Goal: Task Accomplishment & Management: Use online tool/utility

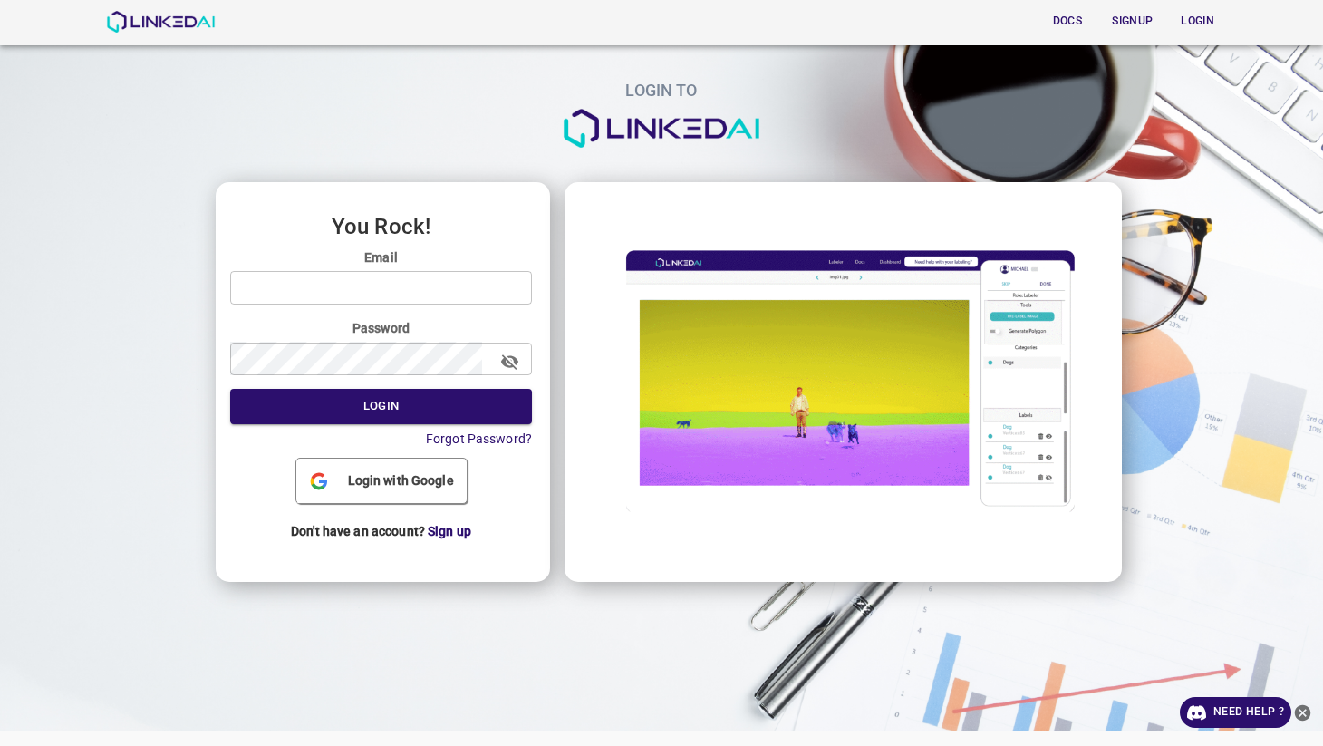
click at [344, 283] on input "email" at bounding box center [381, 288] width 302 height 34
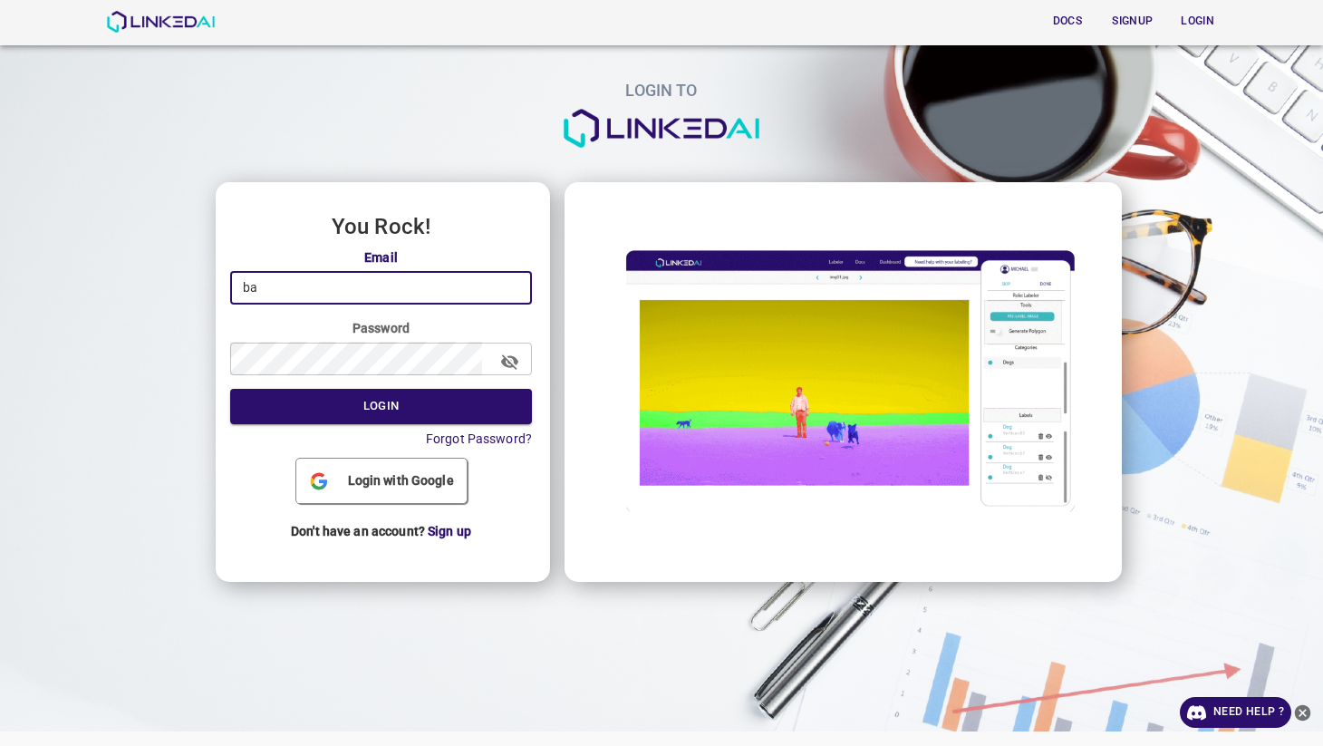
type input "b"
click at [412, 284] on input "email" at bounding box center [381, 288] width 302 height 34
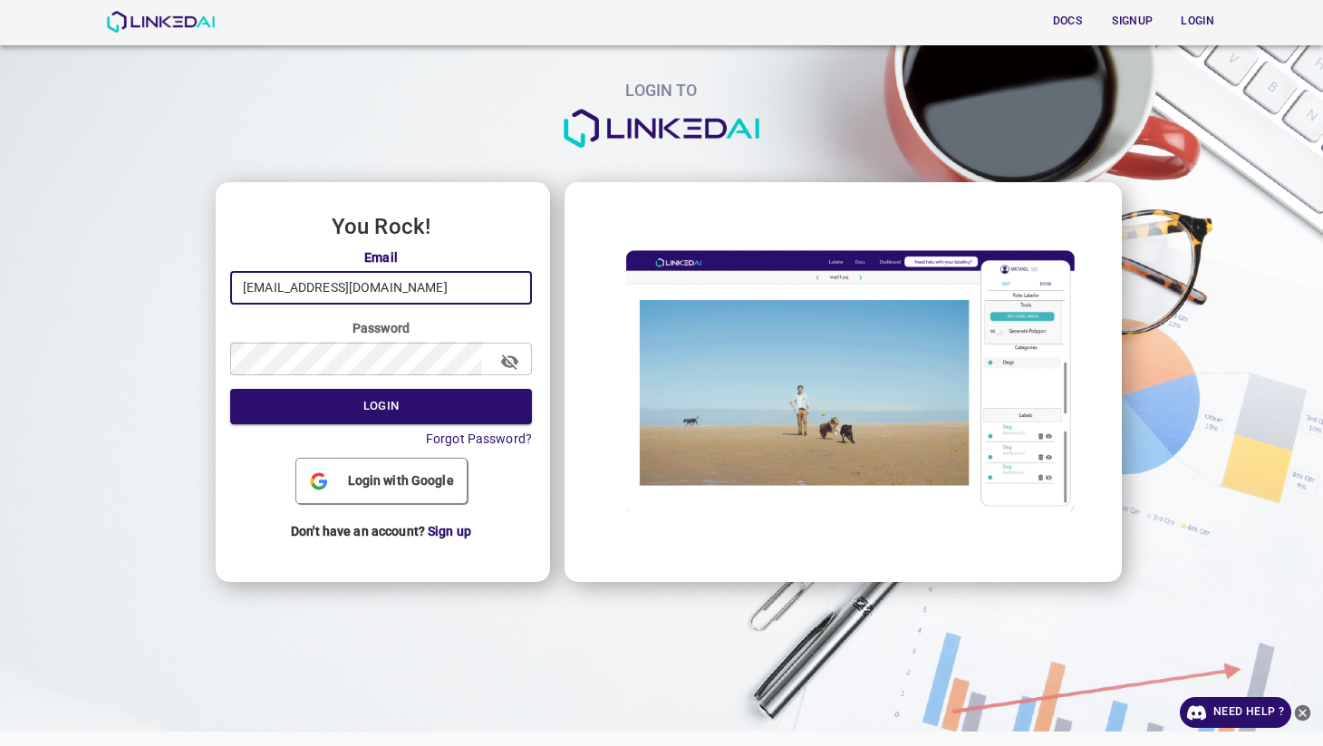
type input "[EMAIL_ADDRESS][DOMAIN_NAME]"
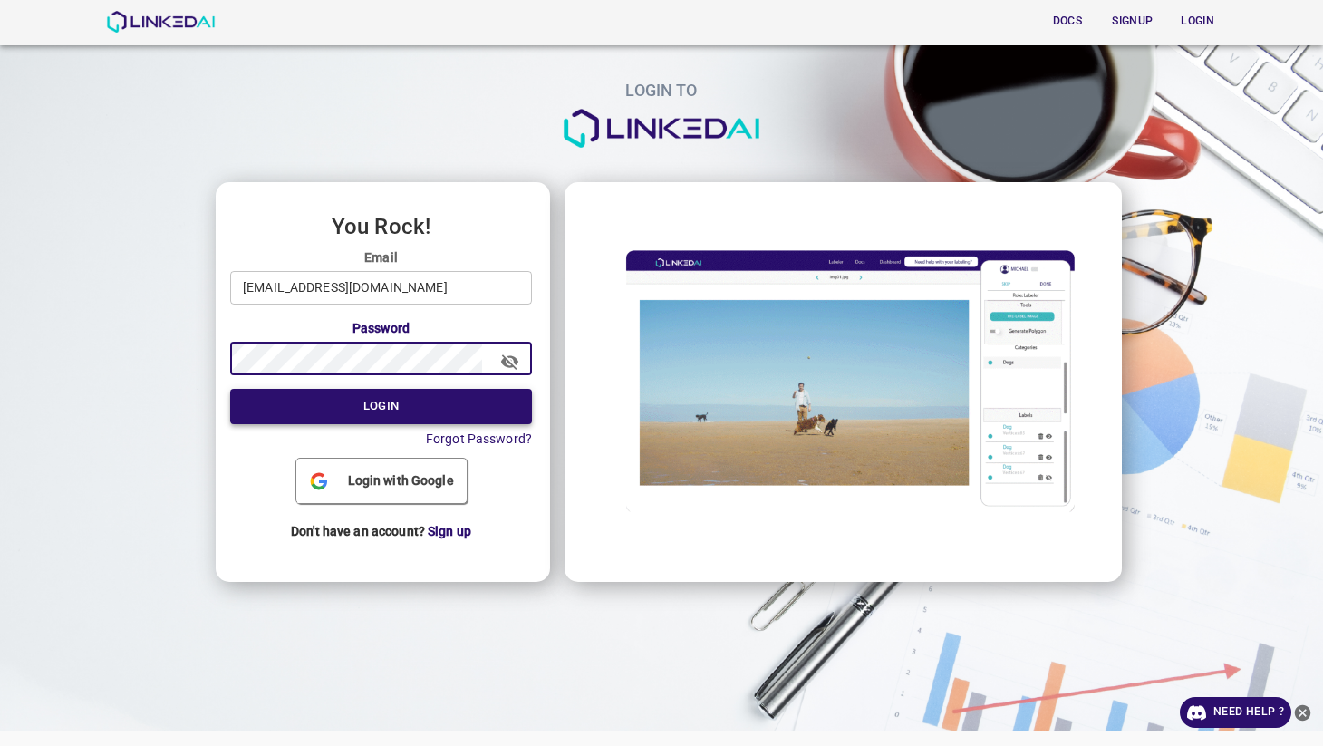
click at [335, 400] on button "Login" at bounding box center [381, 406] width 302 height 35
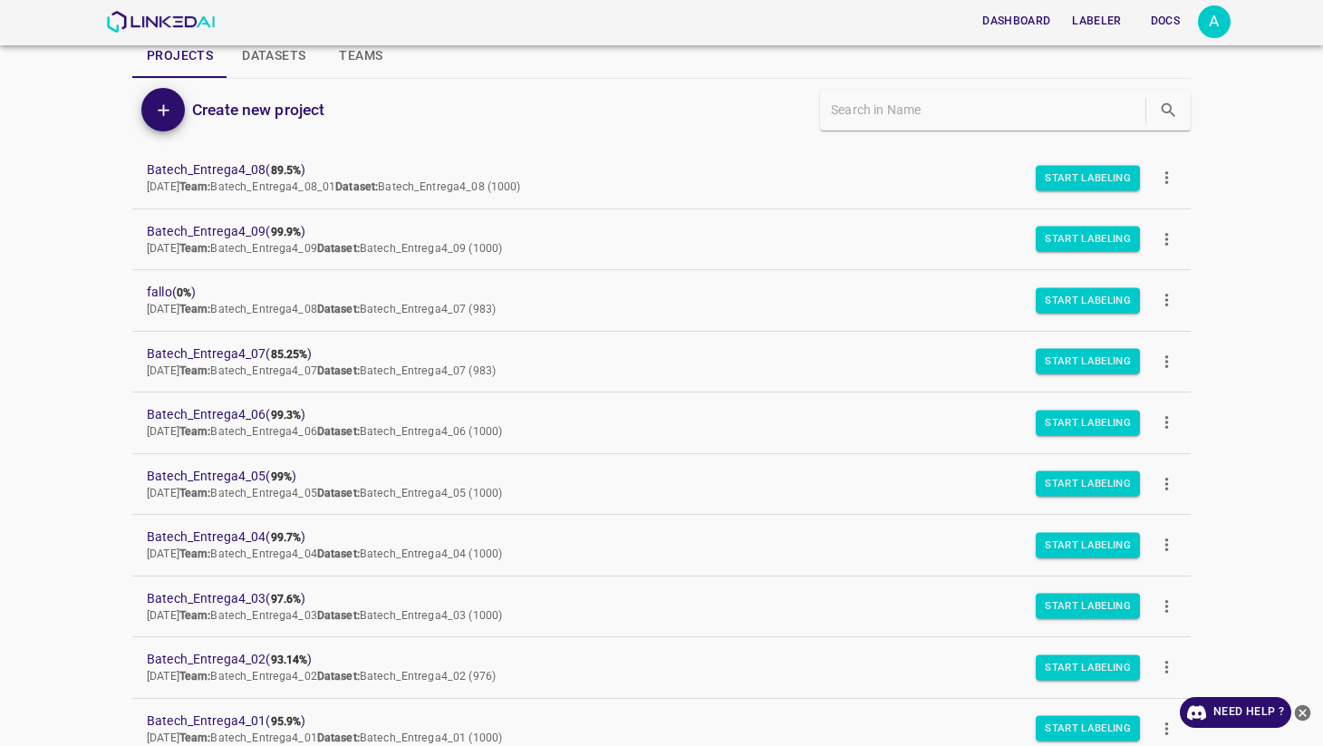
scroll to position [39, 0]
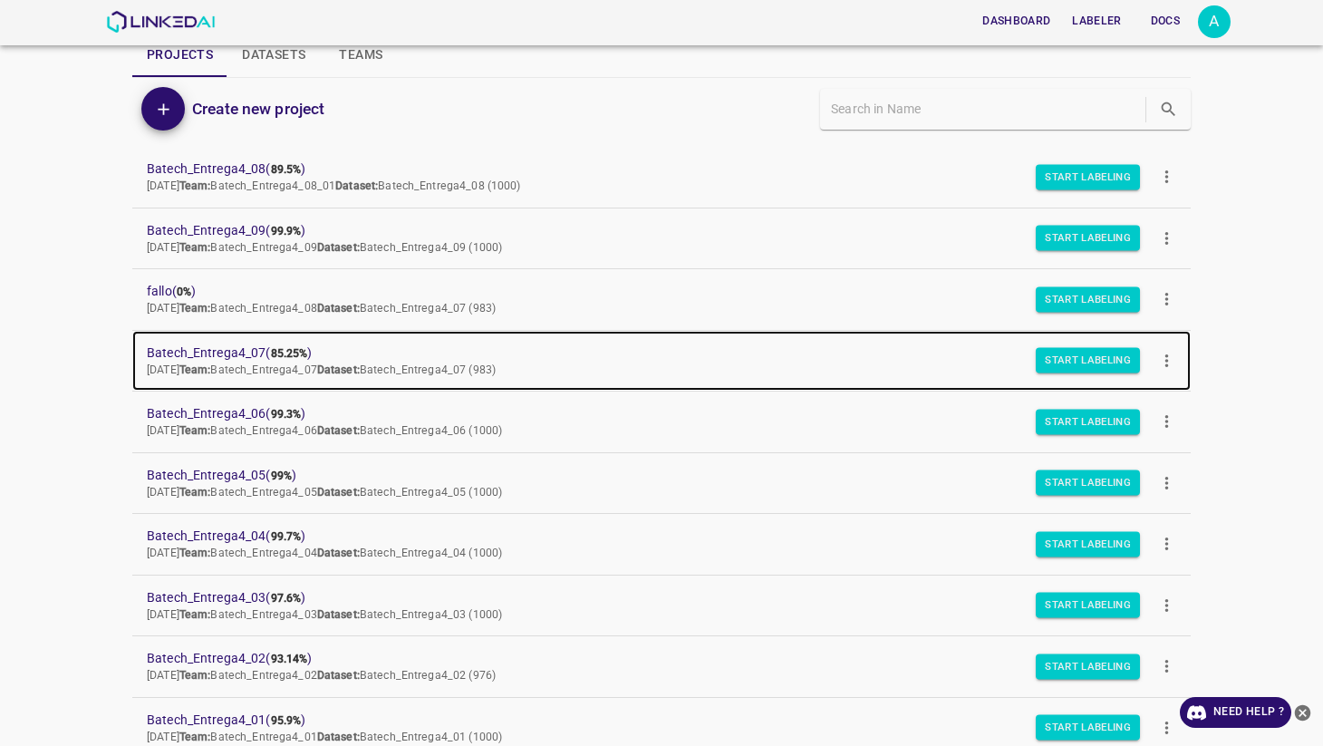
click at [207, 354] on span "Batech_Entrega4_07 ( 85.25% )" at bounding box center [647, 352] width 1000 height 19
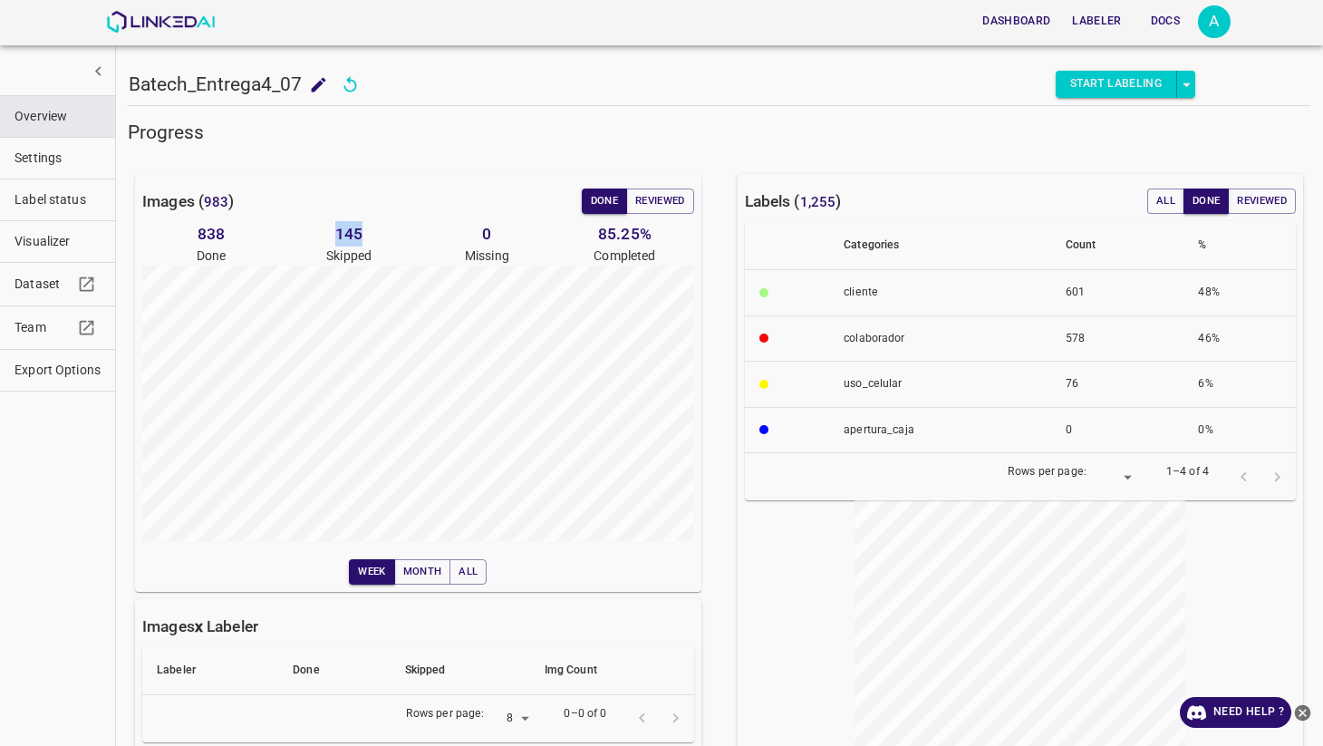
drag, startPoint x: 328, startPoint y: 231, endPoint x: 412, endPoint y: 237, distance: 84.5
click at [412, 237] on h6 "145" at bounding box center [349, 233] width 138 height 25
click at [385, 239] on h6 "145" at bounding box center [349, 233] width 138 height 25
click at [59, 207] on span "Label status" at bounding box center [57, 199] width 86 height 19
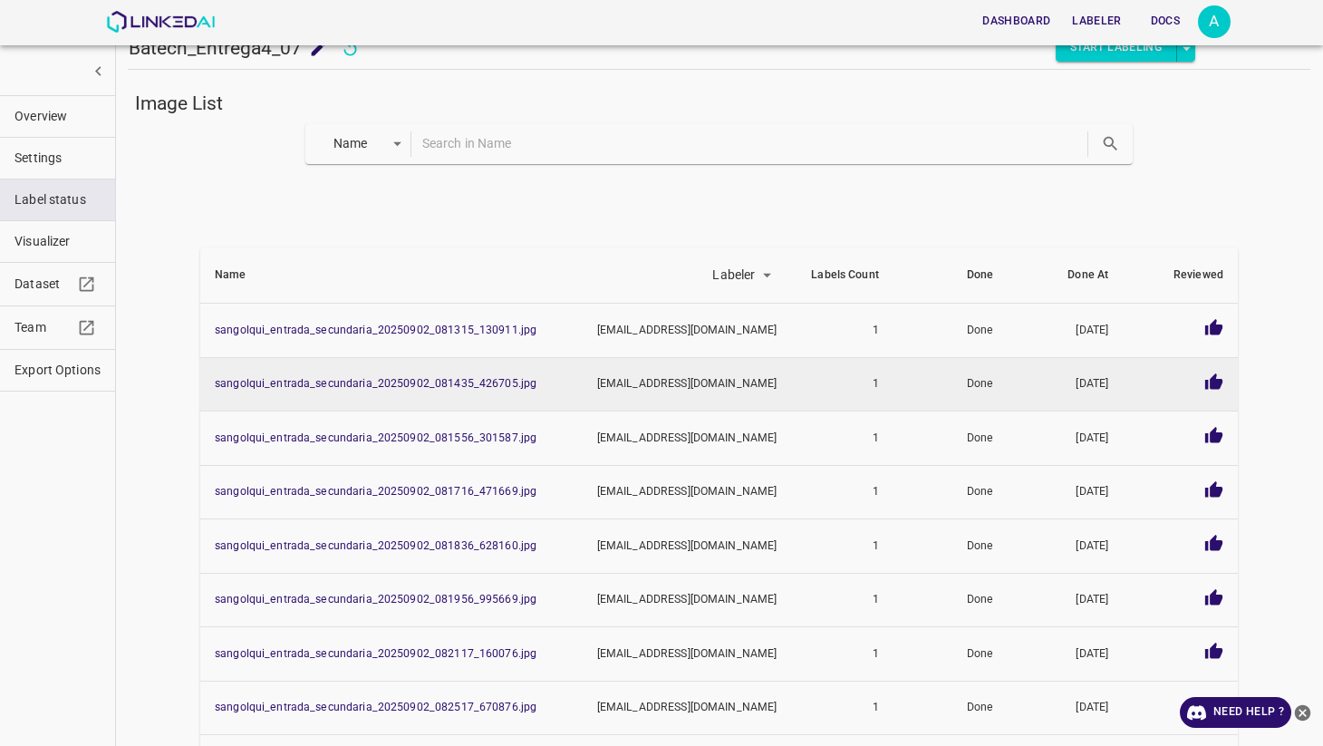
scroll to position [37, 0]
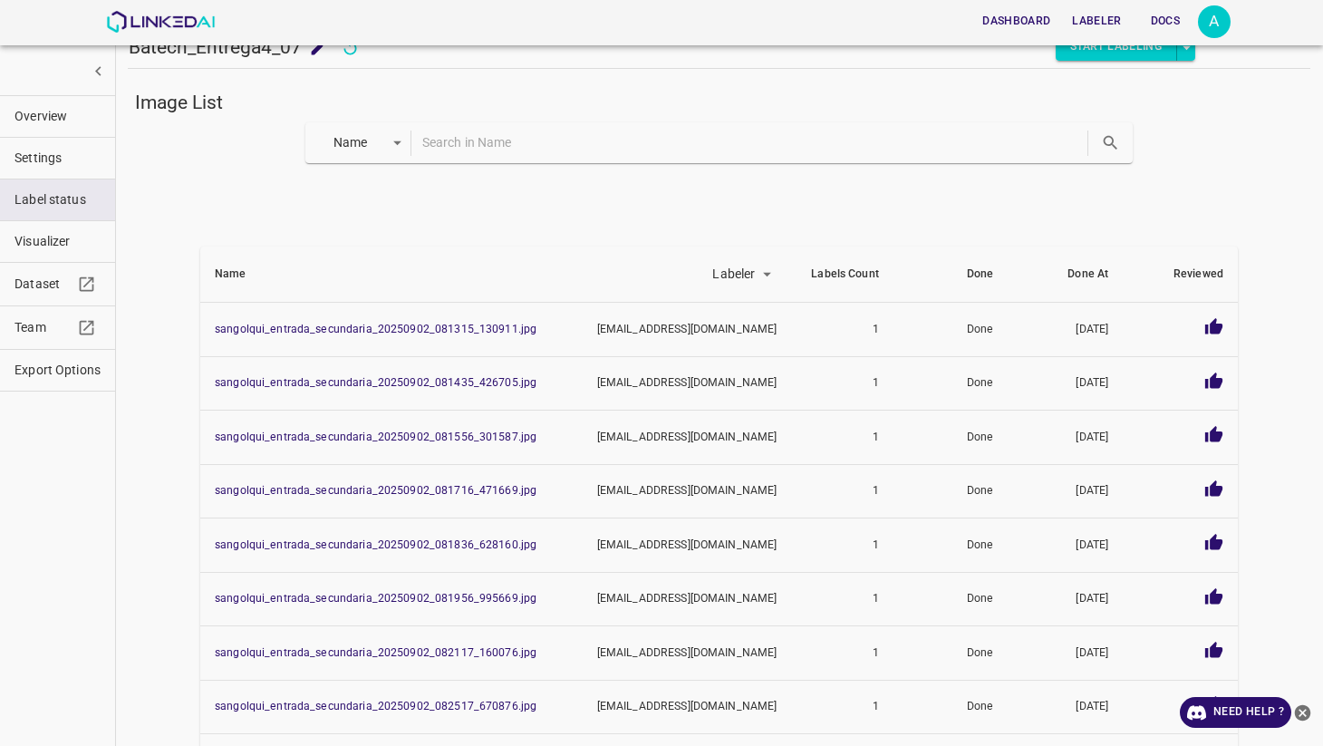
click at [78, 221] on button "Visualizer" at bounding box center [57, 241] width 115 height 41
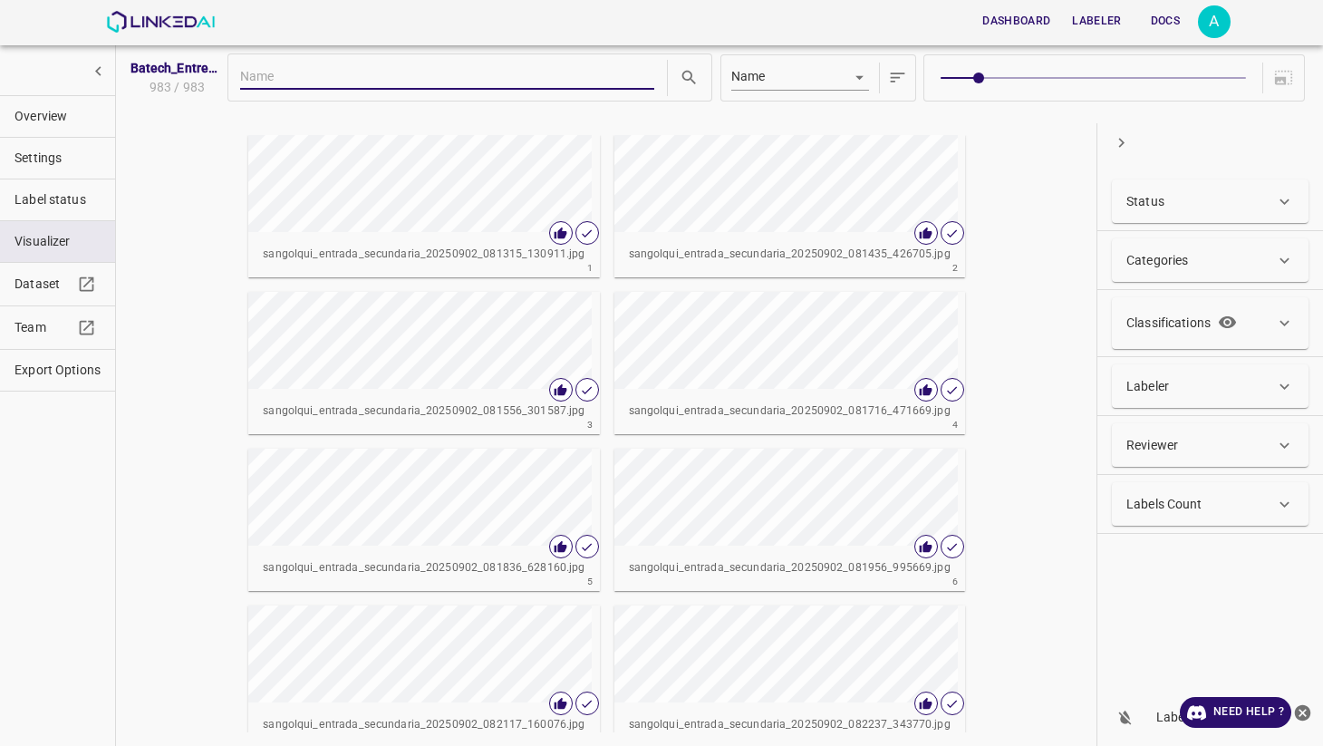
click at [500, 82] on input "text" at bounding box center [447, 78] width 414 height 24
paste input "662063"
type input "662063"
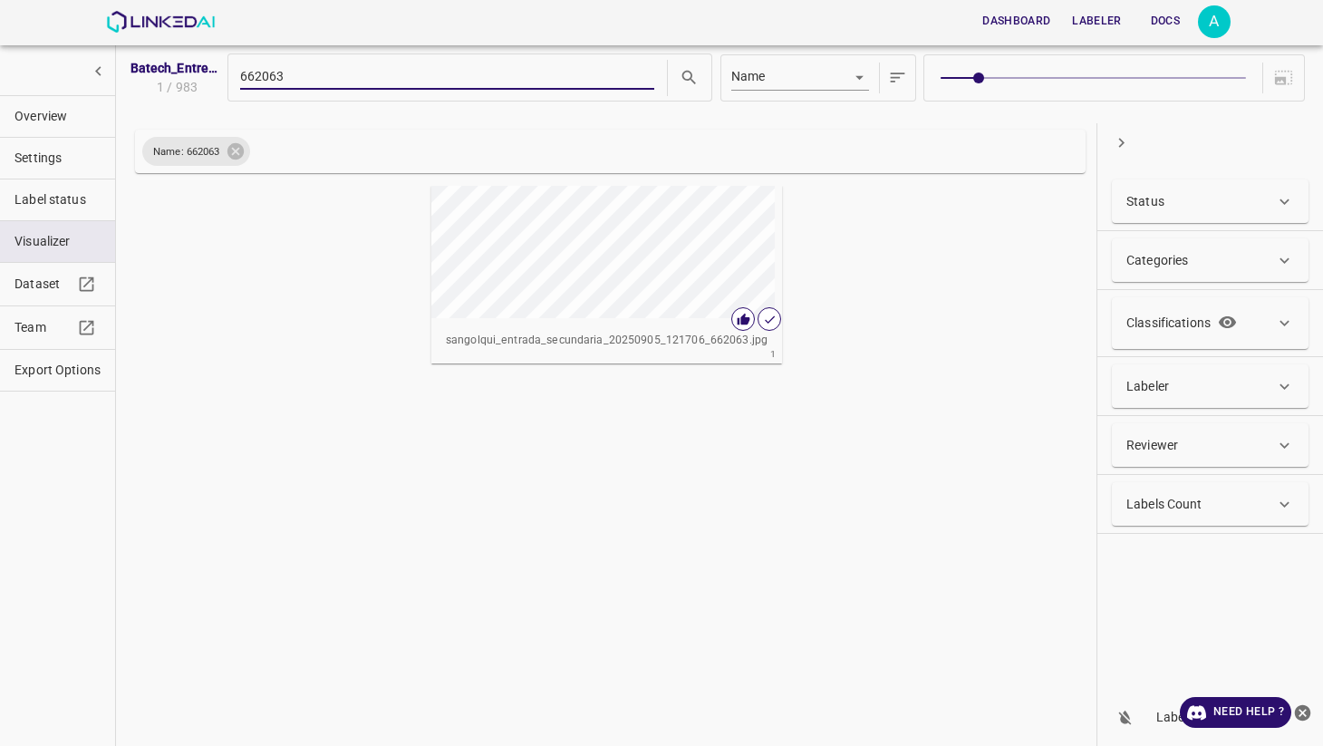
click at [554, 262] on div "button" at bounding box center [511, 252] width 161 height 132
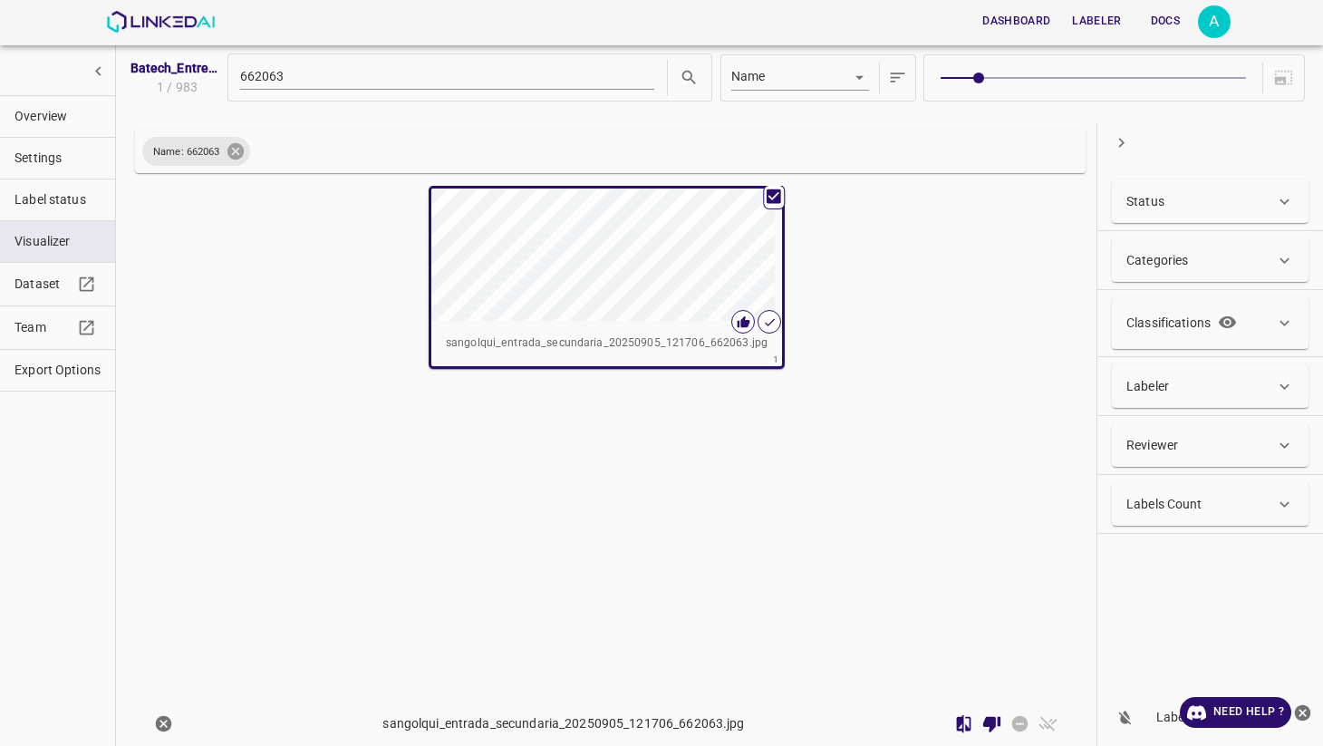
click at [237, 154] on icon at bounding box center [234, 151] width 16 height 16
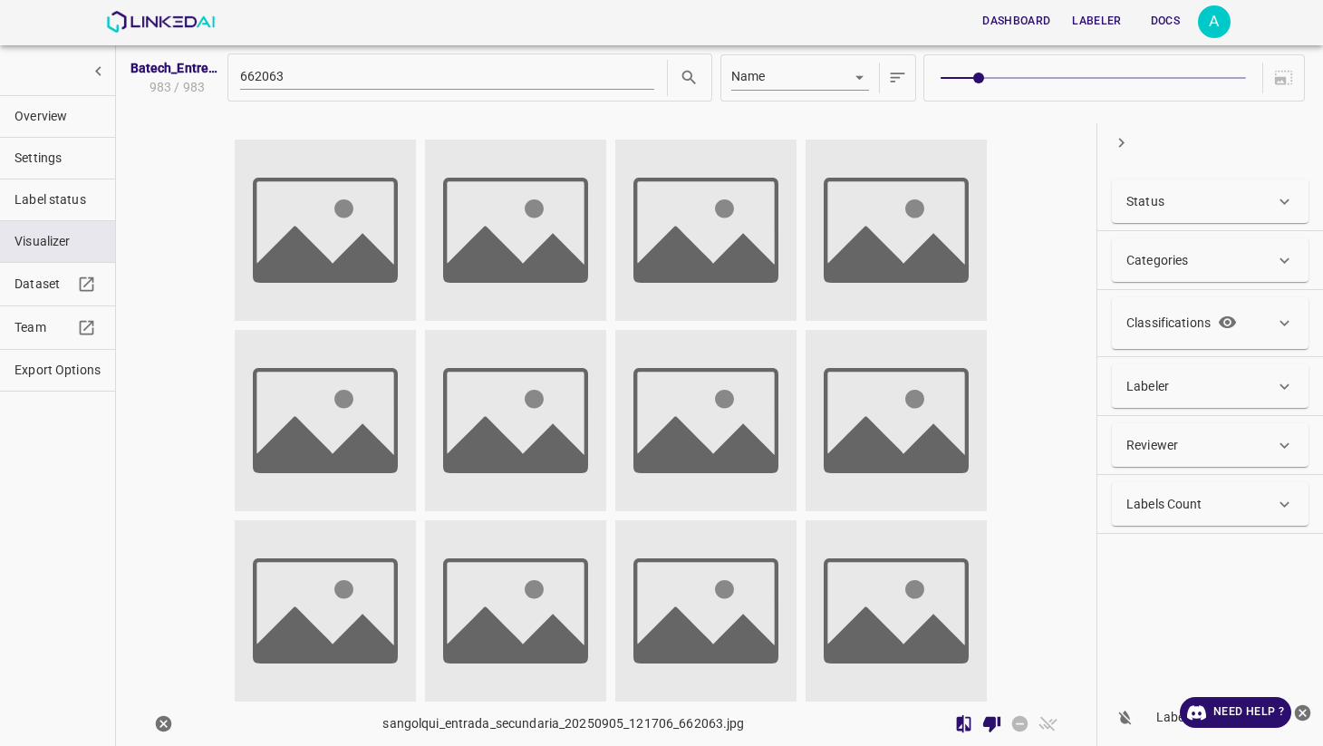
click at [1028, 25] on button "Dashboard" at bounding box center [1016, 21] width 82 height 30
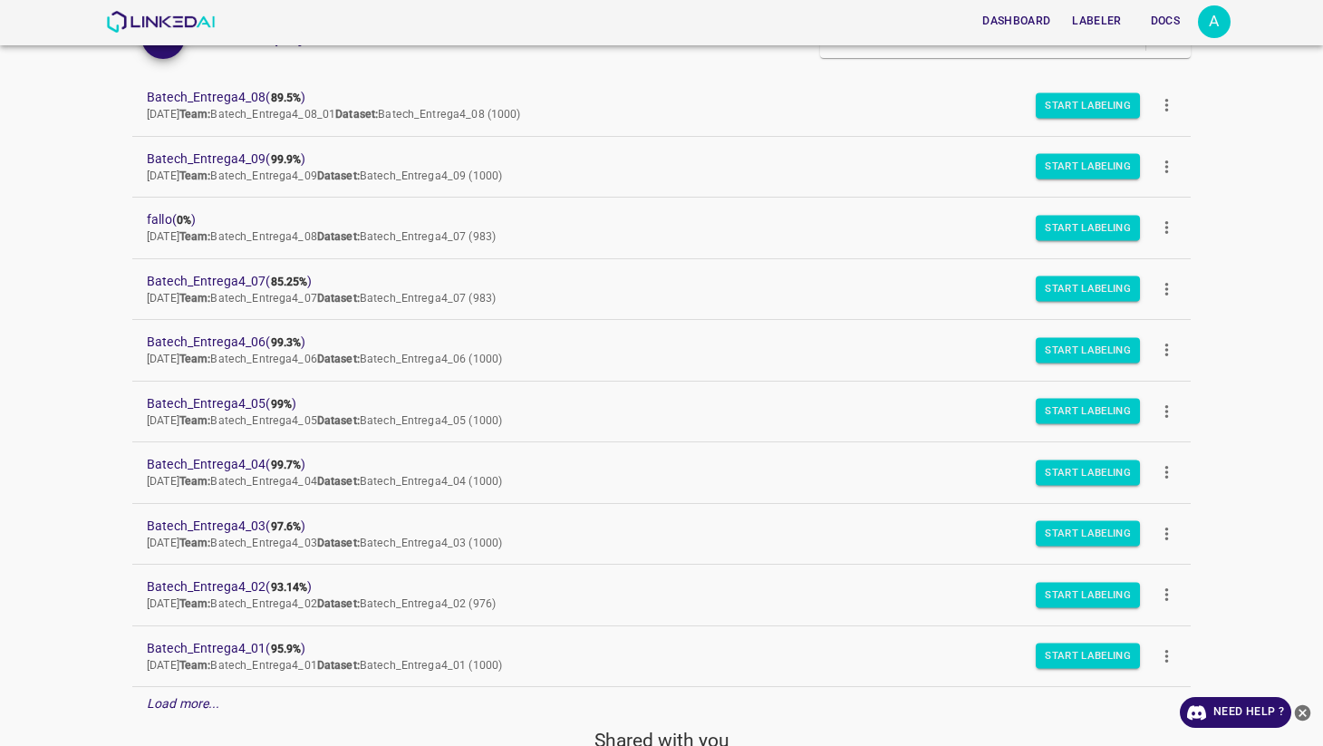
scroll to position [98, 0]
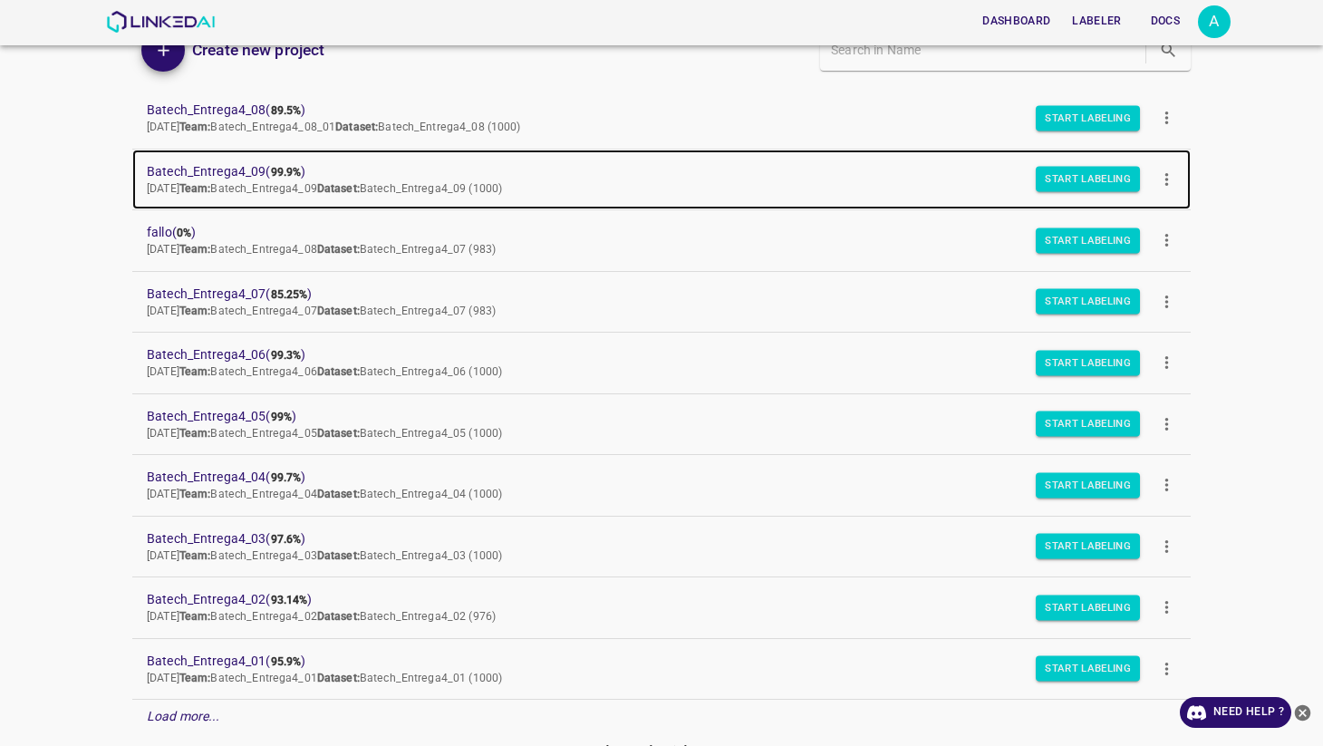
click at [226, 168] on span "Batech_Entrega4_09 ( 99.9% )" at bounding box center [647, 171] width 1000 height 19
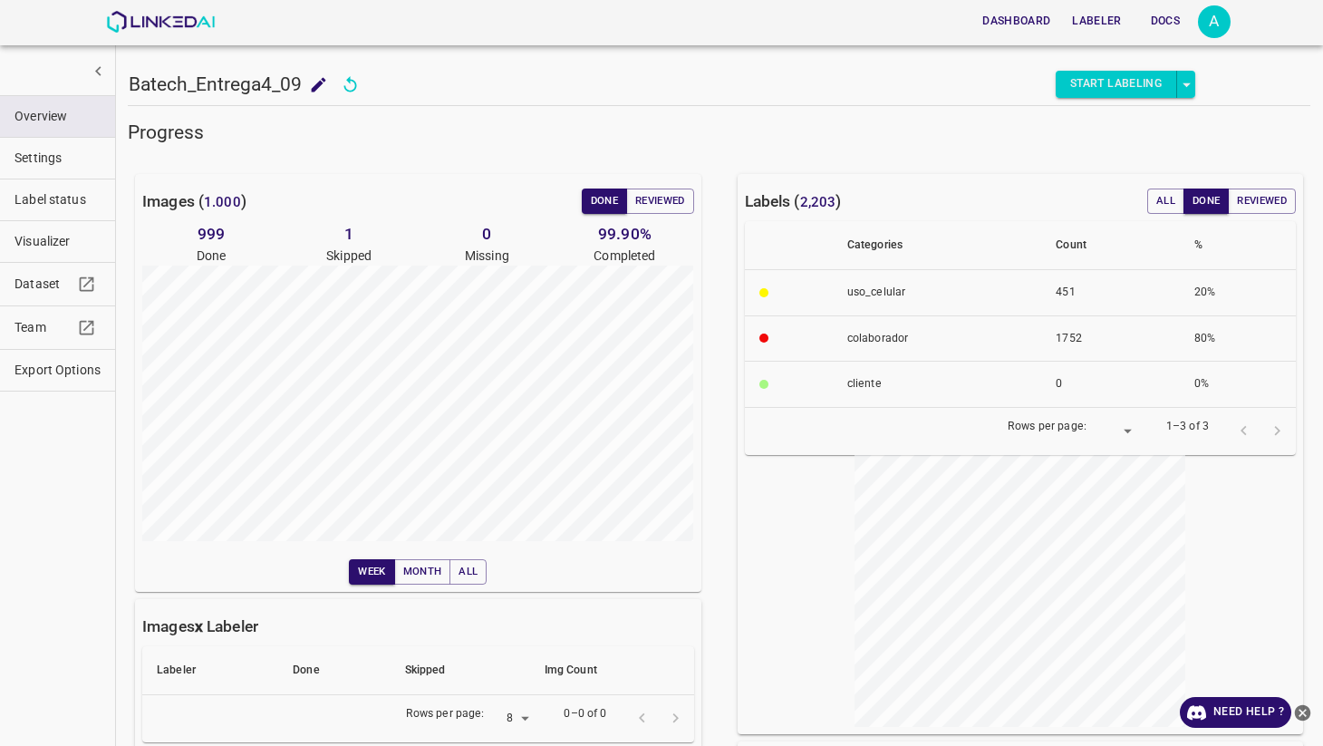
click at [53, 248] on span "Visualizer" at bounding box center [57, 241] width 86 height 19
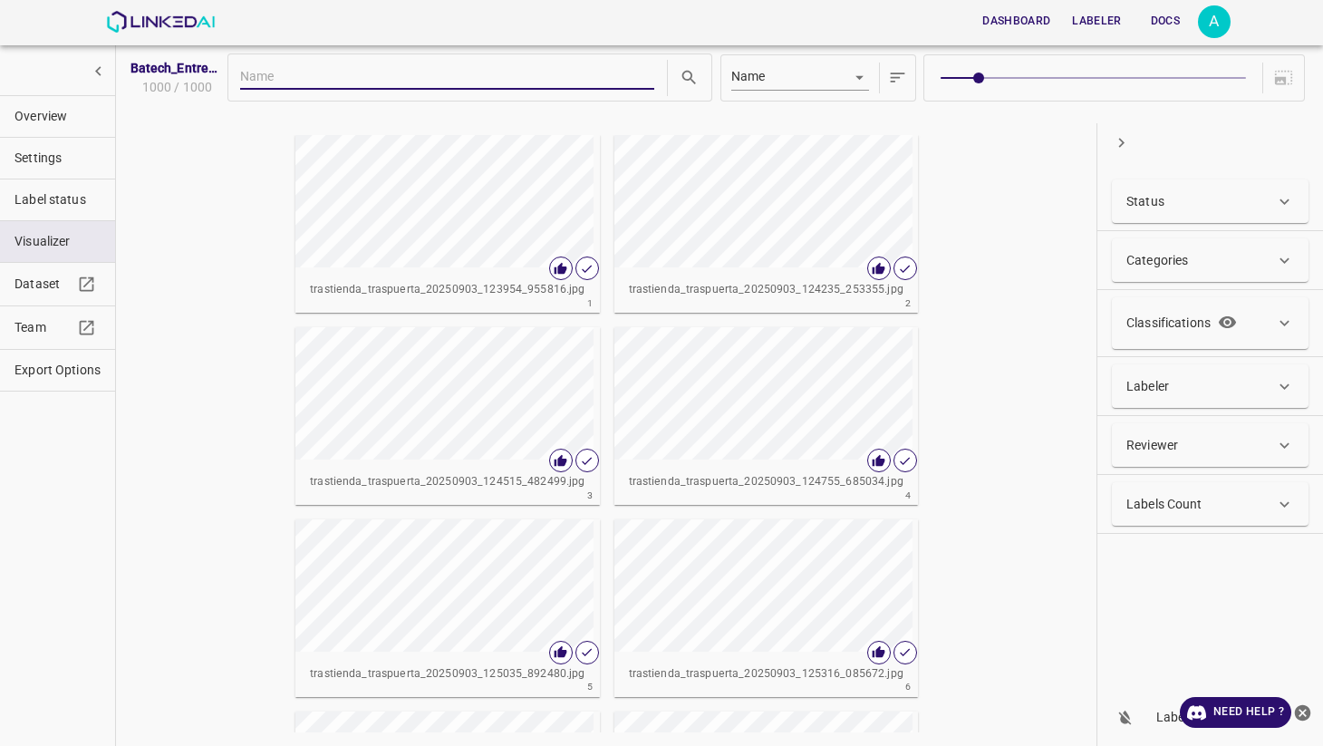
click at [1171, 503] on p "Labels Count" at bounding box center [1164, 504] width 76 height 19
click at [1162, 570] on input "Min" at bounding box center [1158, 571] width 64 height 48
click at [1264, 562] on div "[PERSON_NAME]" at bounding box center [1261, 571] width 64 height 48
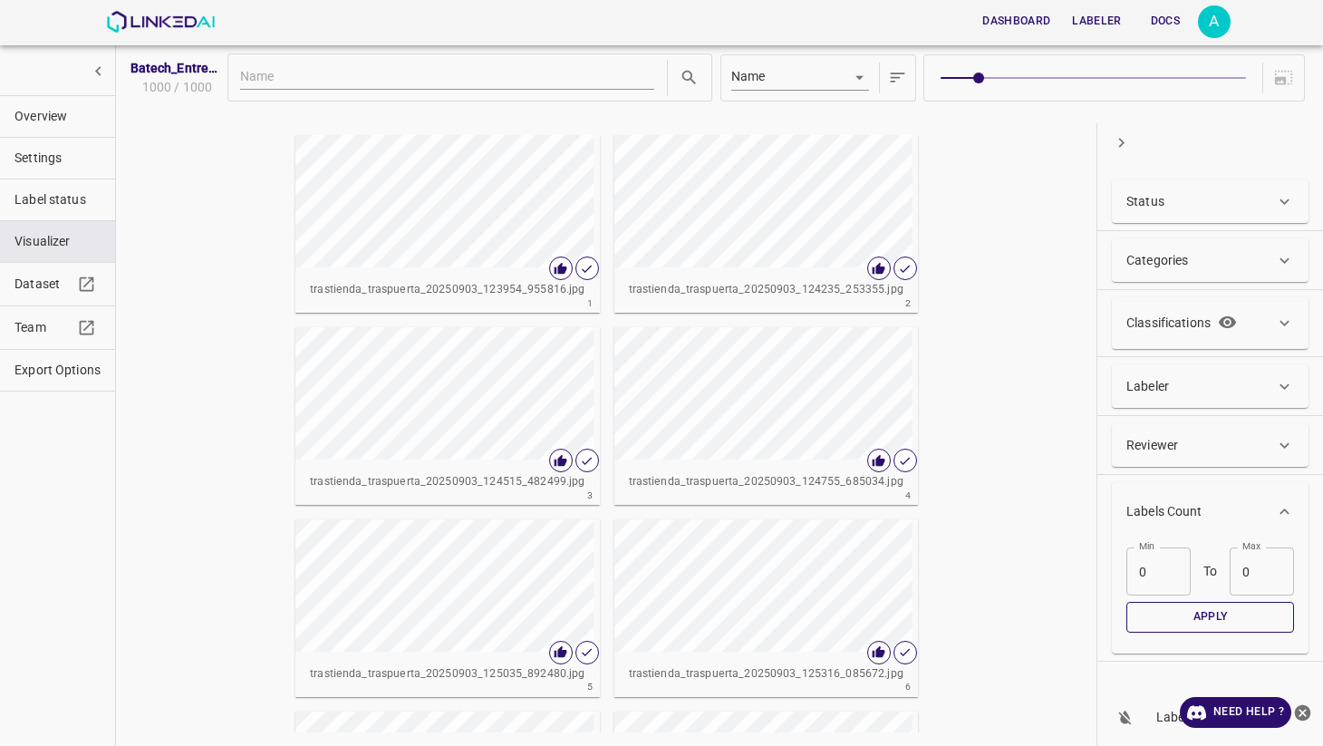
click at [1205, 625] on button "Apply" at bounding box center [1210, 617] width 168 height 30
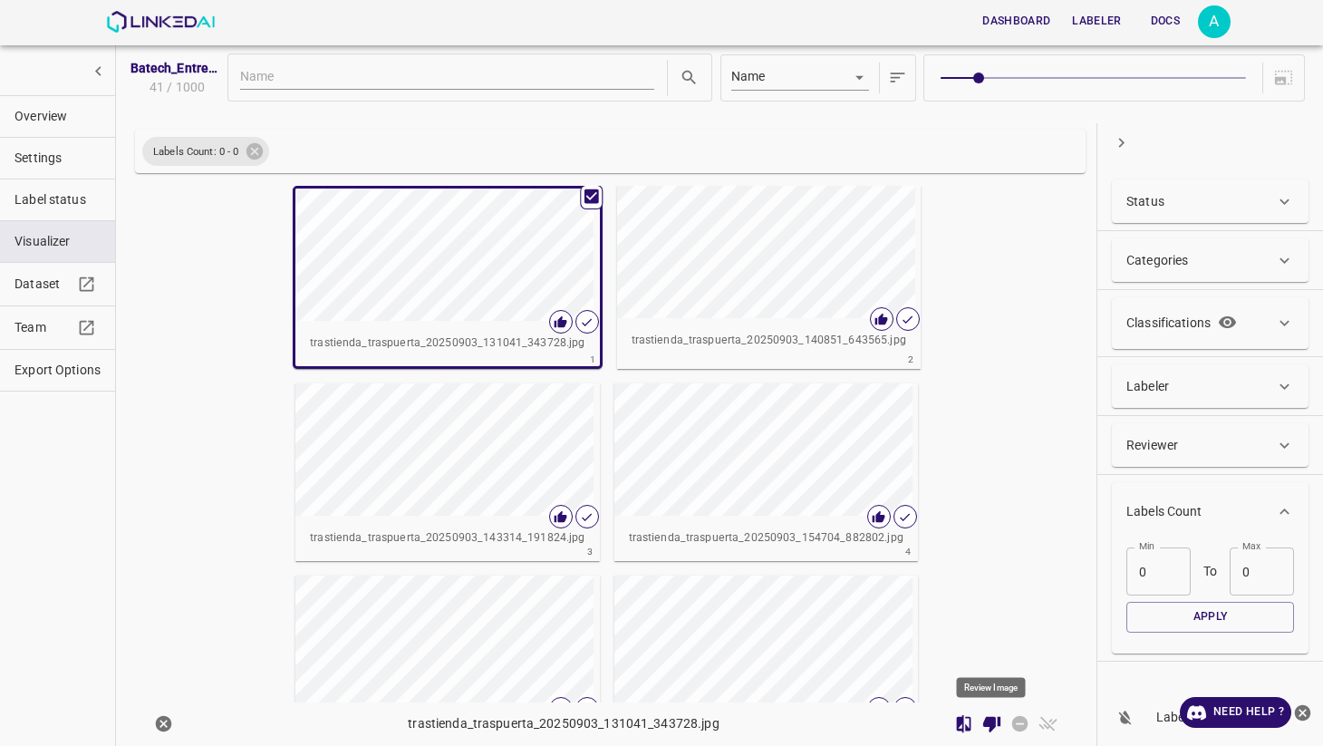
click at [996, 720] on icon "Review Image" at bounding box center [991, 724] width 19 height 19
click at [1041, 725] on icon "Done Image" at bounding box center [1047, 724] width 18 height 14
click at [1020, 725] on icon "Skip Image" at bounding box center [1020, 724] width 16 height 16
click at [990, 727] on icon "Review Image" at bounding box center [991, 723] width 17 height 16
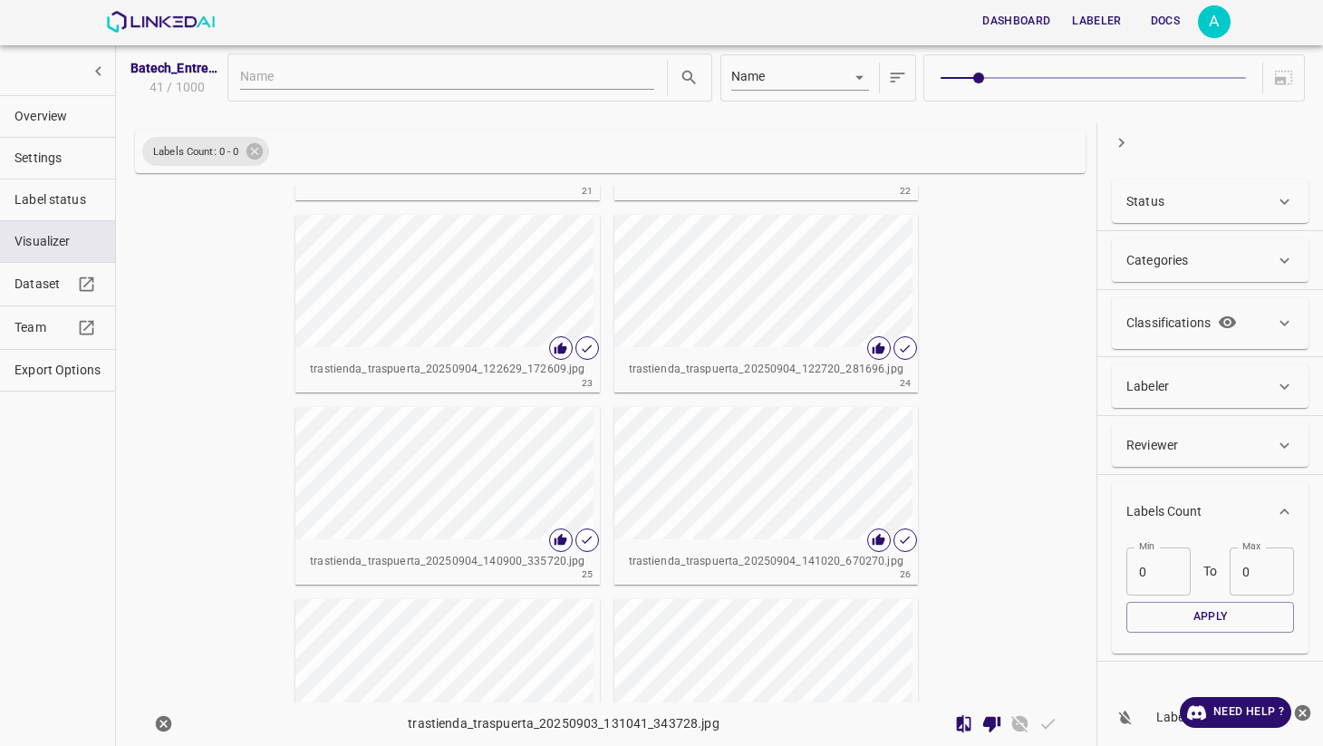
click at [1016, 21] on button "Dashboard" at bounding box center [1016, 21] width 82 height 30
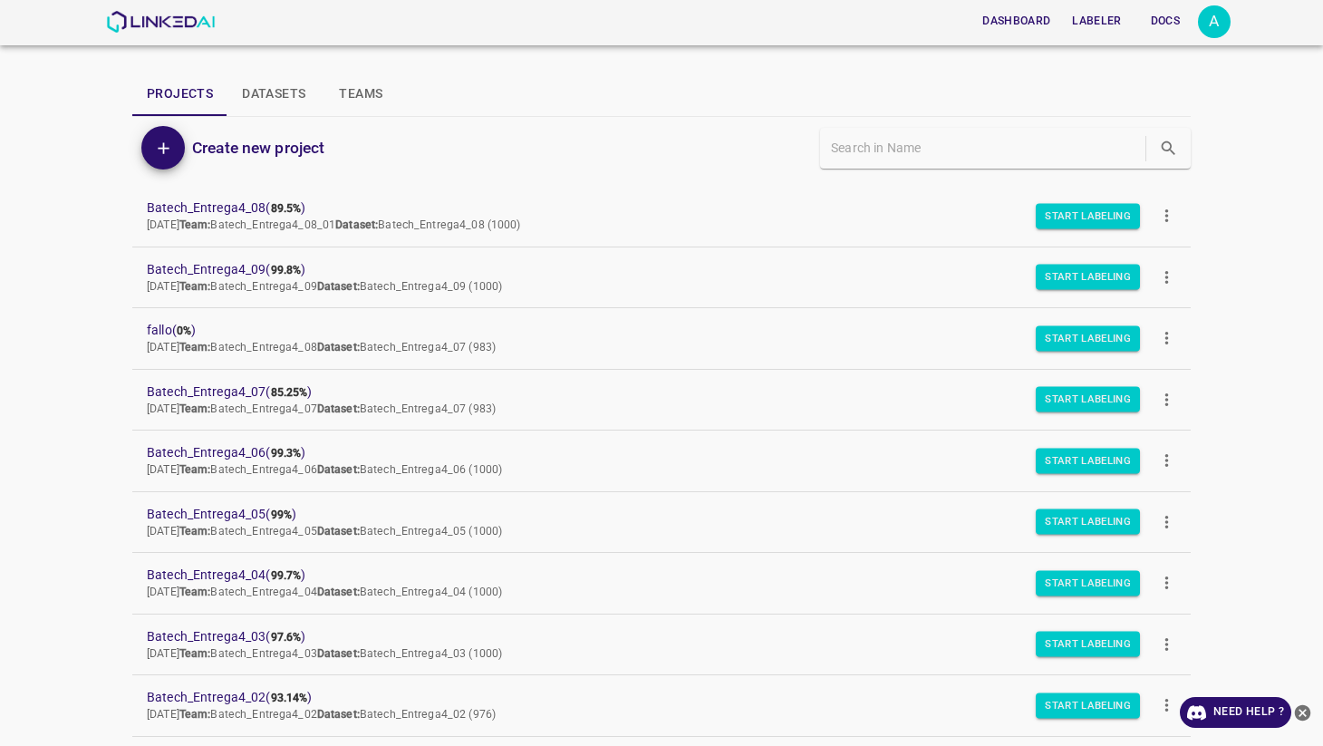
scroll to position [33, 0]
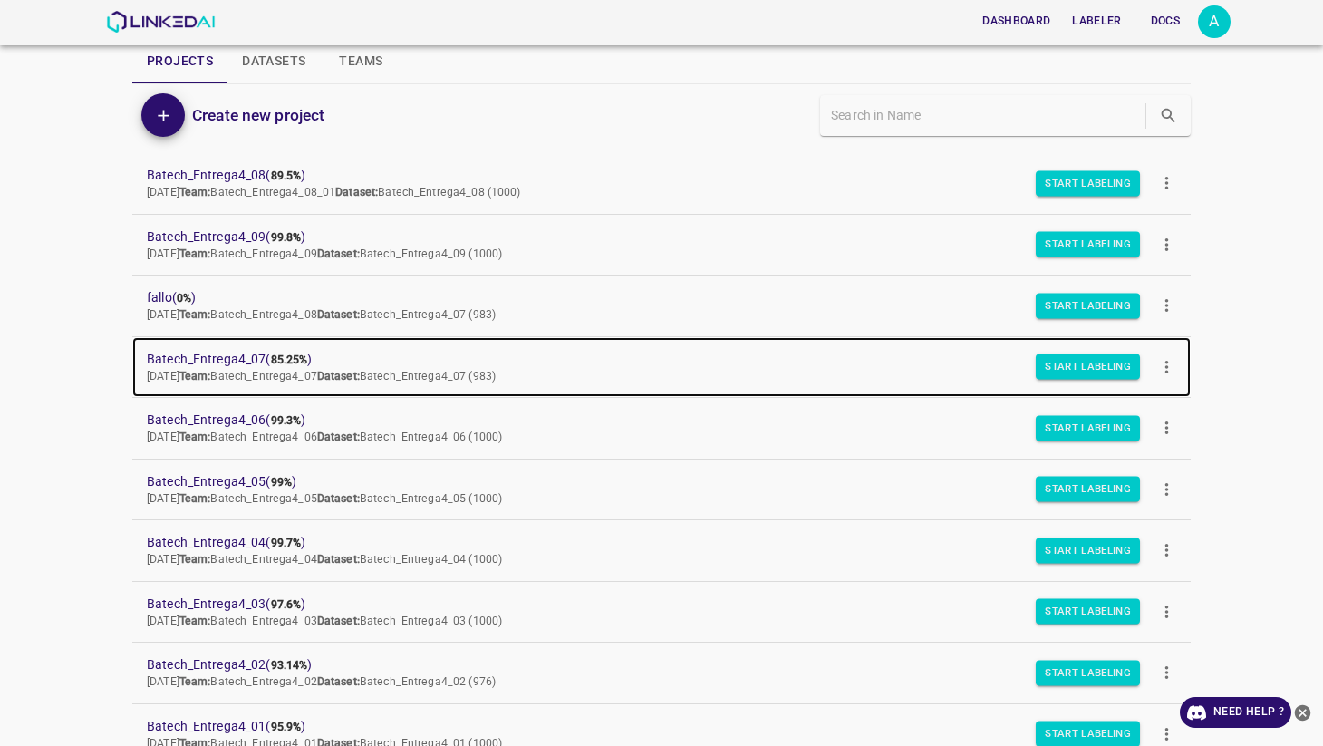
click at [217, 346] on link "Batech_Entrega4_07 ( 85.25% ) Mon Sep 08 2025 Team: Batech_Entrega4_07 Dataset:…" at bounding box center [661, 367] width 1058 height 61
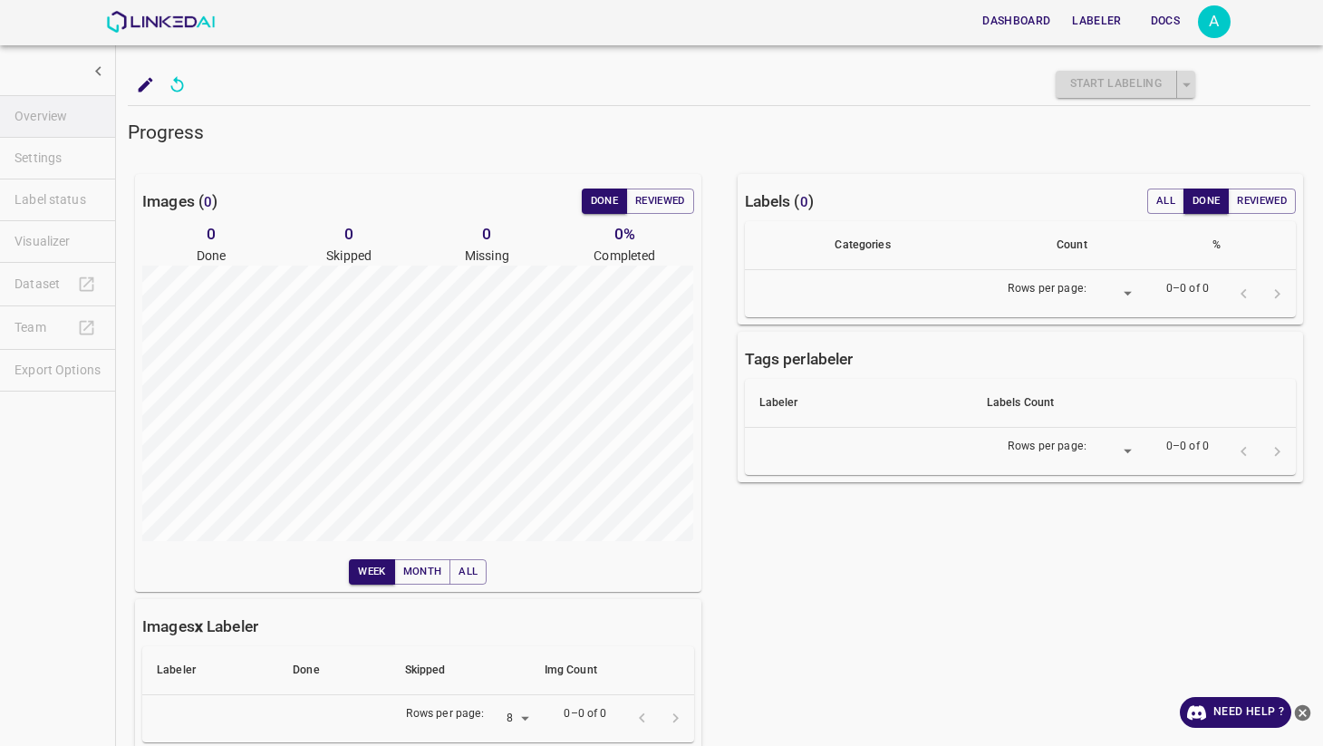
click at [35, 241] on ul "Overview Settings Label status Visualizer Dataset Team Export Options" at bounding box center [57, 243] width 115 height 311
click at [35, 241] on span "Visualizer" at bounding box center [57, 241] width 86 height 19
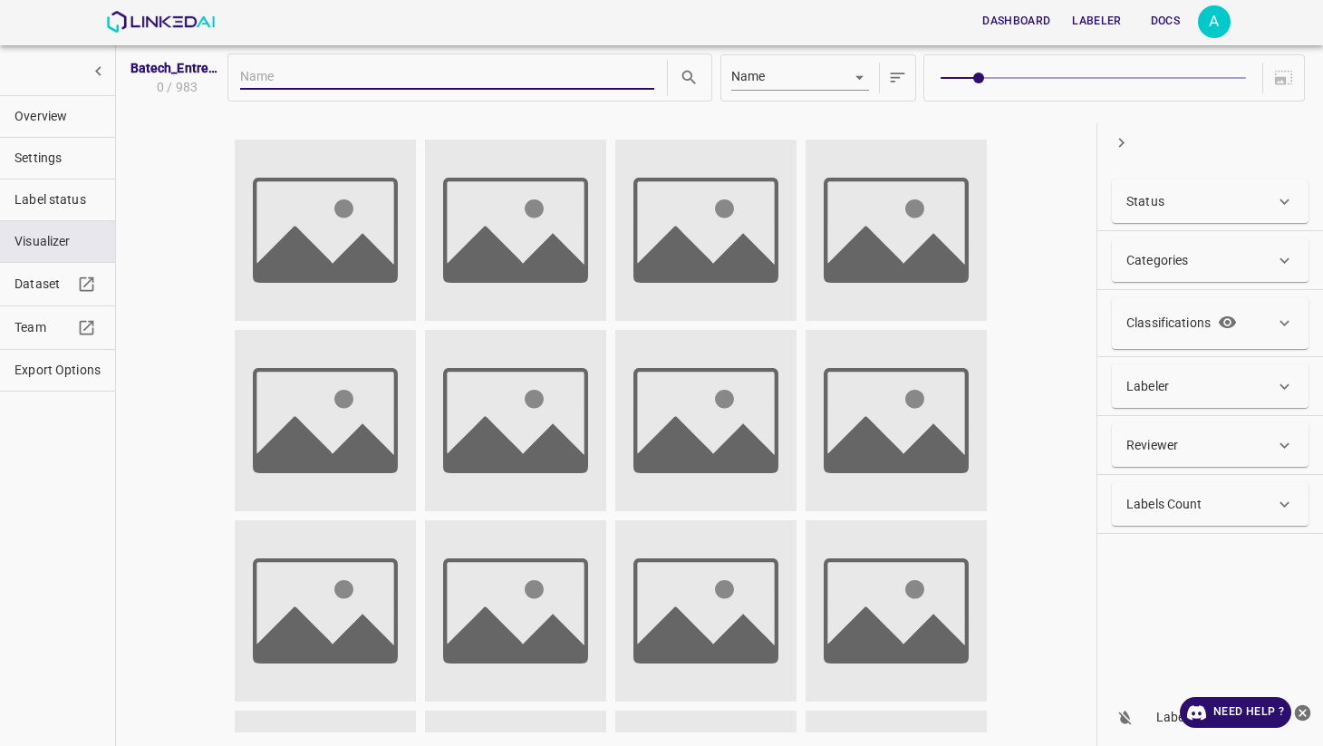
click at [35, 241] on span "Visualizer" at bounding box center [57, 241] width 86 height 19
click at [374, 71] on input "text" at bounding box center [447, 78] width 414 height 24
paste input "662063"
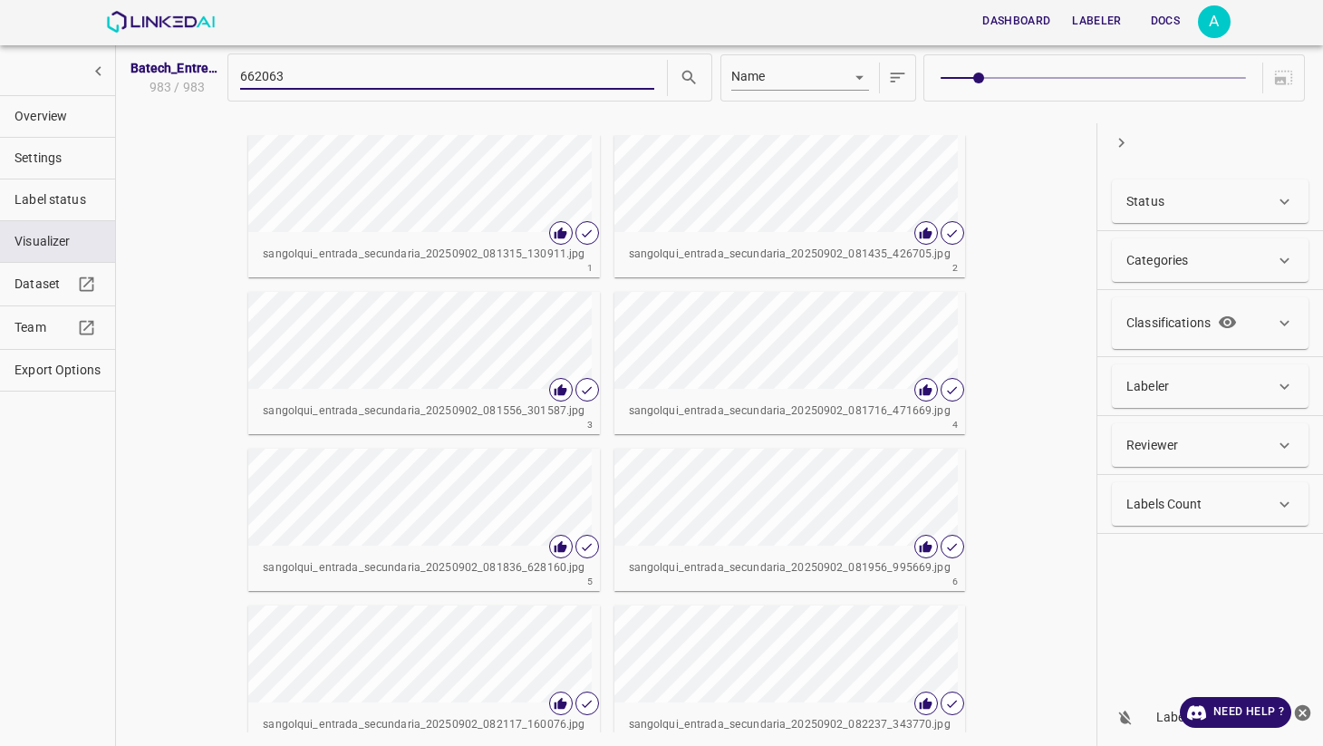
type input "662063"
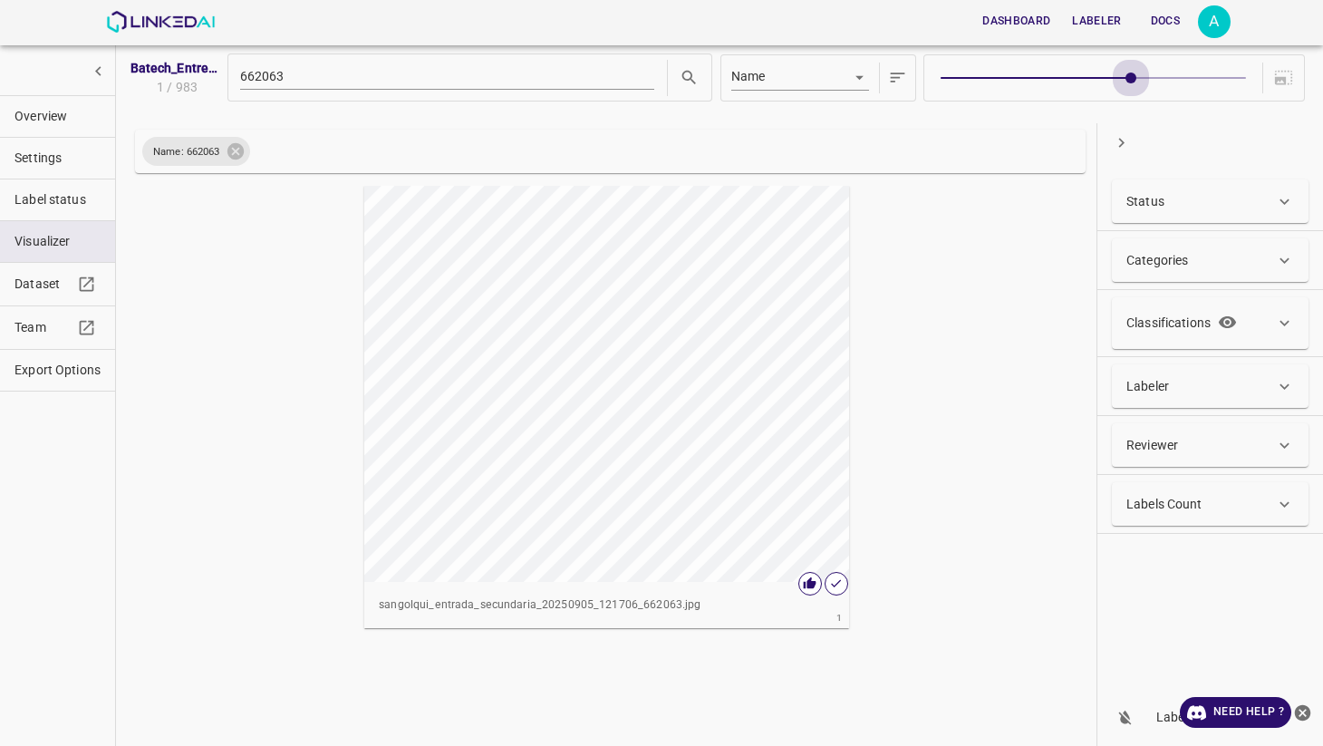
drag, startPoint x: 987, startPoint y: 78, endPoint x: 1144, endPoint y: 109, distance: 160.6
click at [1144, 109] on div "Batech_Entrega4_07 1 / 983 662063 Name key" at bounding box center [720, 84] width 1182 height 78
click at [234, 152] on icon at bounding box center [234, 151] width 16 height 16
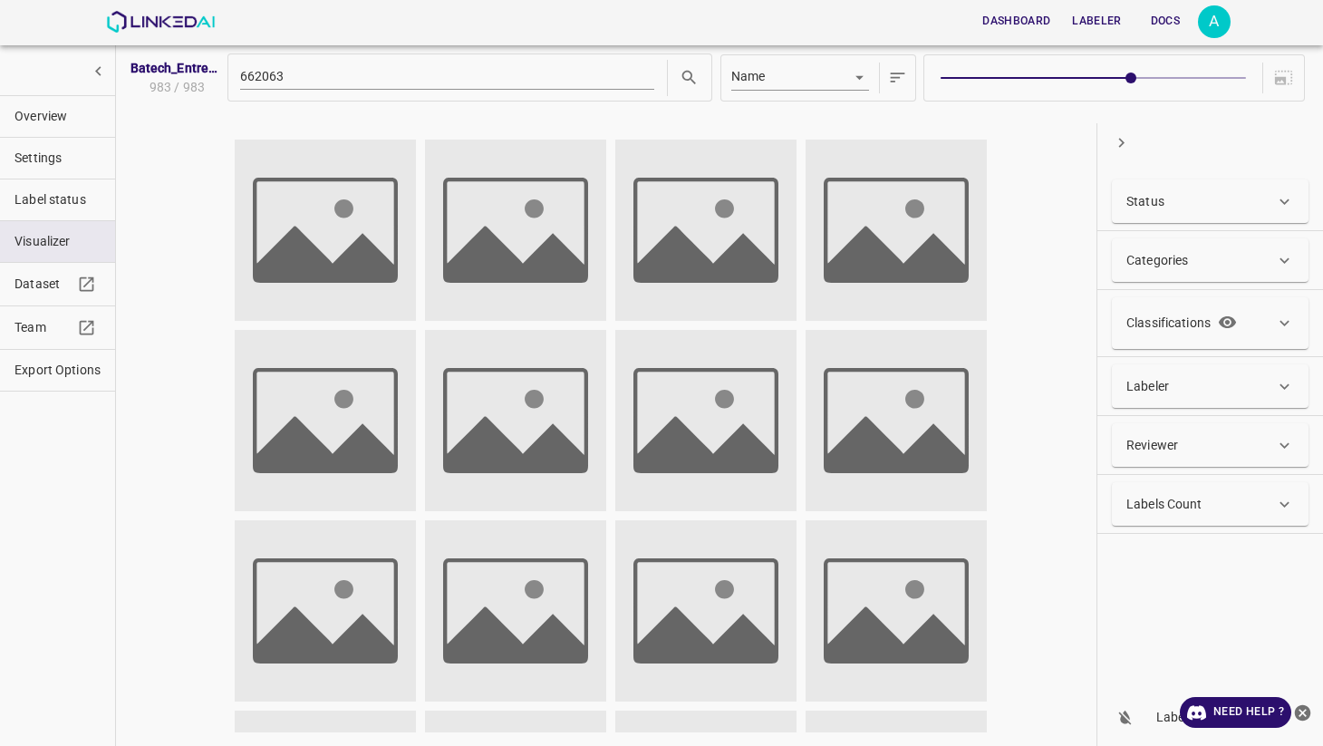
click at [1162, 486] on div "Labels Count" at bounding box center [1210, 503] width 197 height 43
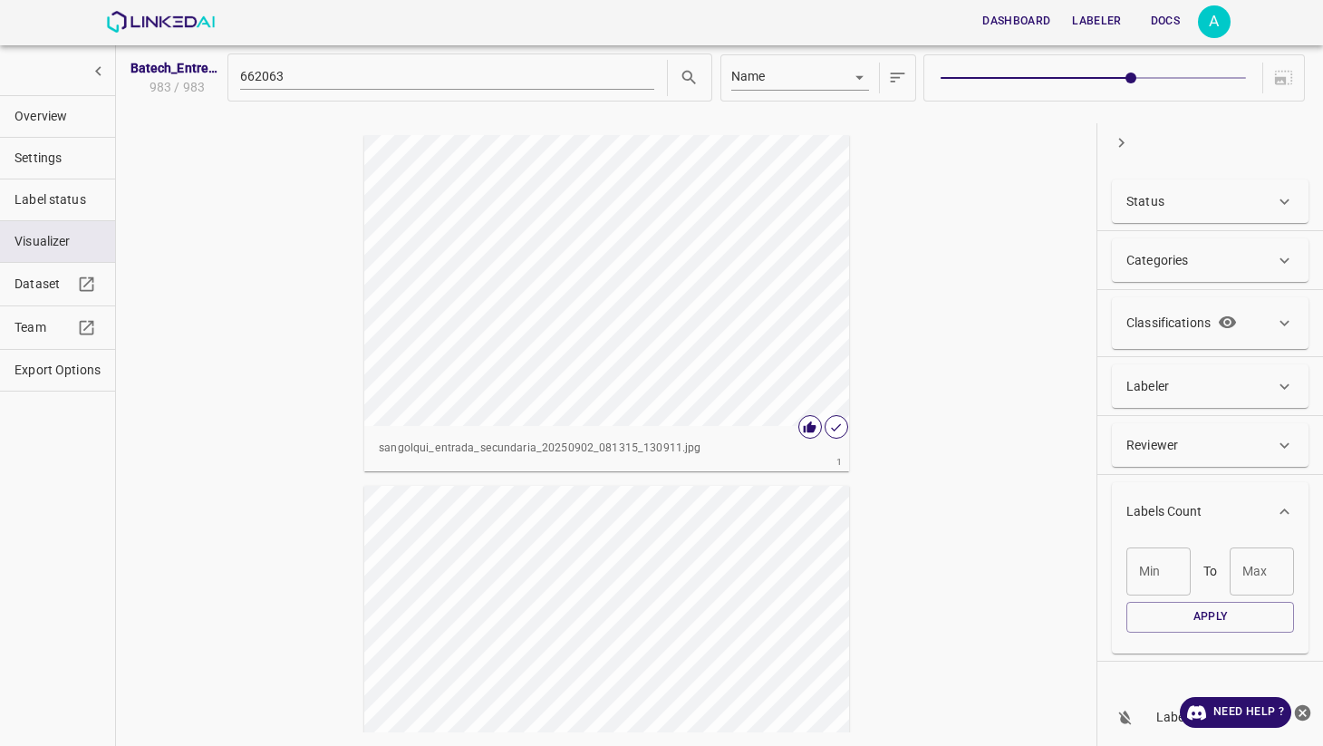
click at [1161, 564] on input "Min" at bounding box center [1158, 571] width 64 height 48
click at [1242, 575] on div "[PERSON_NAME]" at bounding box center [1261, 571] width 64 height 48
click at [1161, 607] on button "Apply" at bounding box center [1210, 617] width 168 height 30
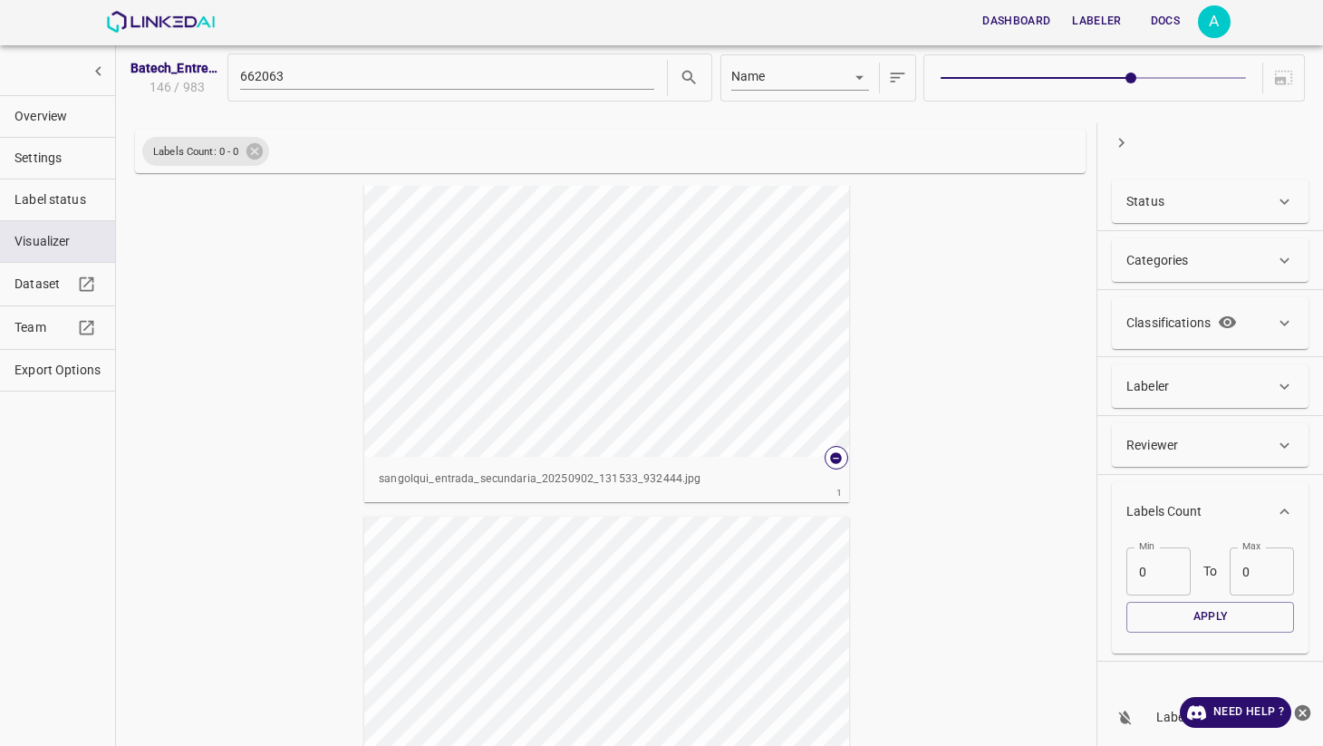
scroll to position [15, 0]
type input "5"
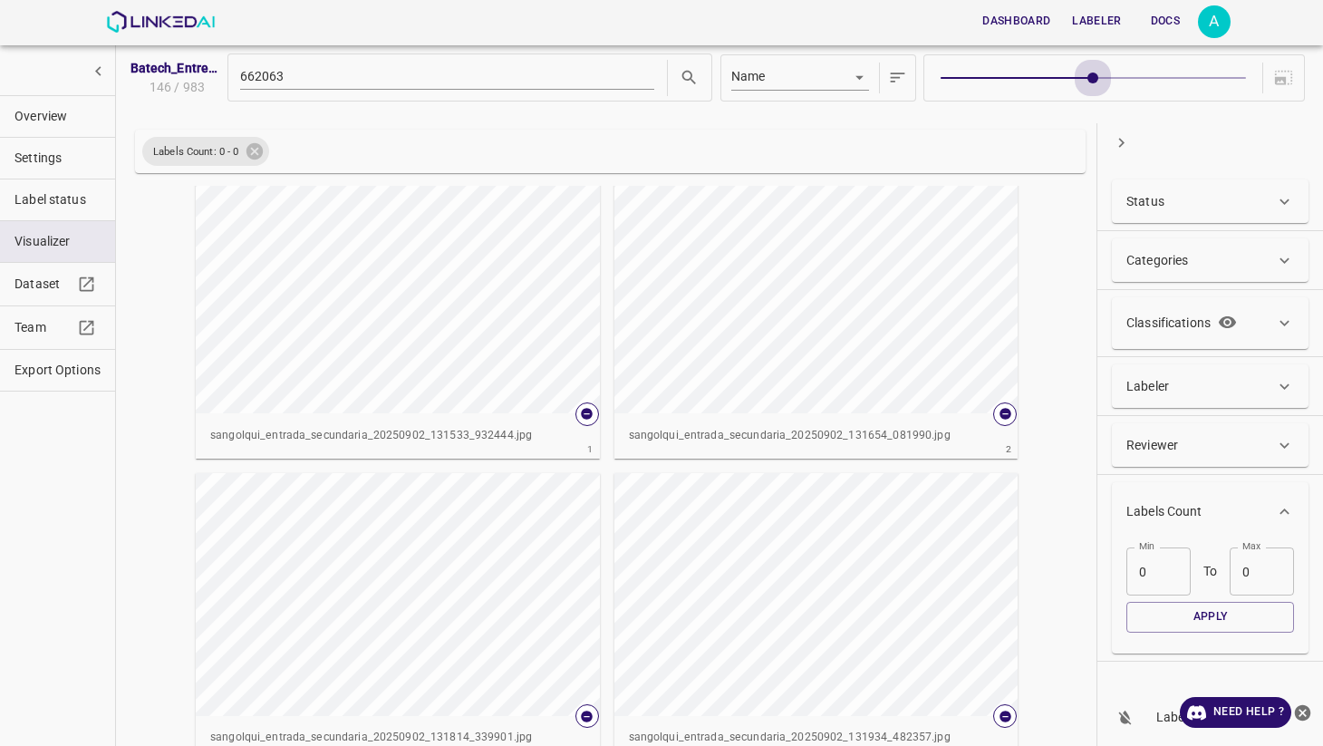
drag, startPoint x: 1133, startPoint y: 80, endPoint x: 1080, endPoint y: 79, distance: 53.5
click at [1087, 79] on span at bounding box center [1092, 77] width 11 height 11
click at [1170, 195] on div "Status" at bounding box center [1200, 201] width 149 height 19
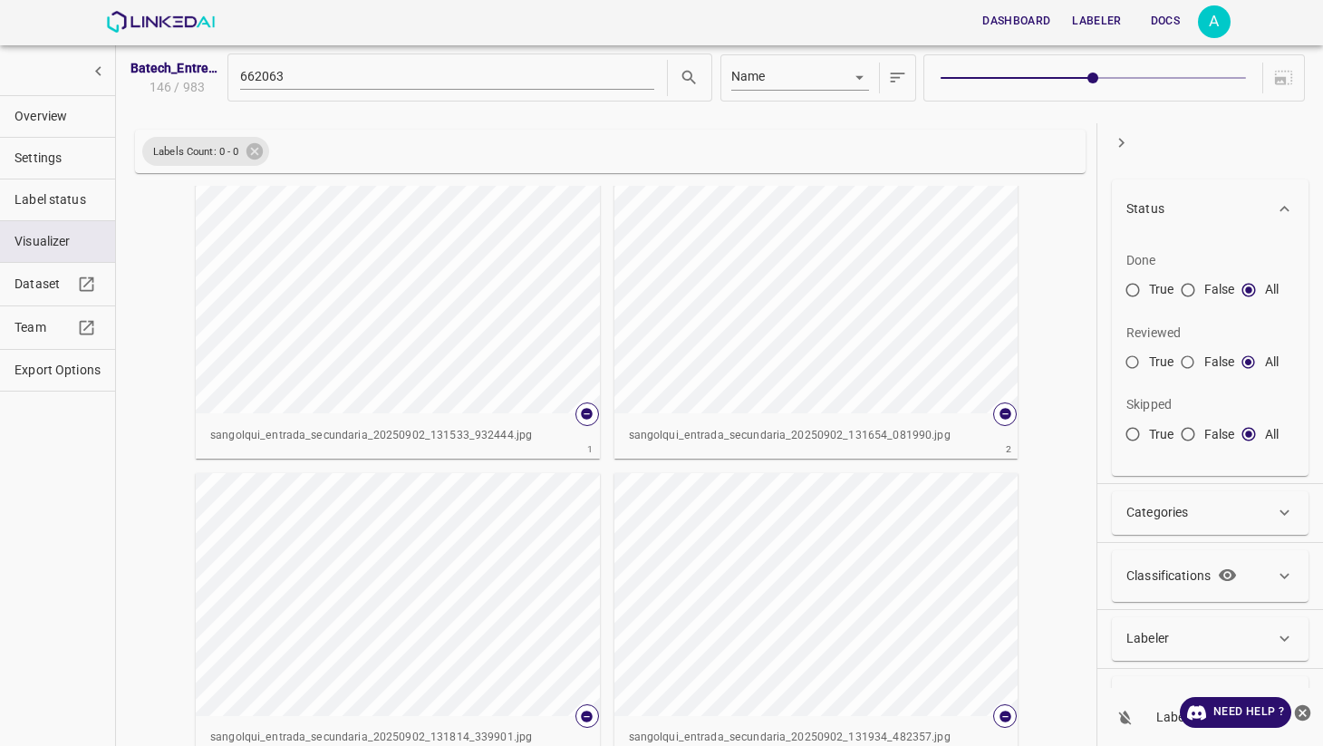
click at [1132, 292] on input "True" at bounding box center [1132, 293] width 33 height 33
radio input "true"
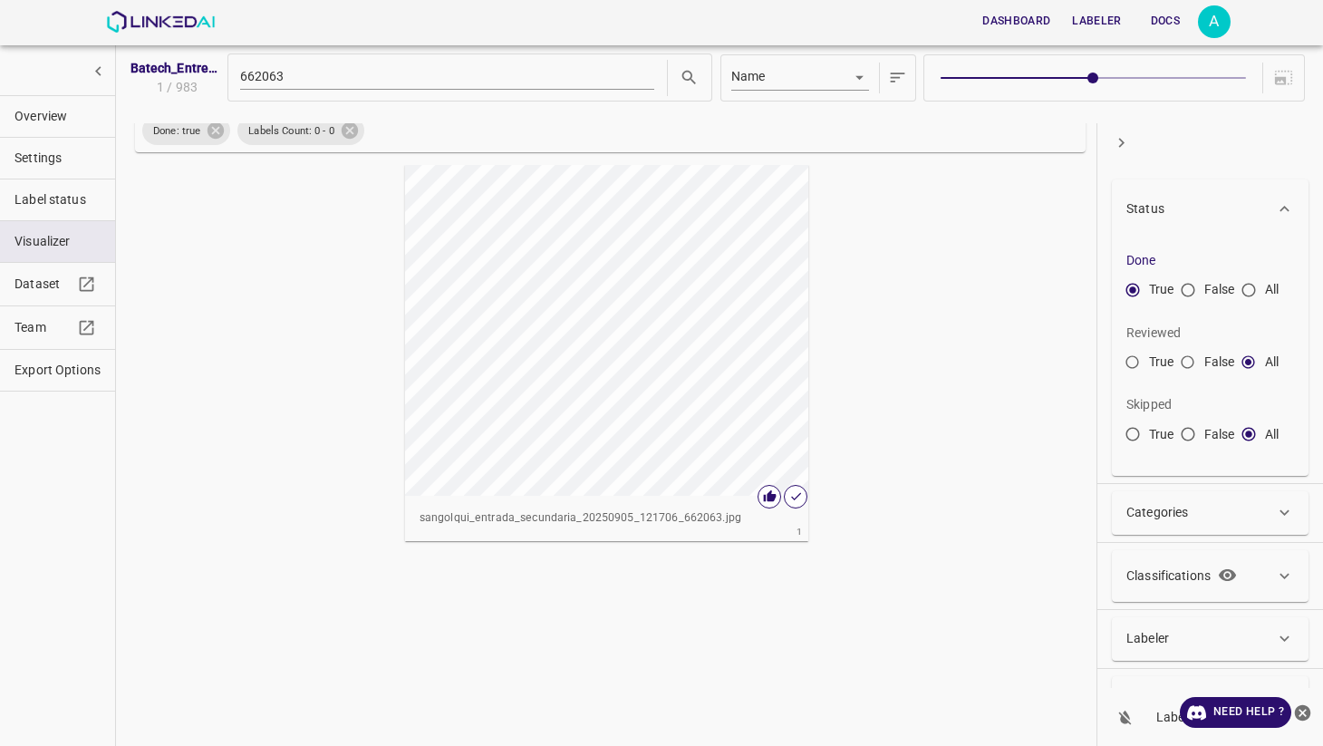
scroll to position [0, 0]
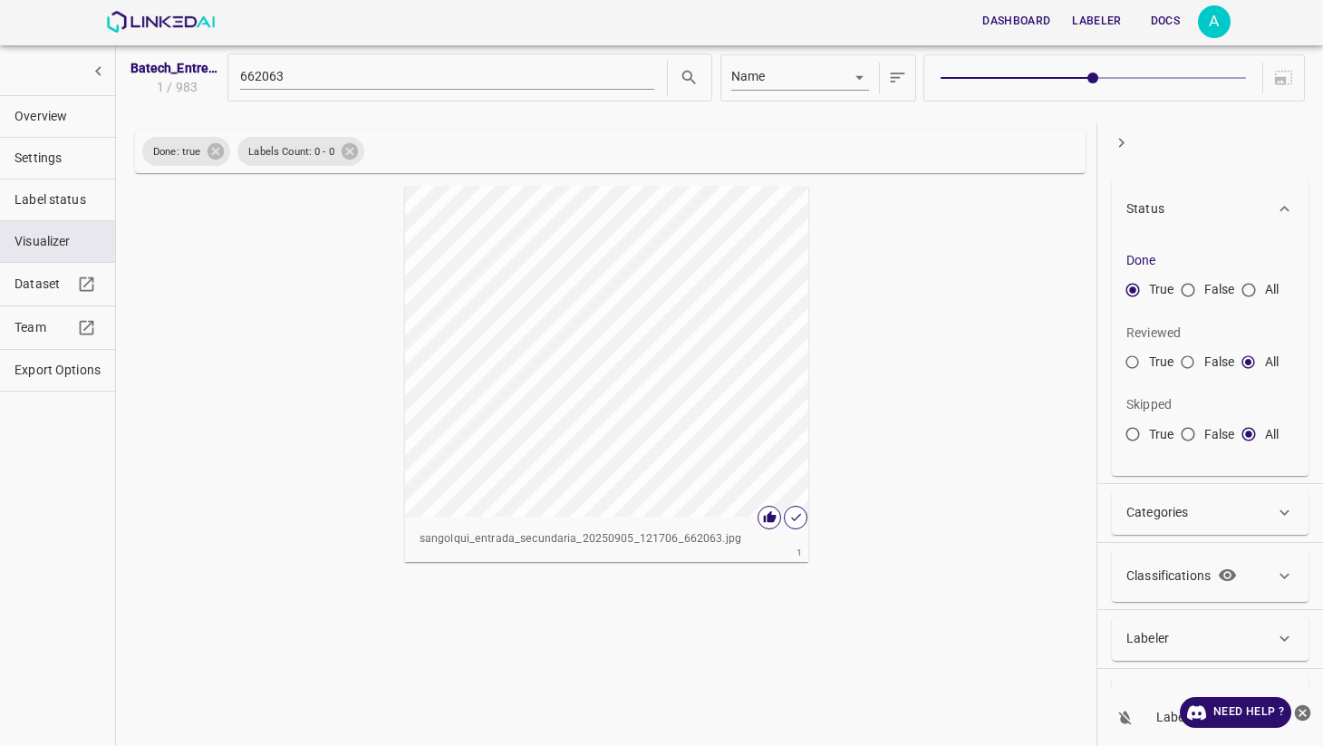
click at [1028, 13] on button "Dashboard" at bounding box center [1016, 21] width 82 height 30
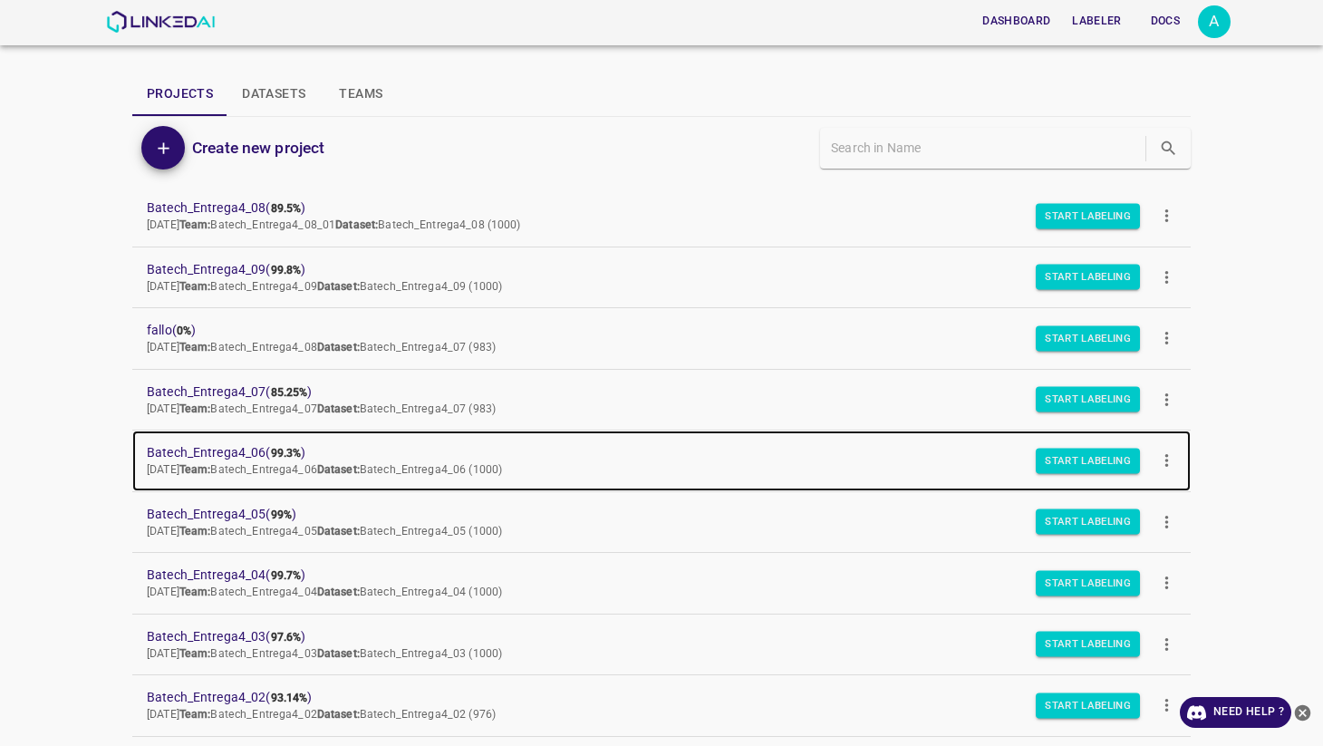
click at [212, 449] on span "Batech_Entrega4_06 ( 99.3% )" at bounding box center [647, 452] width 1000 height 19
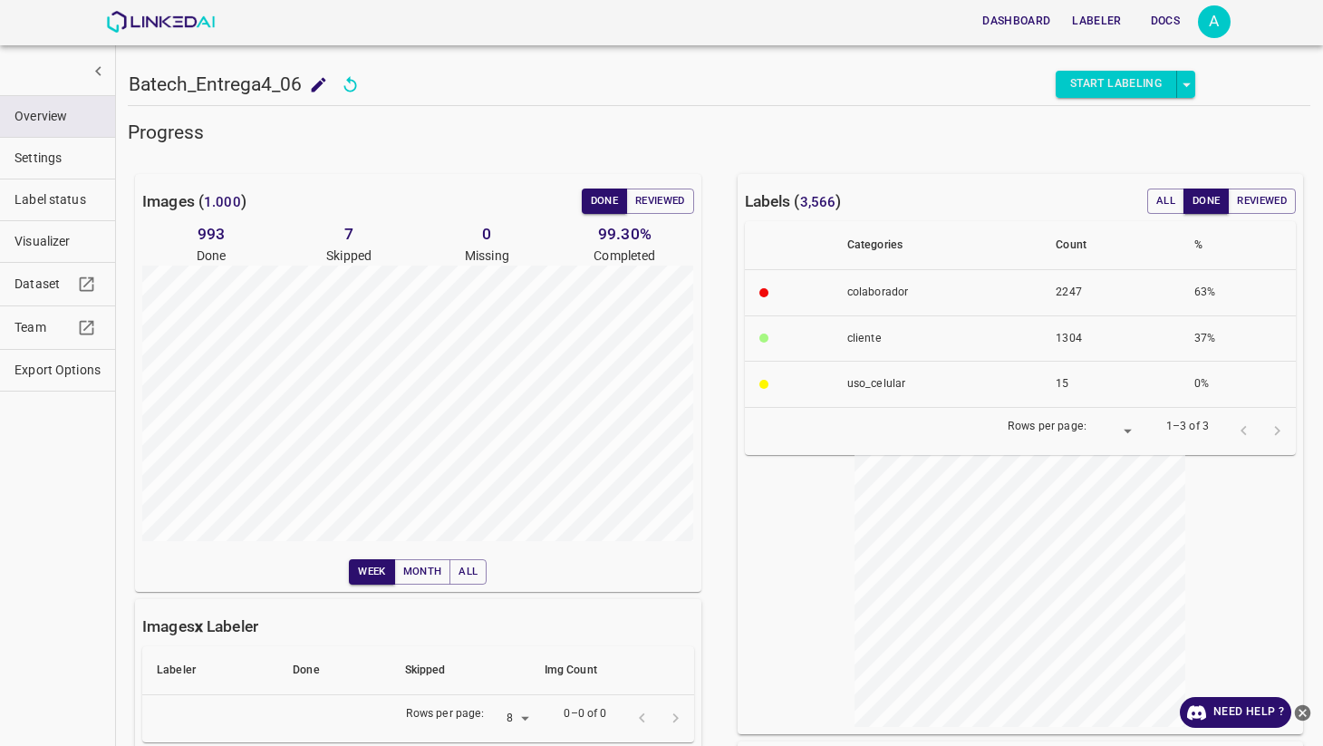
click at [45, 245] on span "Visualizer" at bounding box center [57, 241] width 86 height 19
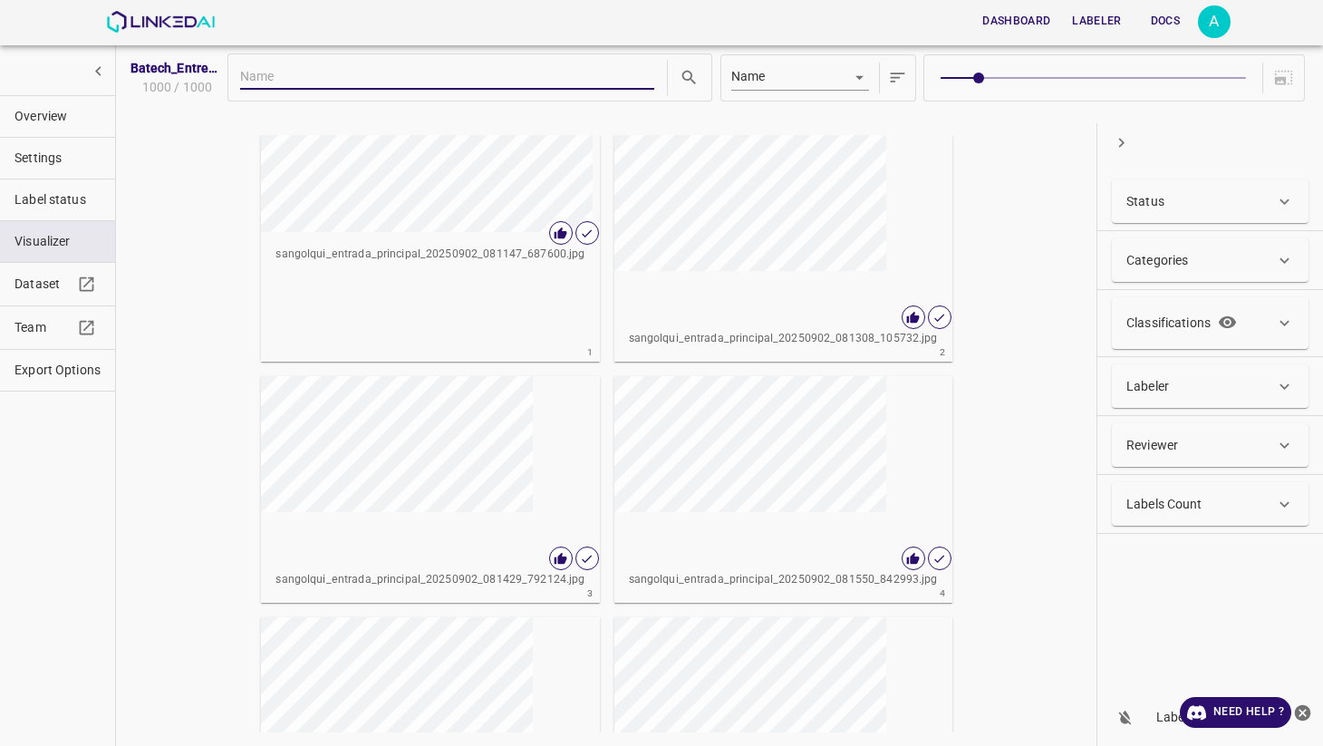
click at [1186, 203] on div "Status" at bounding box center [1200, 201] width 149 height 19
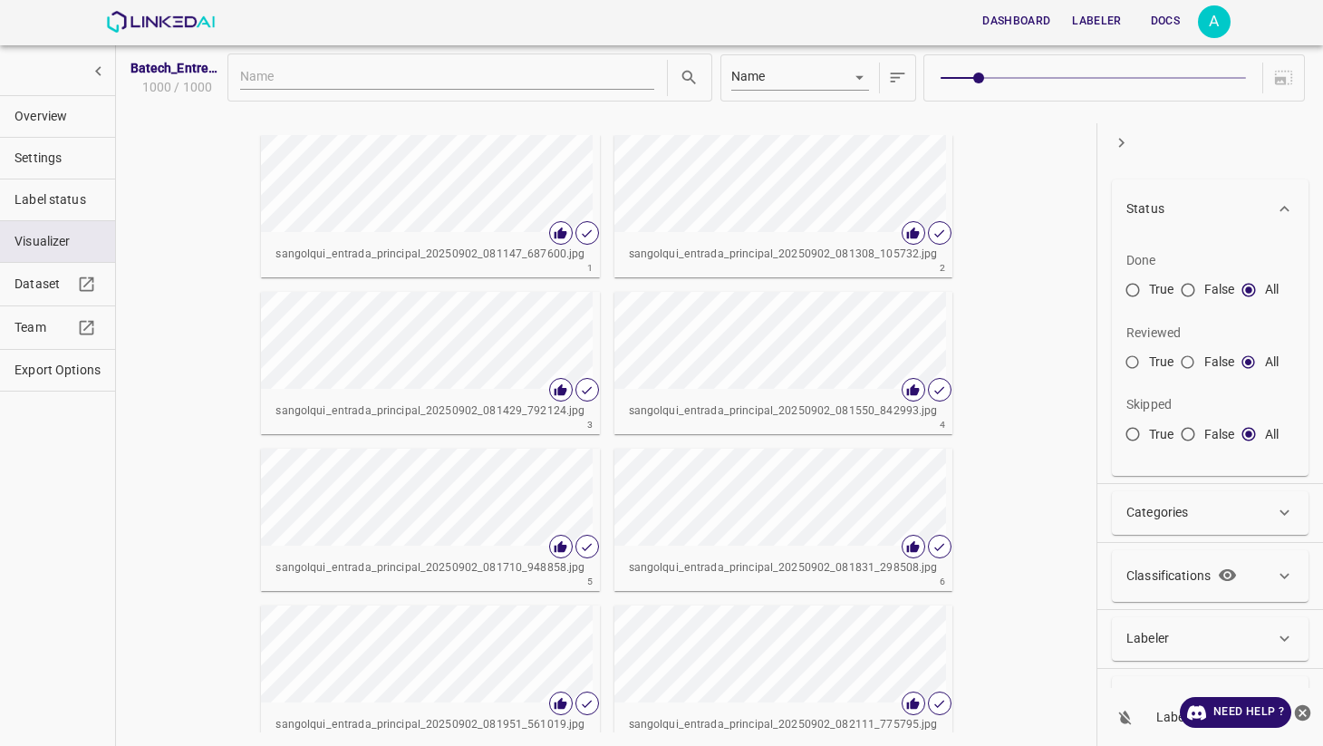
click at [1137, 284] on input "True" at bounding box center [1132, 293] width 33 height 33
radio input "true"
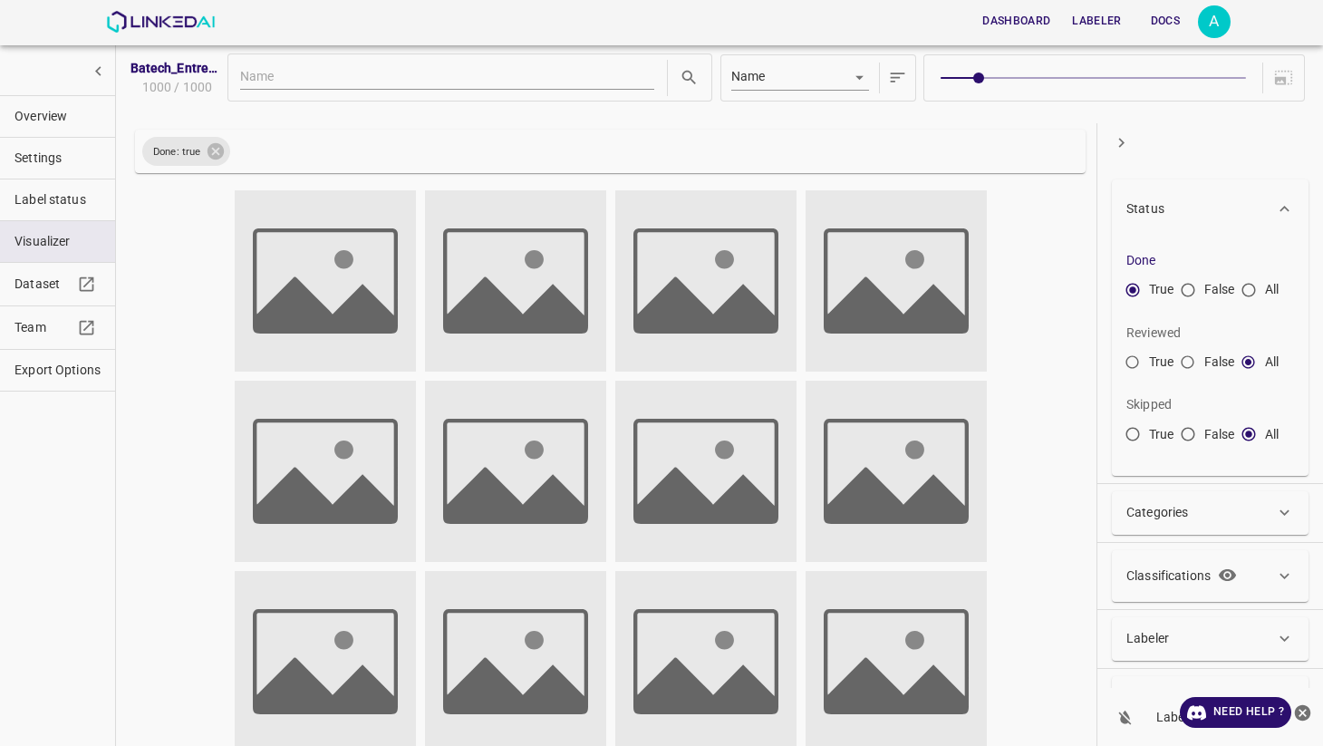
click at [1178, 197] on div "Status" at bounding box center [1210, 208] width 197 height 58
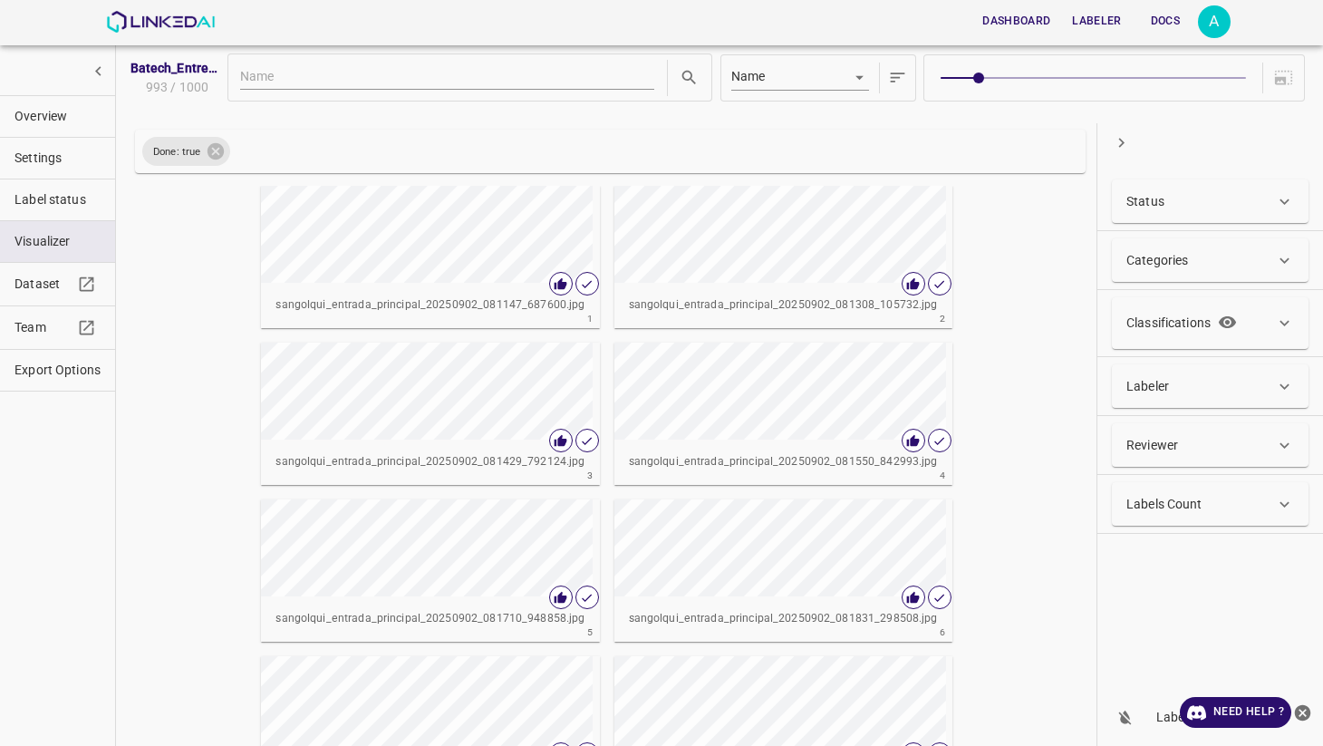
click at [1166, 496] on p "Labels Count" at bounding box center [1164, 504] width 76 height 19
click at [1159, 575] on div "[PERSON_NAME]" at bounding box center [1158, 571] width 64 height 48
click at [1252, 579] on div "[PERSON_NAME]" at bounding box center [1261, 571] width 64 height 48
click at [1200, 615] on button "Apply" at bounding box center [1210, 617] width 168 height 30
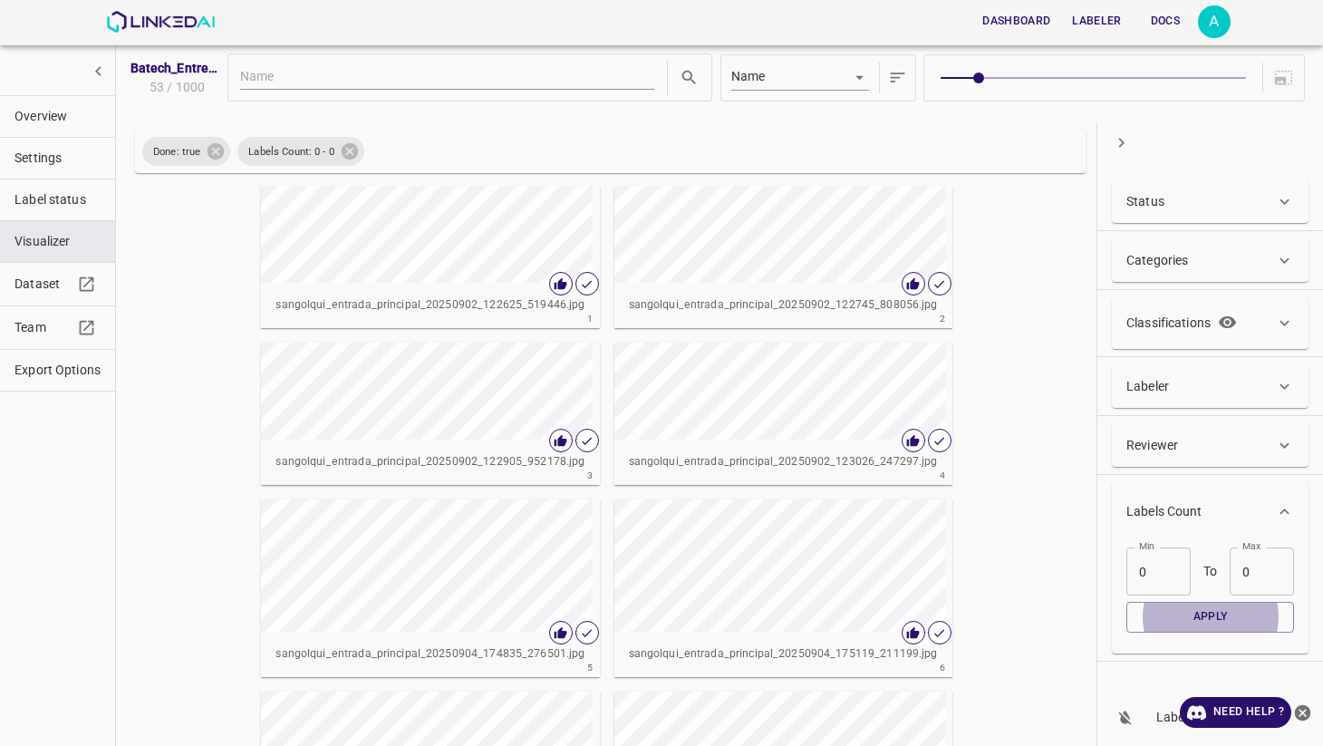
click at [931, 112] on div at bounding box center [720, 116] width 1180 height 14
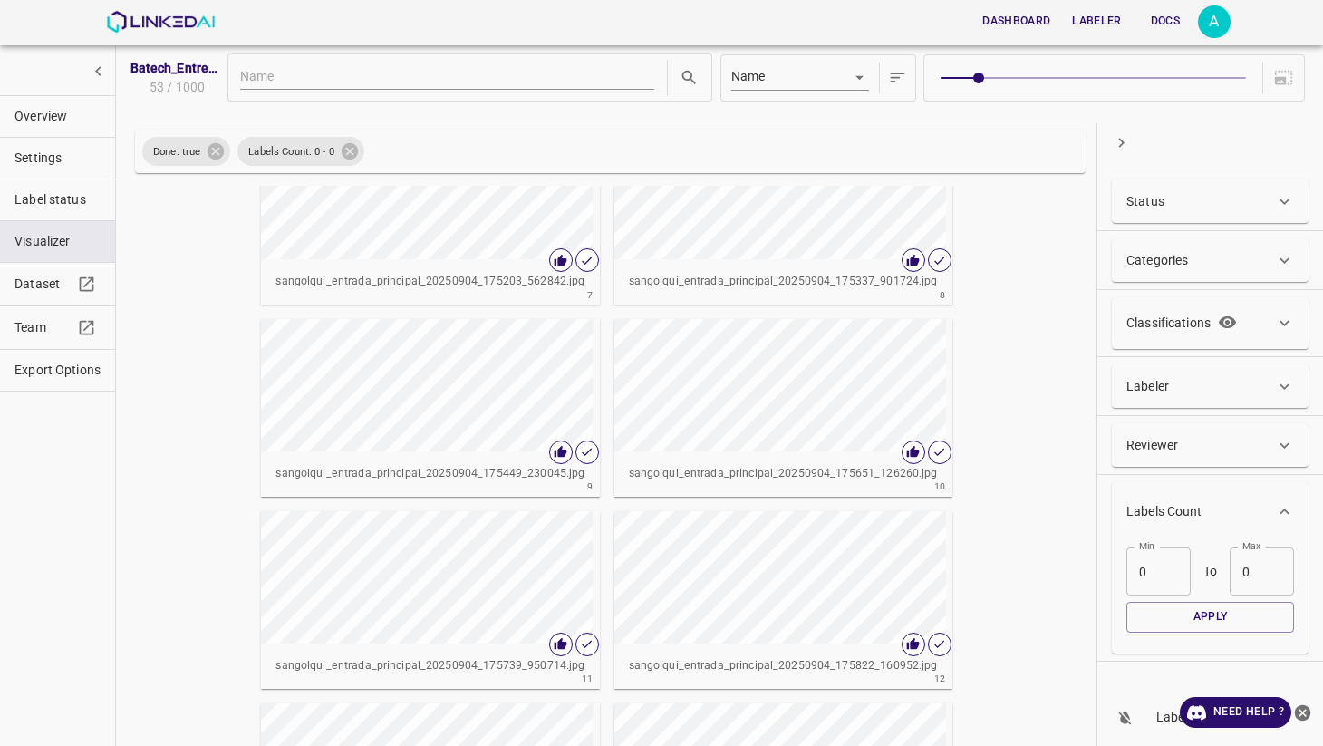
scroll to position [810, 0]
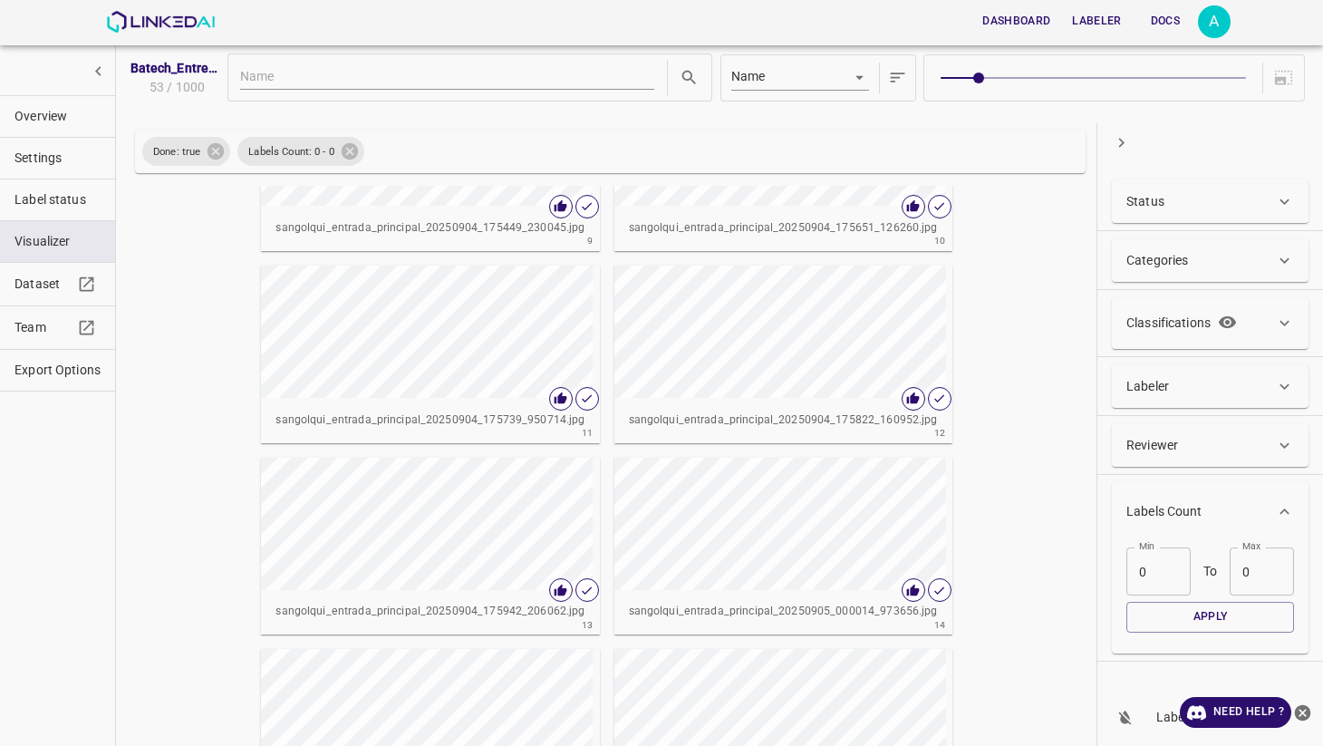
click at [1020, 19] on button "Dashboard" at bounding box center [1016, 21] width 82 height 30
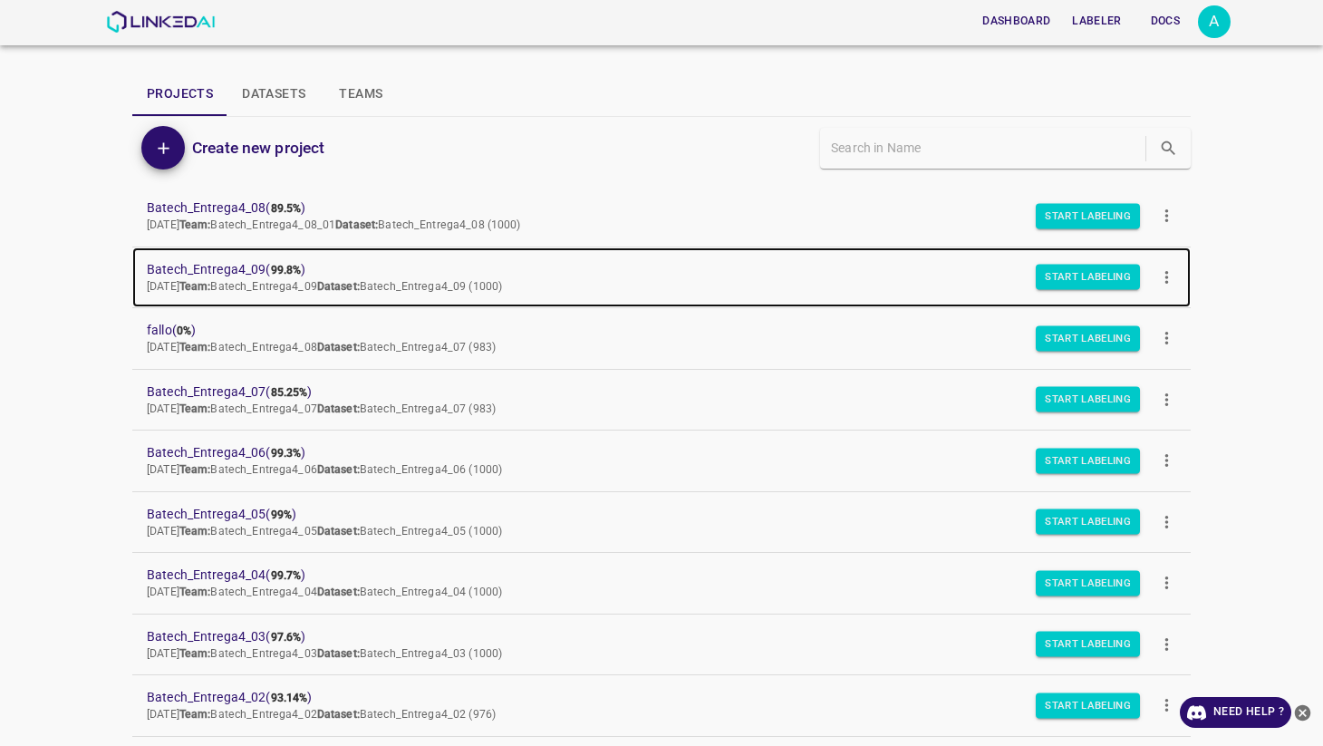
click at [228, 267] on span "Batech_Entrega4_09 ( 99.8% )" at bounding box center [647, 269] width 1000 height 19
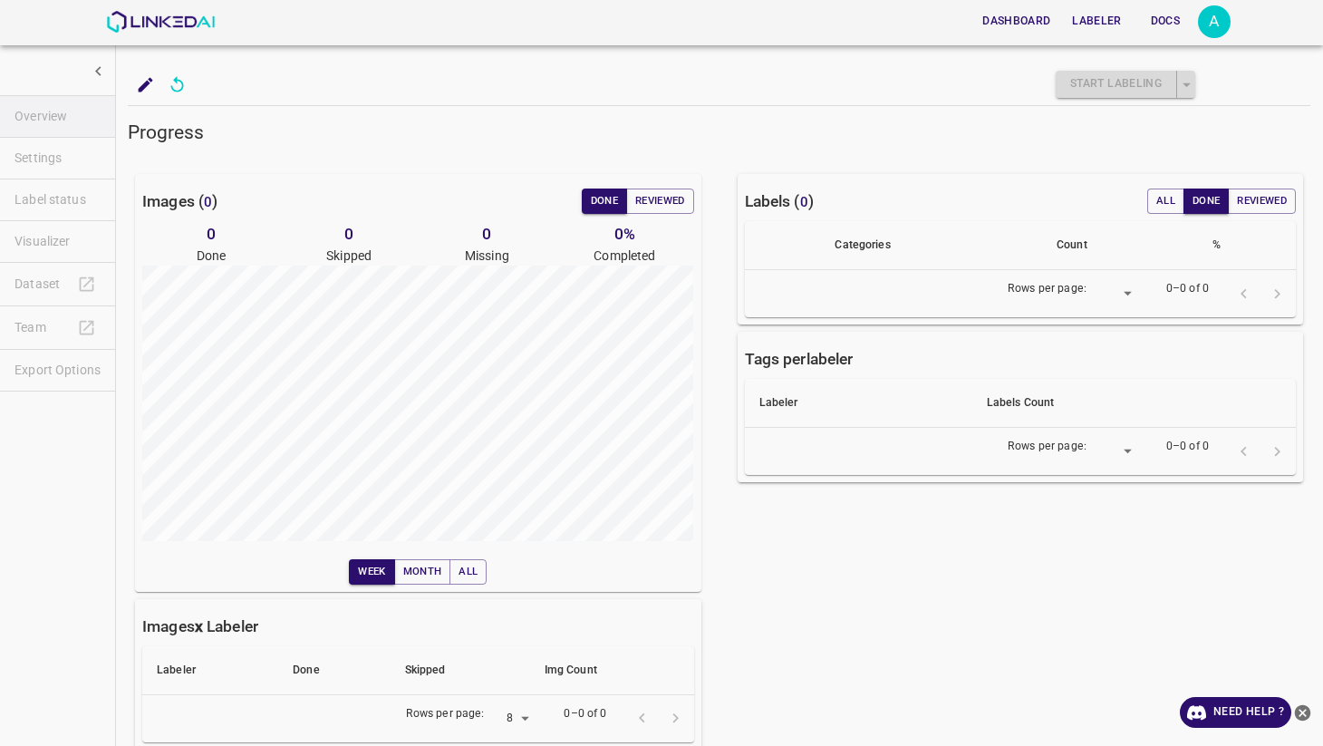
click at [63, 233] on ul "Overview Settings Label status Visualizer Dataset Team Export Options" at bounding box center [57, 243] width 115 height 311
click at [52, 236] on ul "Overview Settings Label status Visualizer Dataset Team Export Options" at bounding box center [57, 243] width 115 height 311
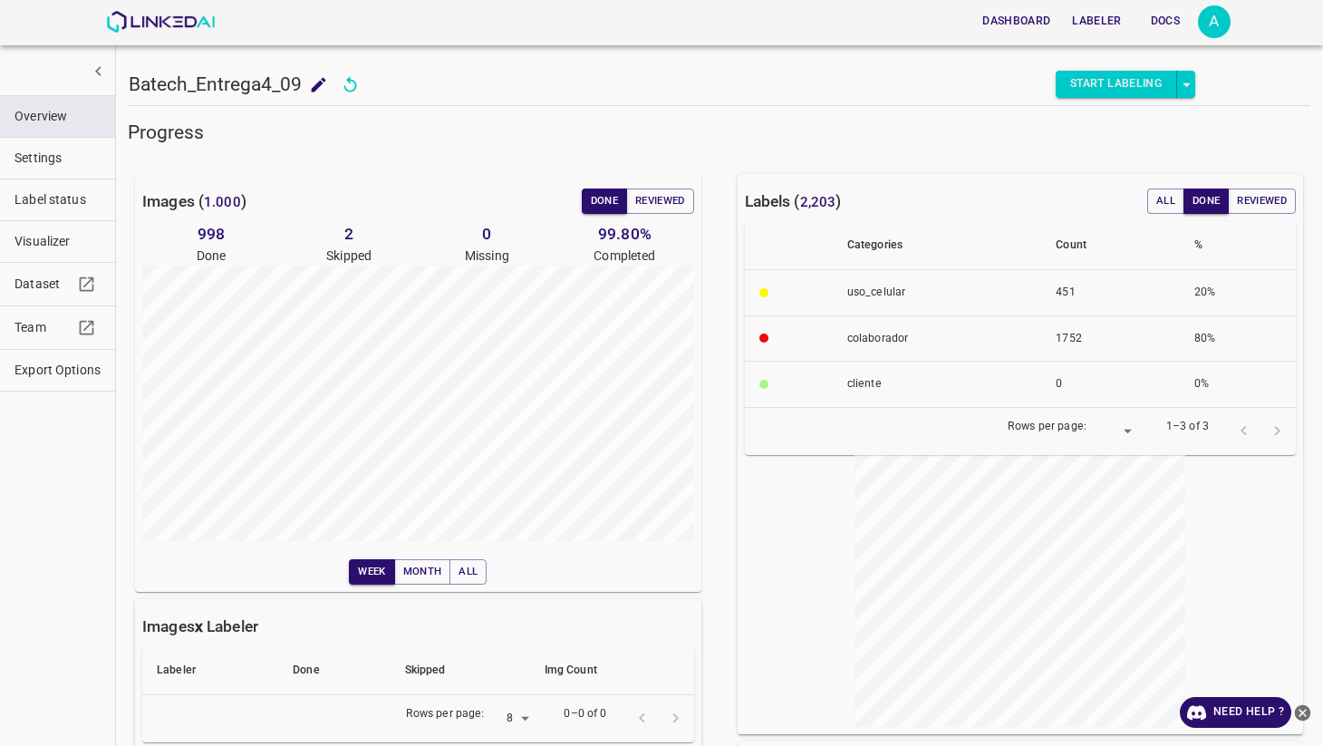
click at [52, 236] on span "Visualizer" at bounding box center [57, 241] width 86 height 19
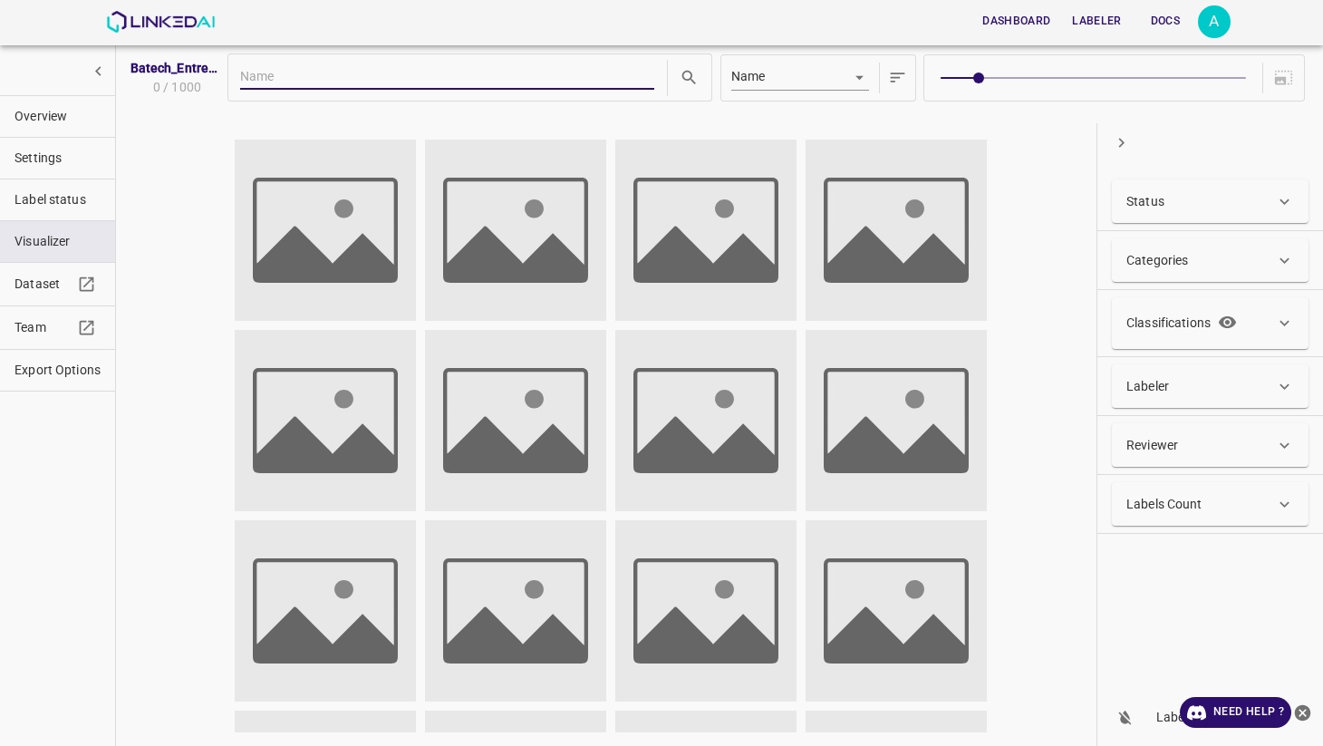
click at [1244, 210] on div "Status" at bounding box center [1200, 201] width 149 height 19
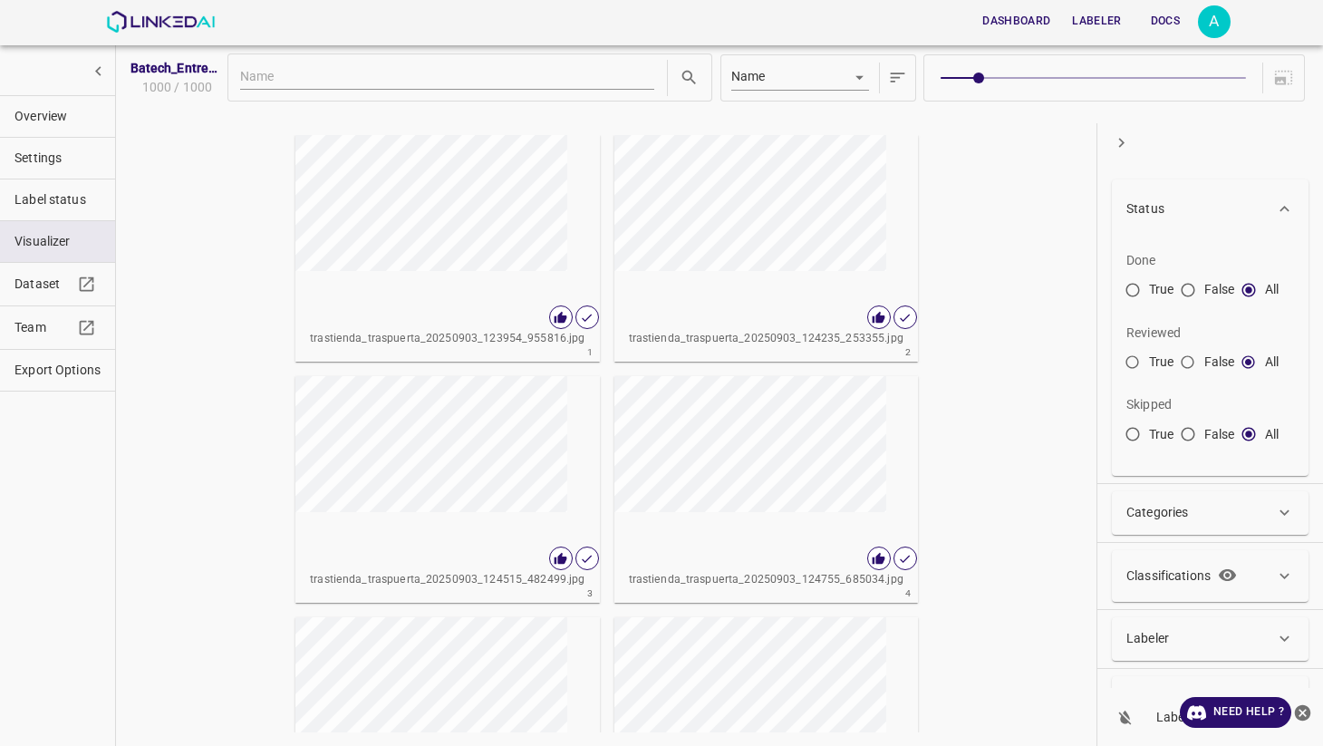
click at [1140, 288] on input "True" at bounding box center [1132, 293] width 33 height 33
radio input "true"
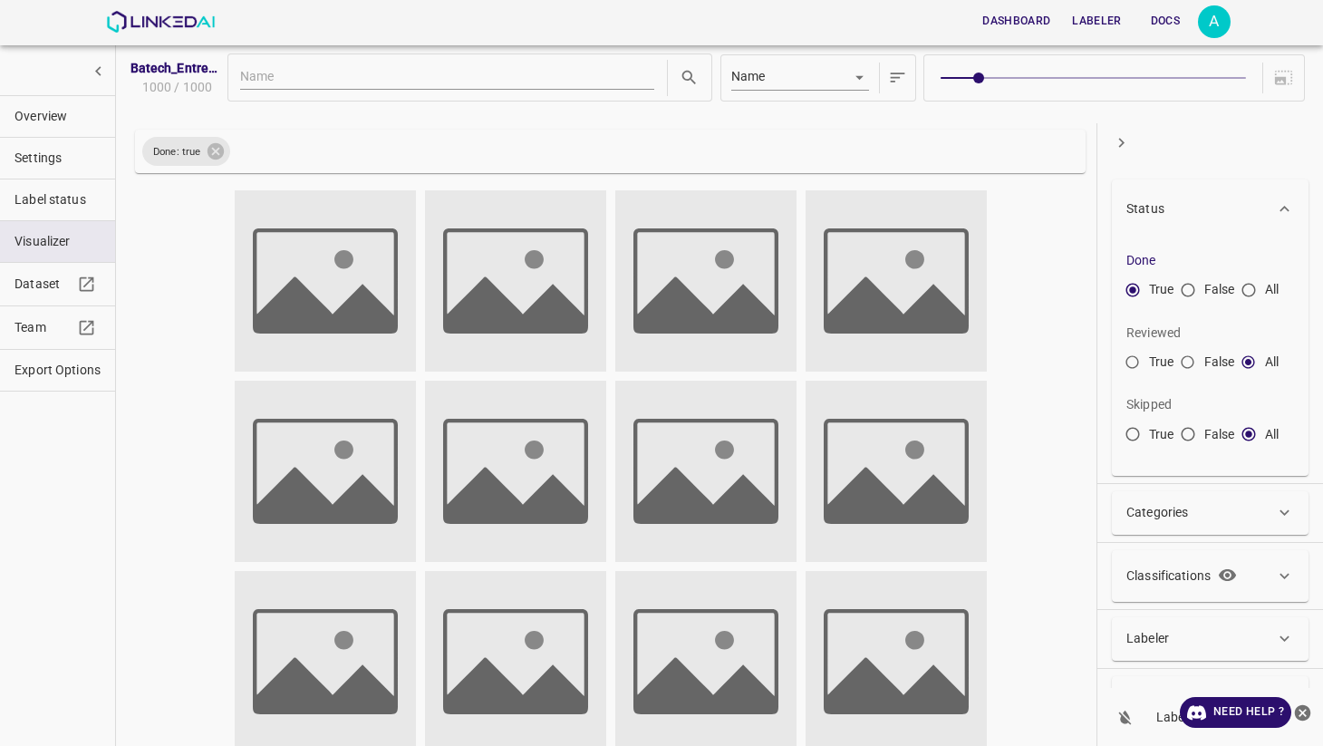
scroll to position [94, 0]
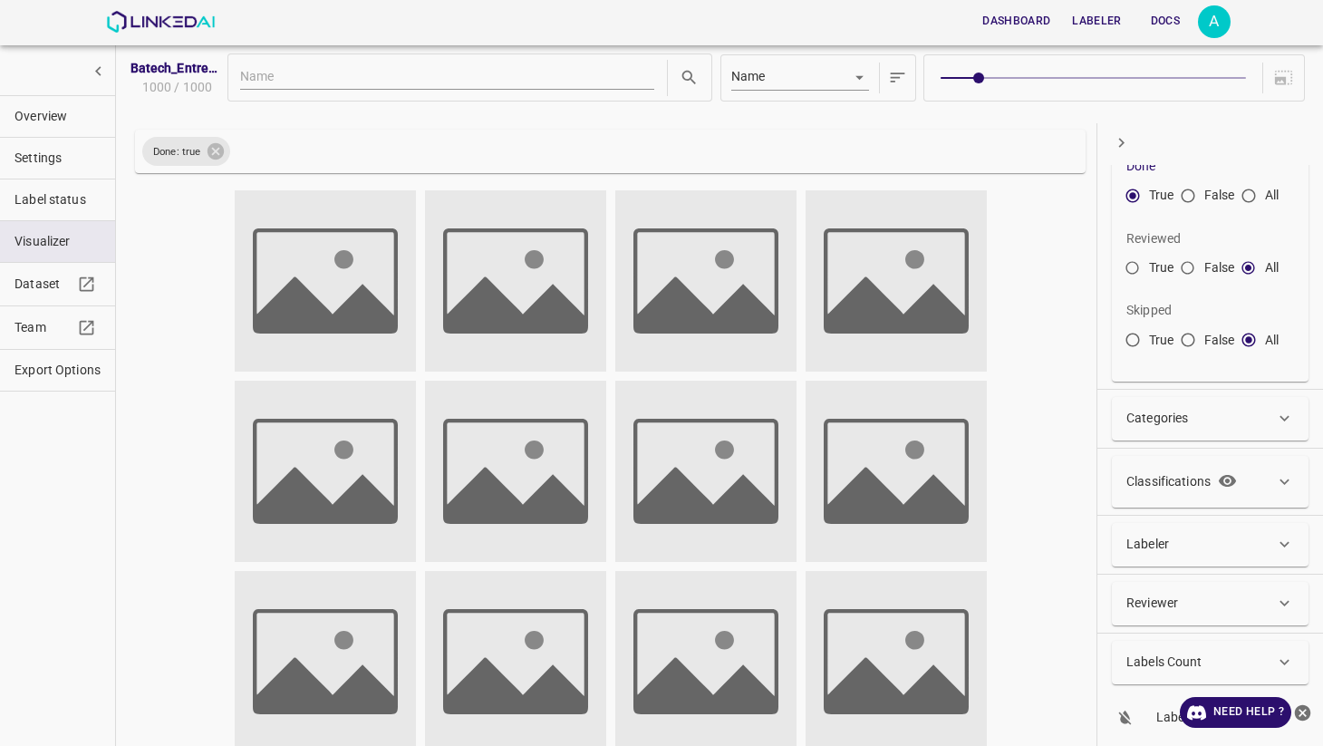
click at [1170, 649] on div "Labels Count" at bounding box center [1210, 662] width 197 height 43
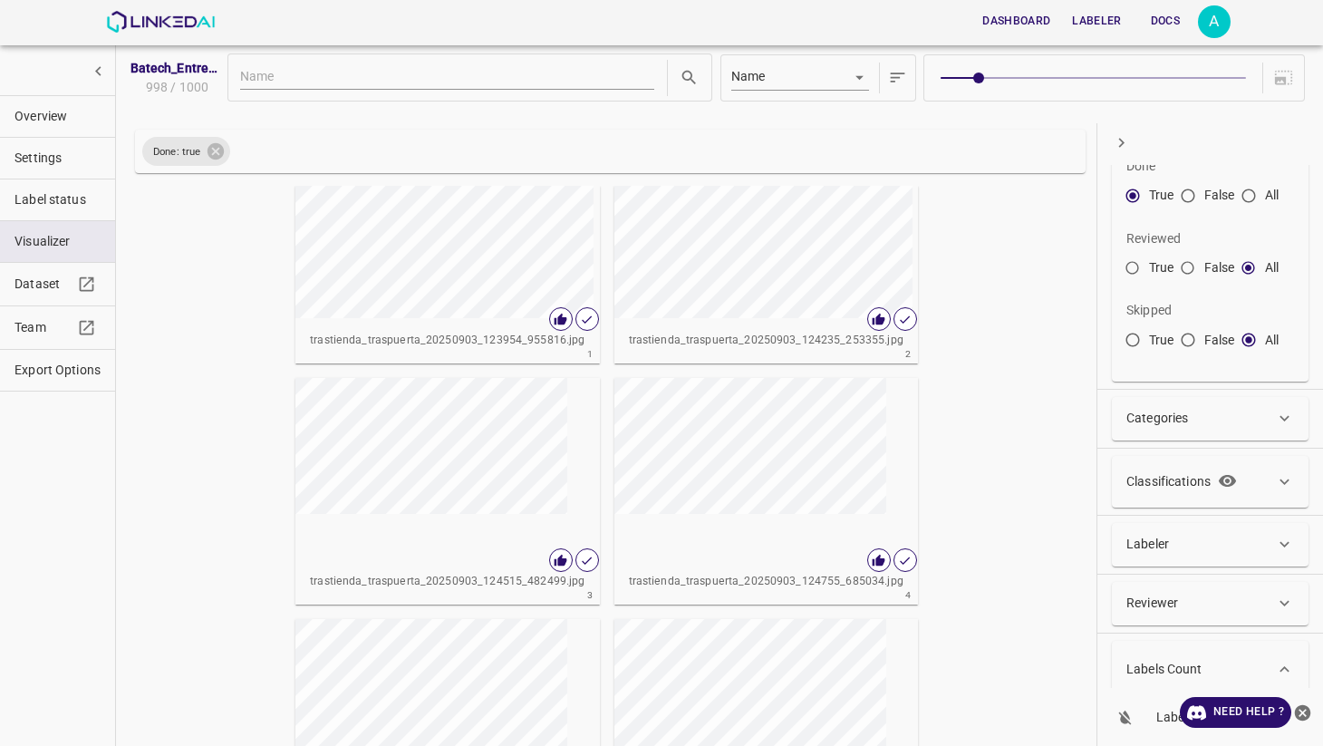
scroll to position [221, 0]
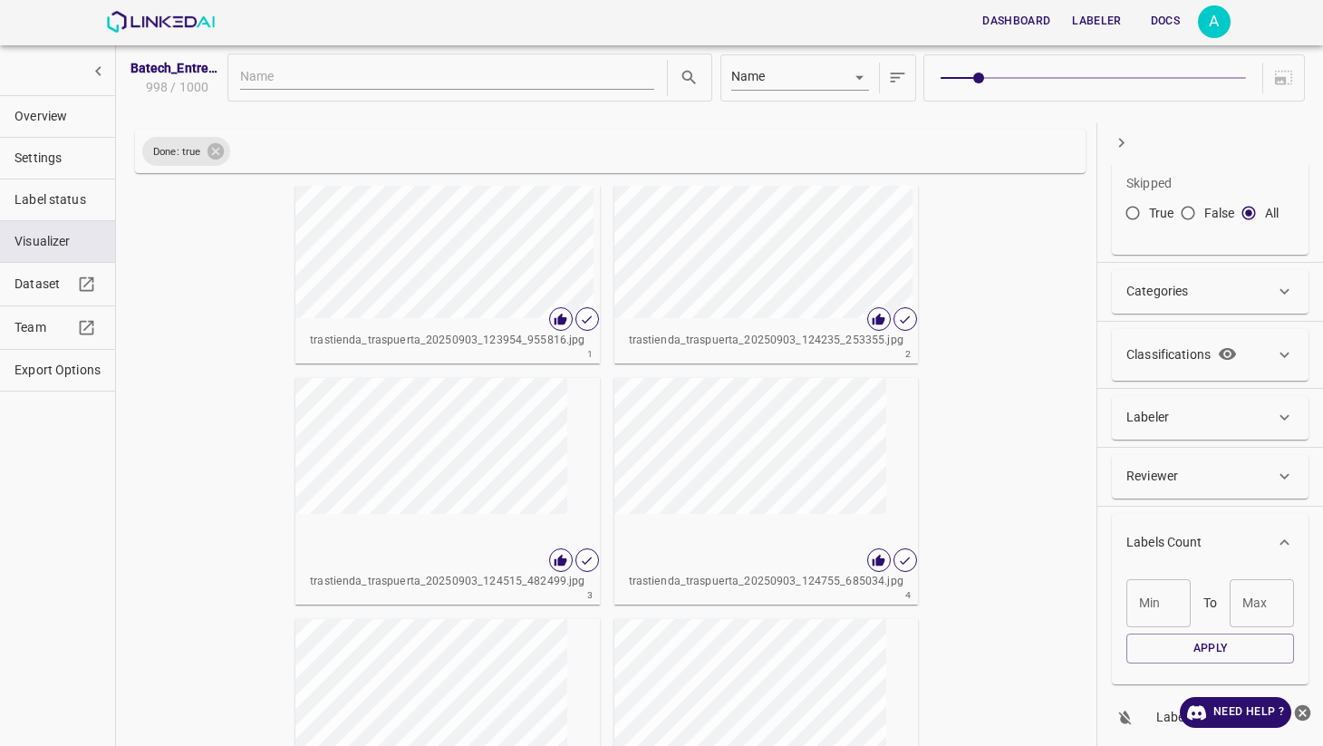
click at [1159, 605] on div "[PERSON_NAME]" at bounding box center [1158, 603] width 64 height 48
click at [1251, 608] on div "[PERSON_NAME]" at bounding box center [1261, 603] width 64 height 48
click at [1174, 654] on button "Apply" at bounding box center [1210, 648] width 168 height 30
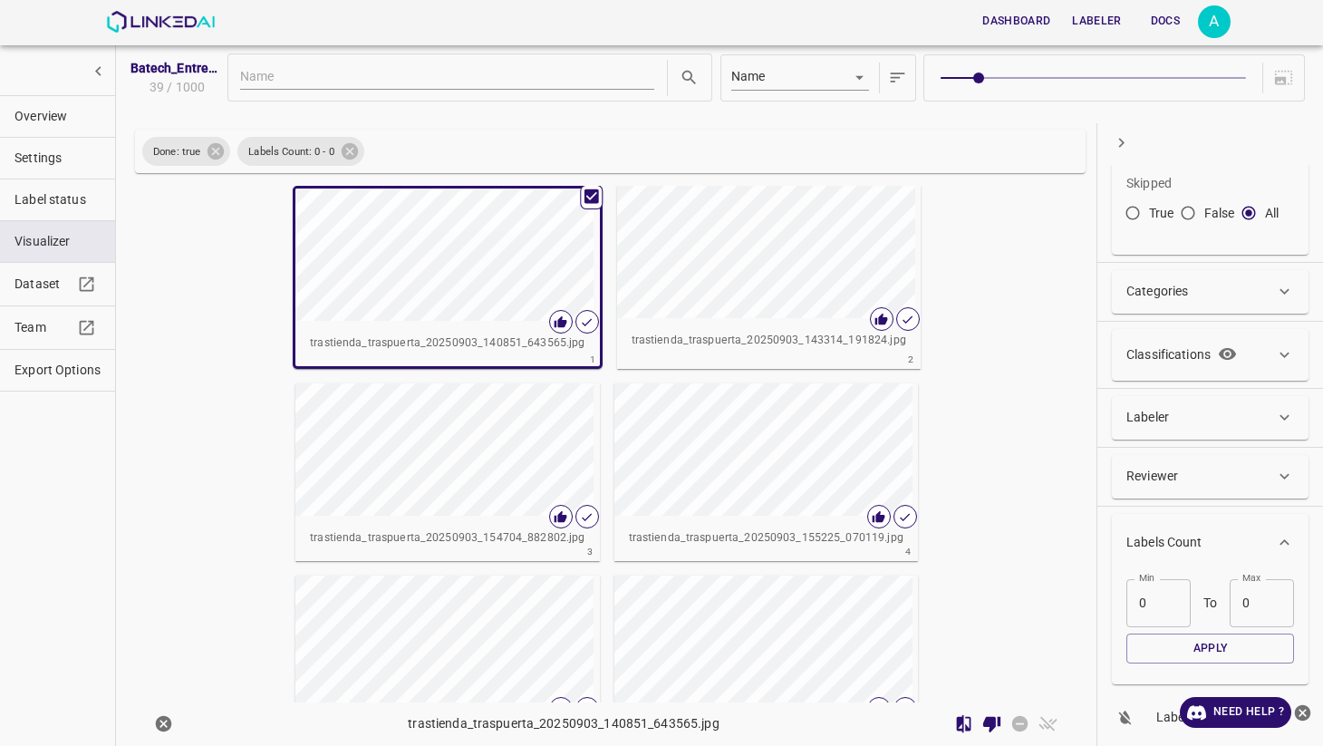
click at [998, 720] on icon "Review Image" at bounding box center [991, 725] width 17 height 16
click at [617, 290] on div "button" at bounding box center [697, 252] width 161 height 132
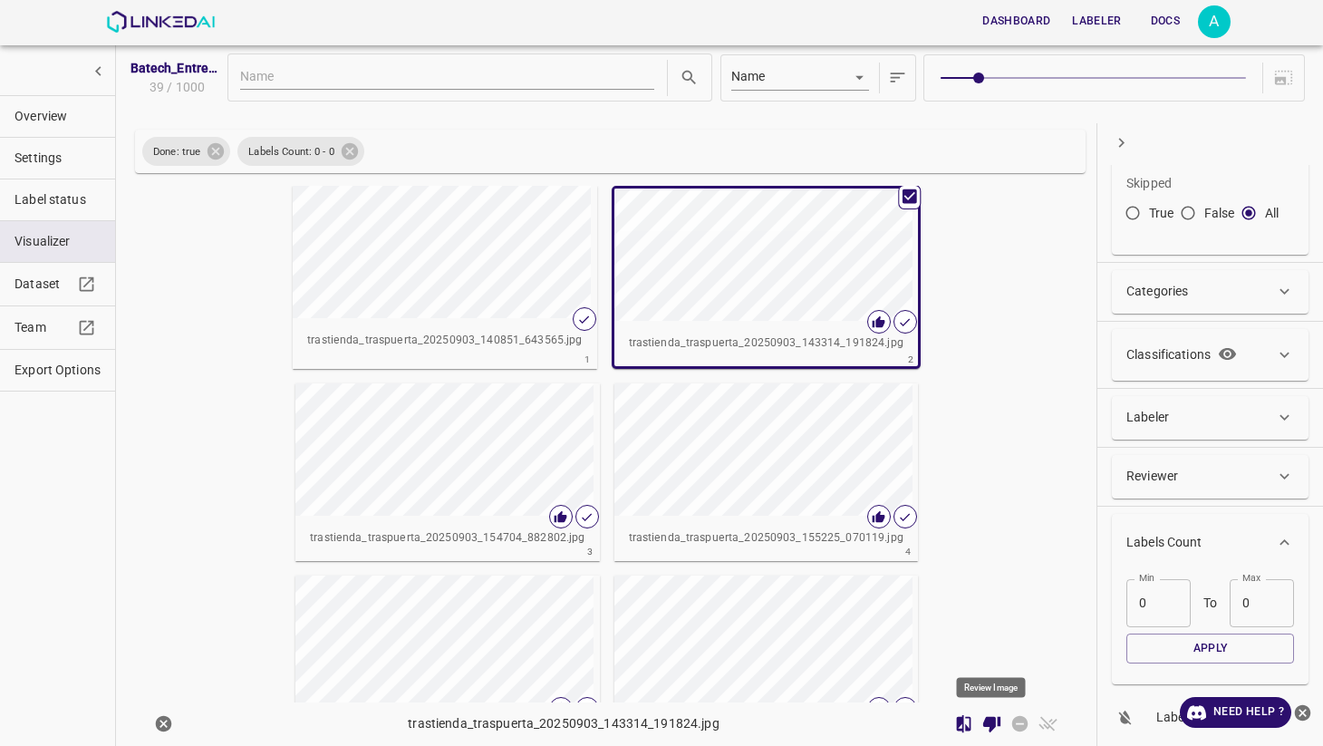
click at [987, 722] on icon "Review Image" at bounding box center [991, 725] width 17 height 16
click at [599, 515] on div "trastienda_traspuerta_20250903_154704_882802.jpg" at bounding box center [446, 537] width 303 height 45
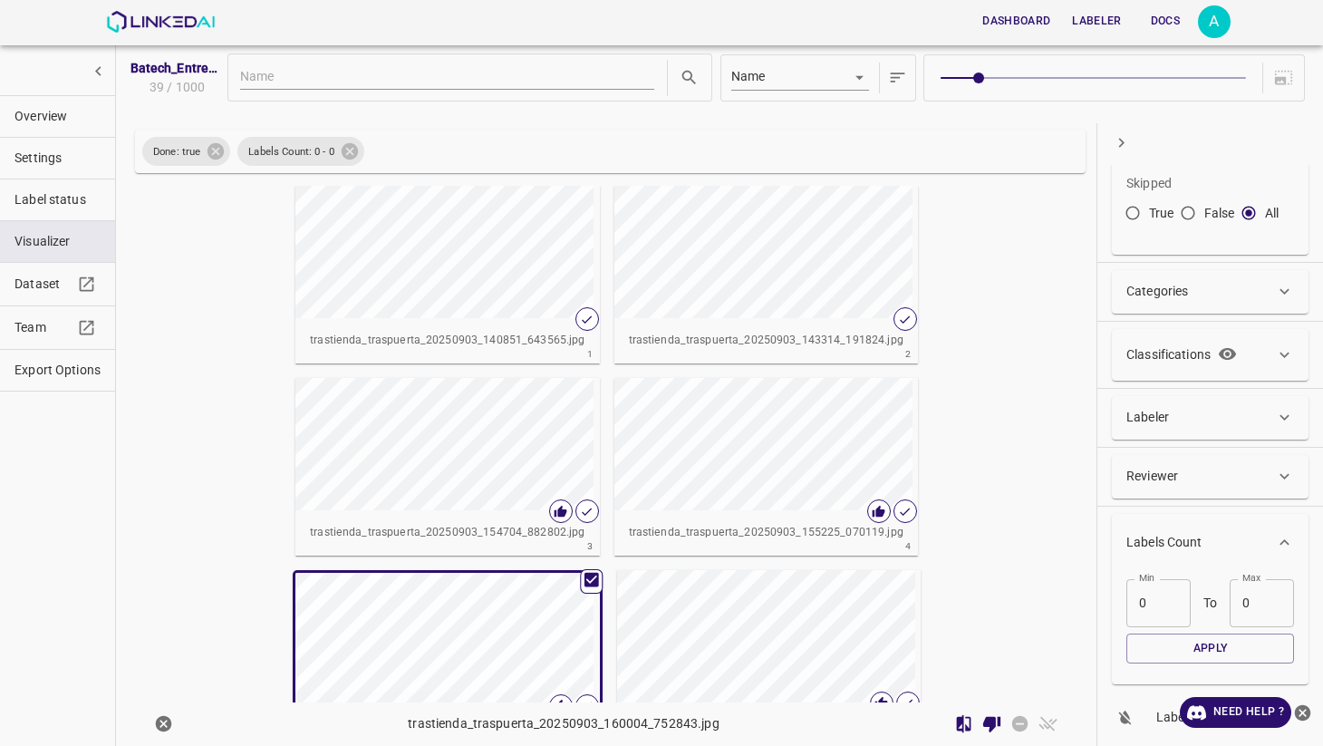
click at [990, 720] on icon "Review Image" at bounding box center [991, 725] width 17 height 16
click at [614, 423] on div "button" at bounding box center [694, 444] width 161 height 132
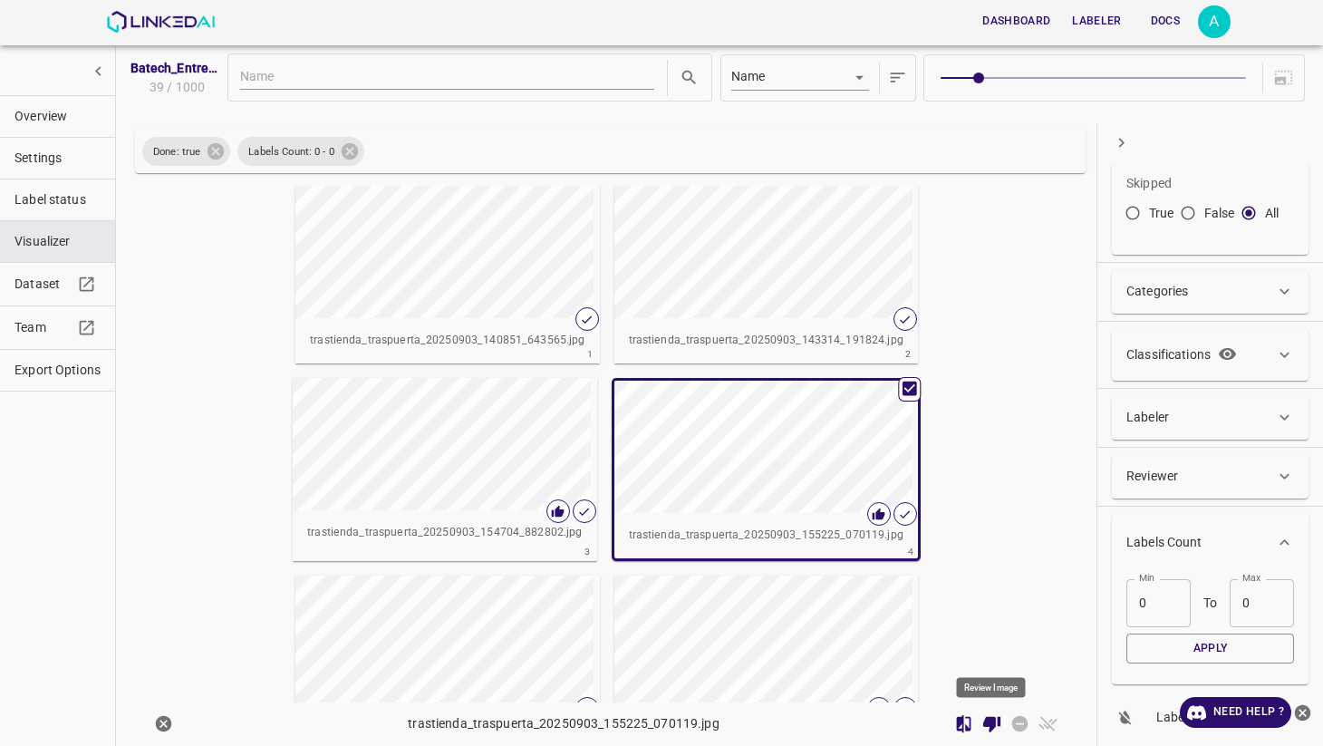
click at [997, 727] on icon "Review Image" at bounding box center [991, 724] width 19 height 19
click at [454, 378] on div "button" at bounding box center [373, 444] width 161 height 132
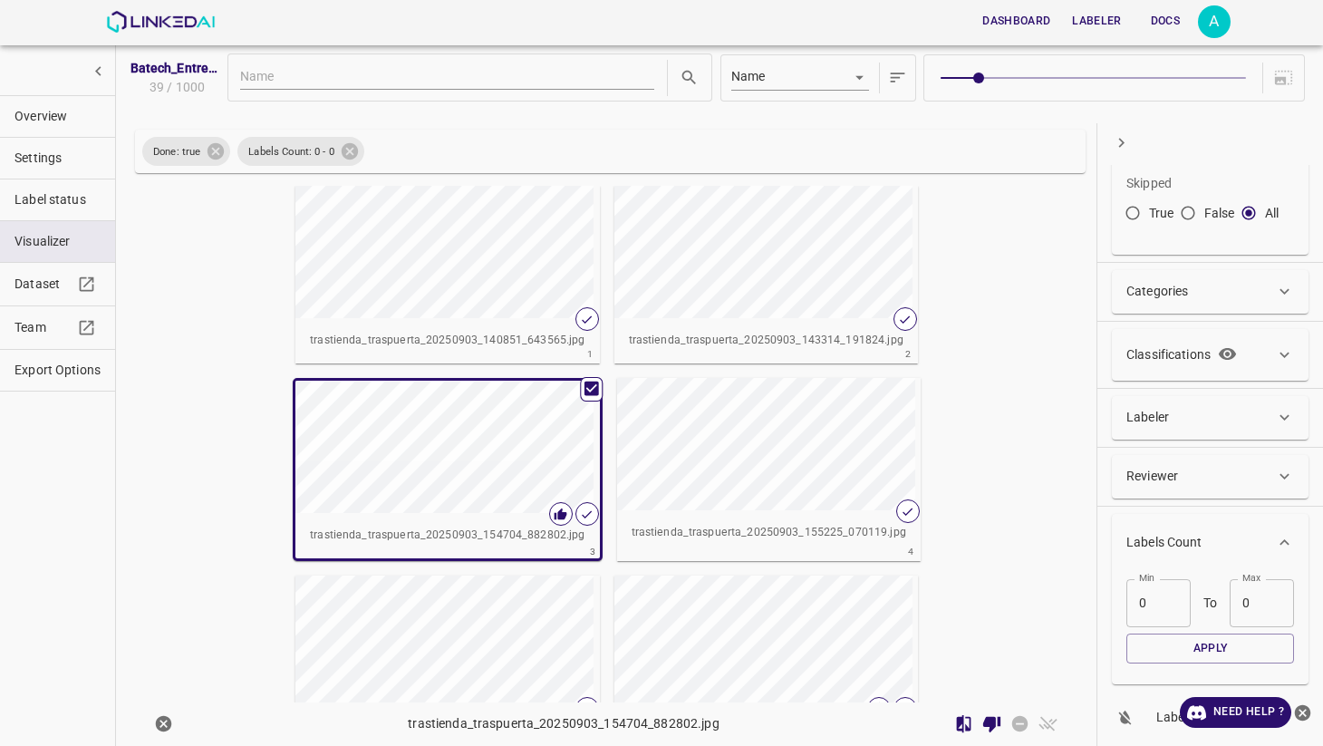
click at [996, 722] on icon "Review Image" at bounding box center [991, 724] width 19 height 19
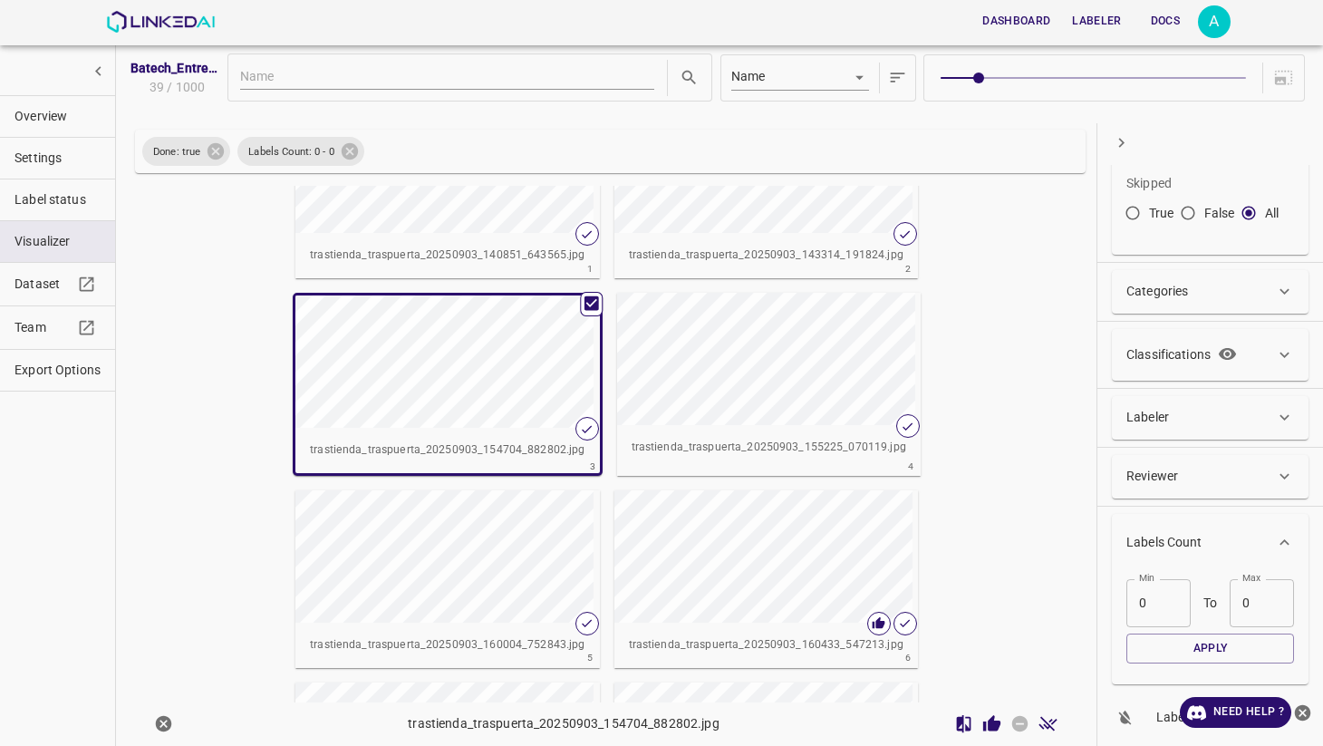
scroll to position [108, 0]
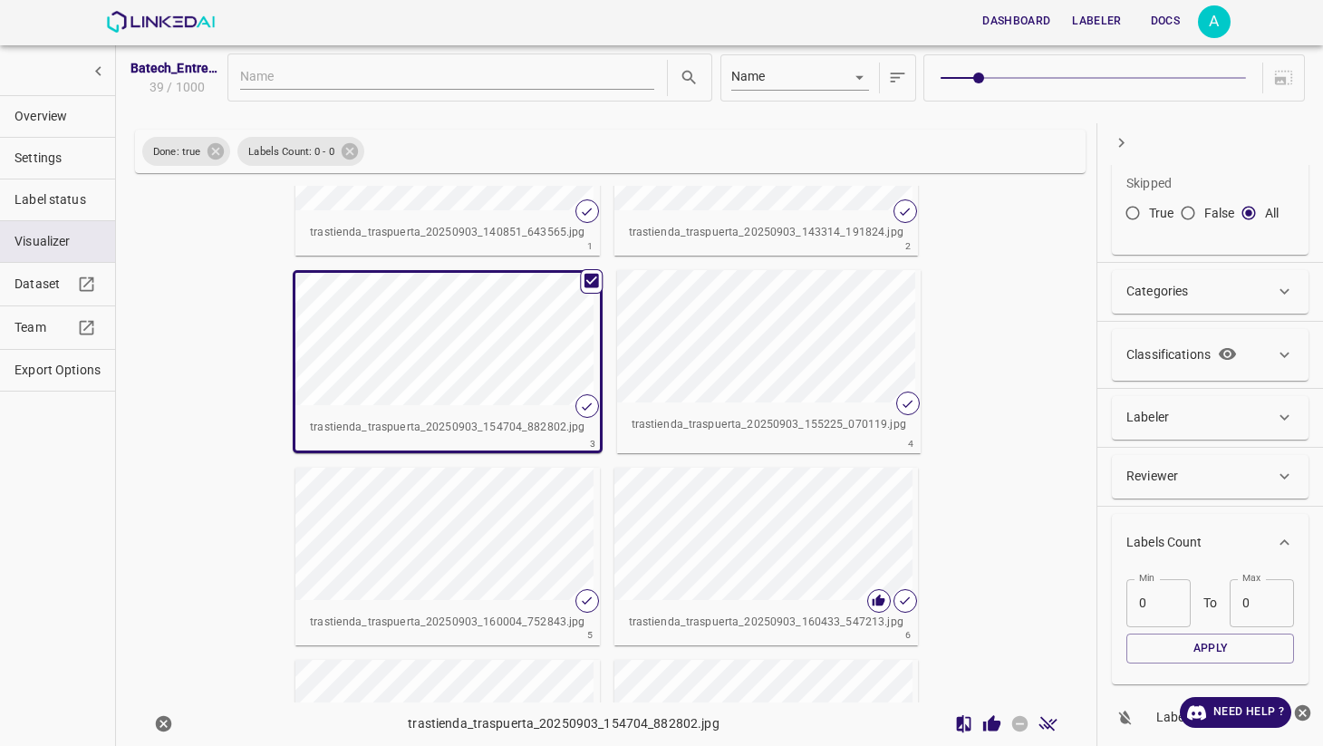
click at [775, 467] on div "button" at bounding box center [694, 533] width 161 height 132
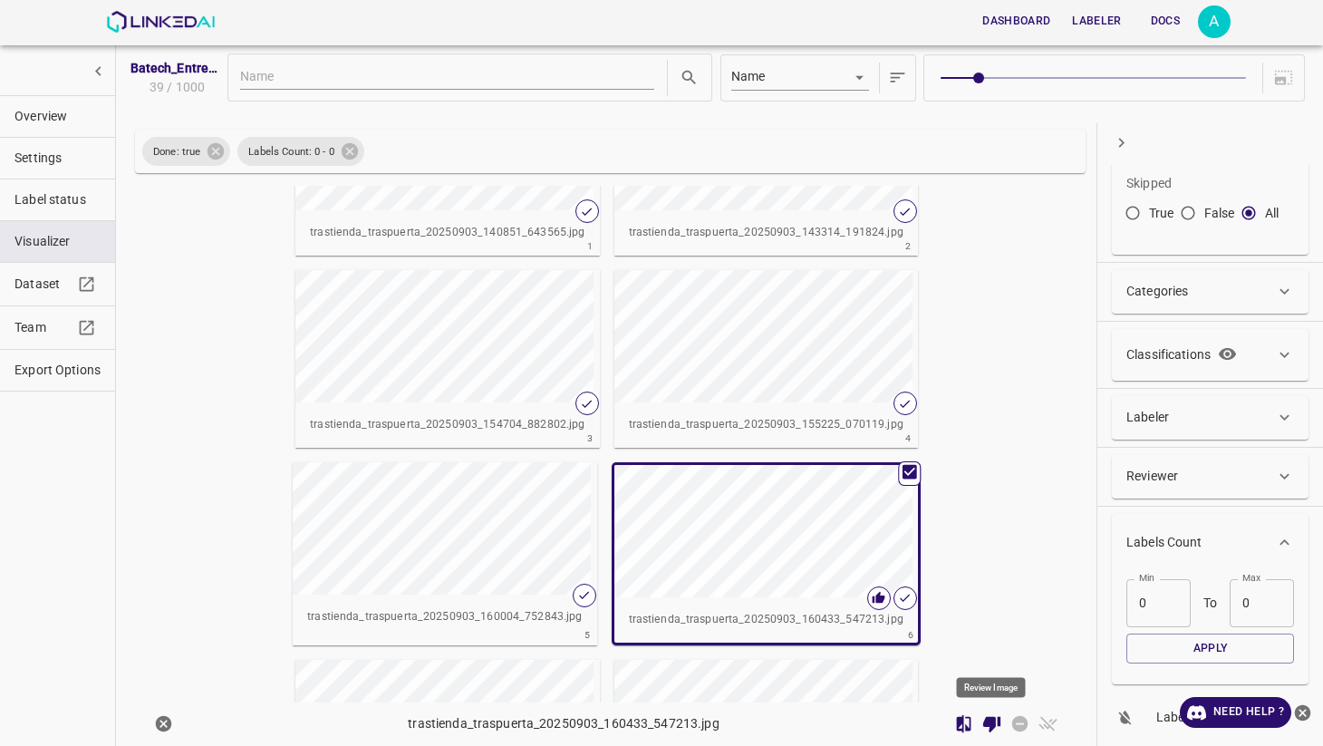
click at [986, 720] on icon "Review Image" at bounding box center [991, 725] width 17 height 16
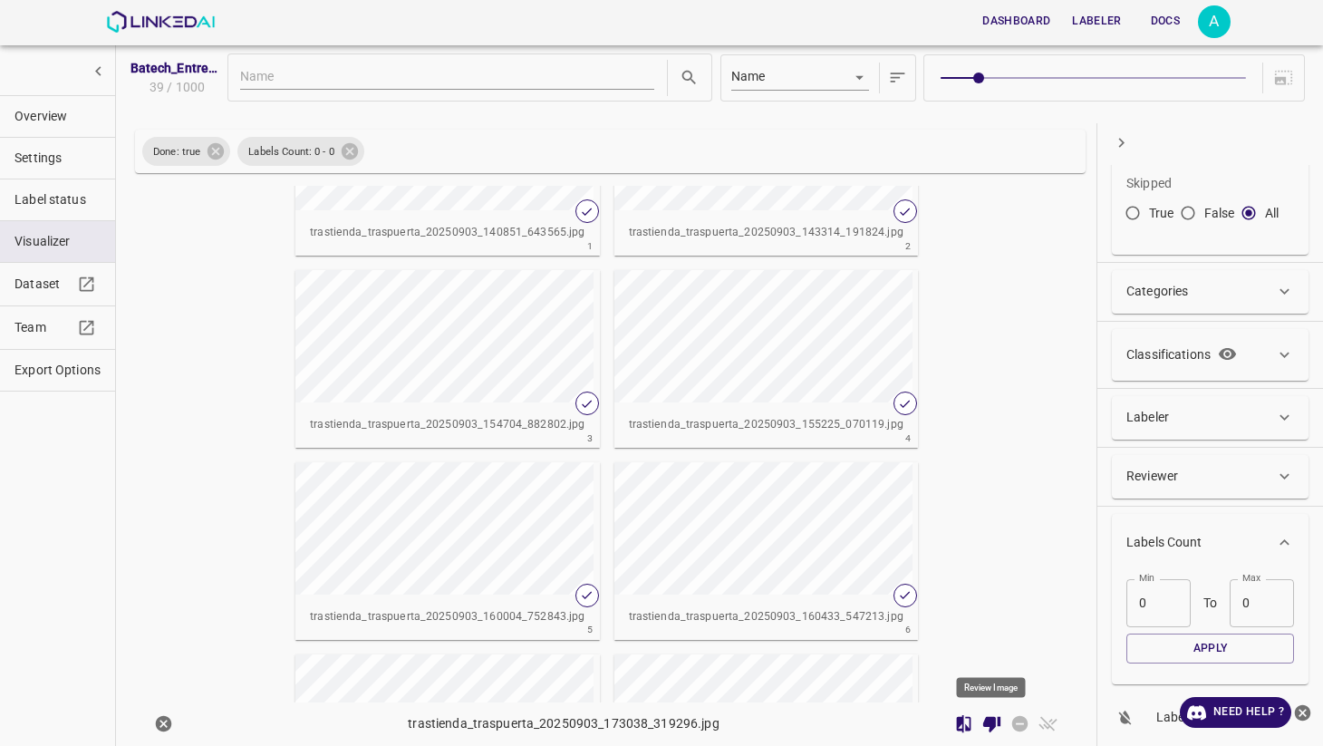
click at [990, 712] on button "Review Image" at bounding box center [992, 724] width 28 height 28
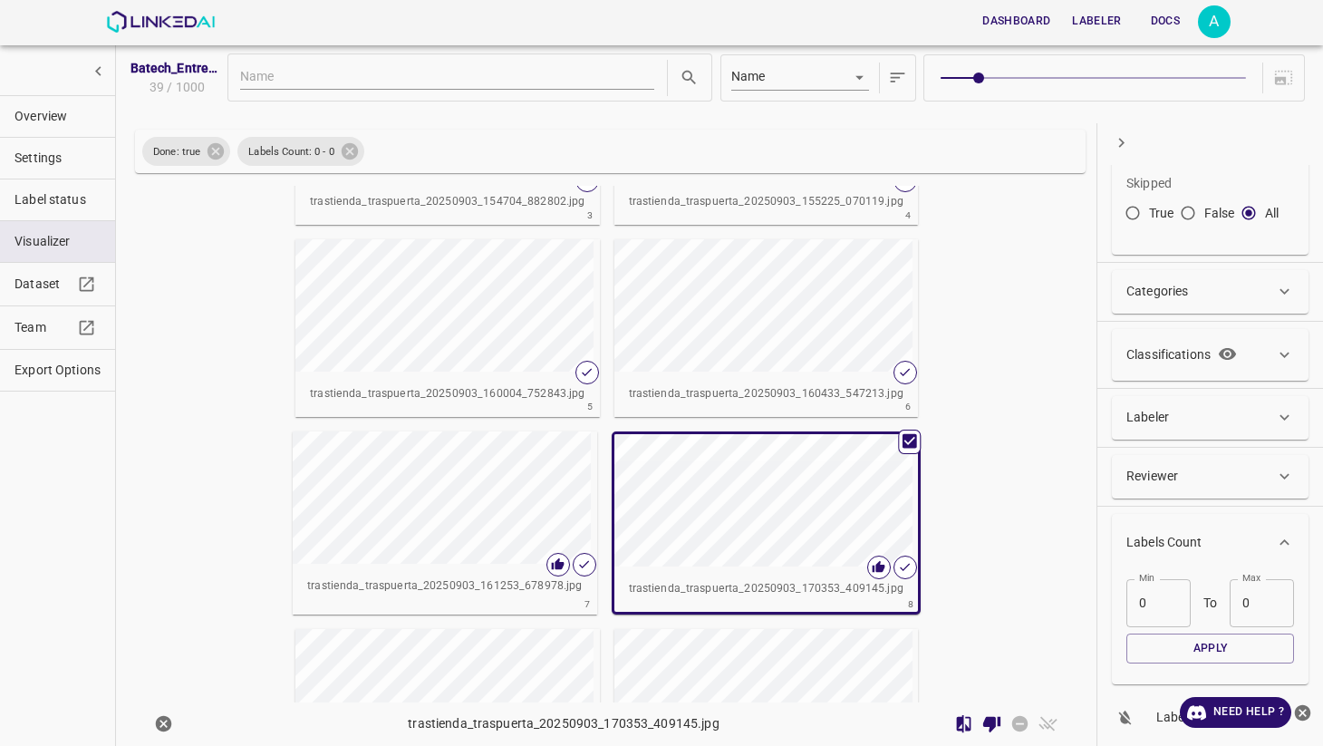
scroll to position [347, 0]
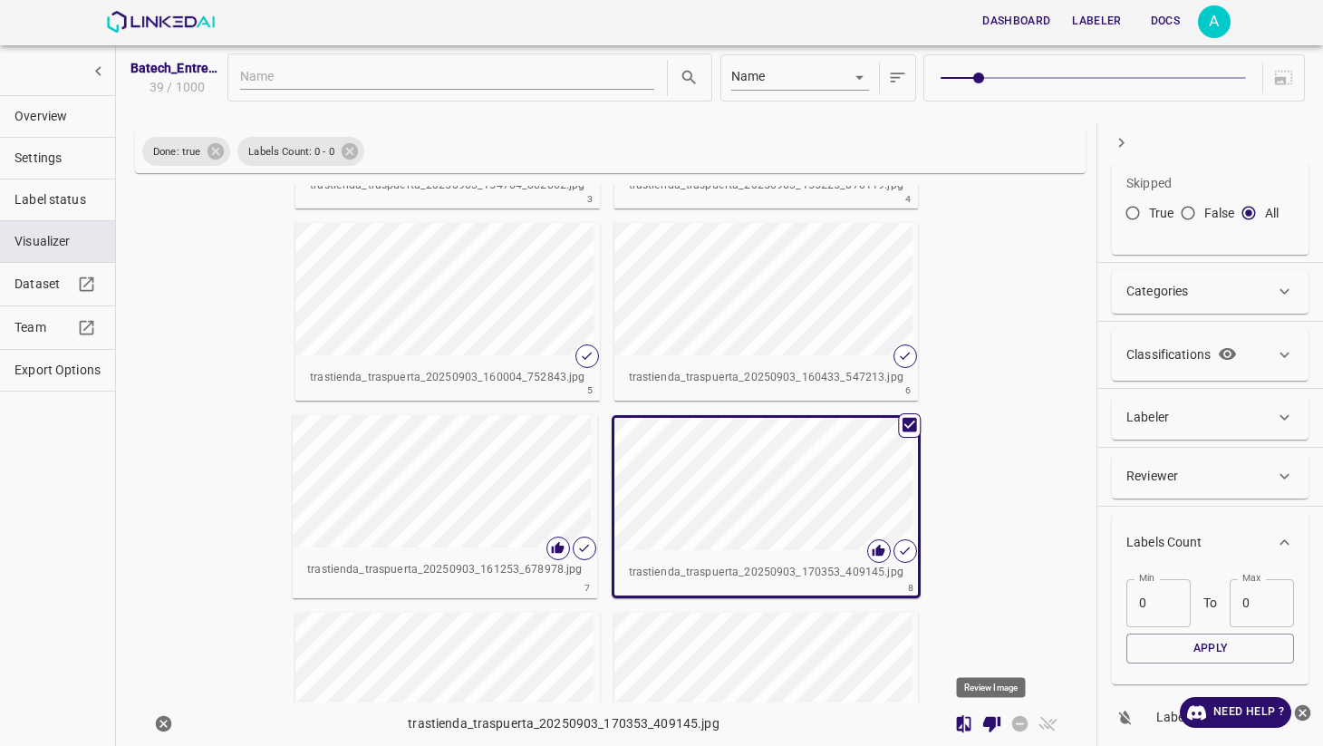
click at [995, 723] on icon "Review Image" at bounding box center [991, 725] width 17 height 16
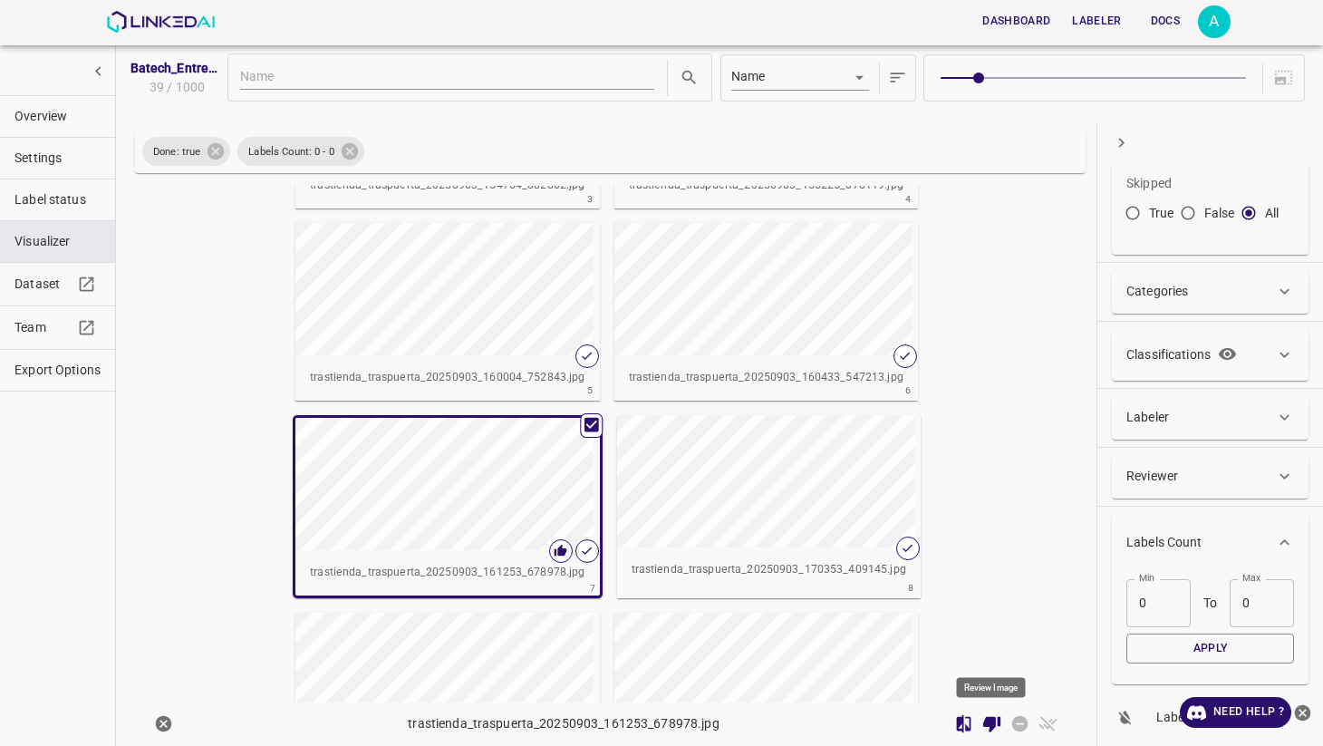
click at [995, 720] on icon "Review Image" at bounding box center [991, 725] width 17 height 16
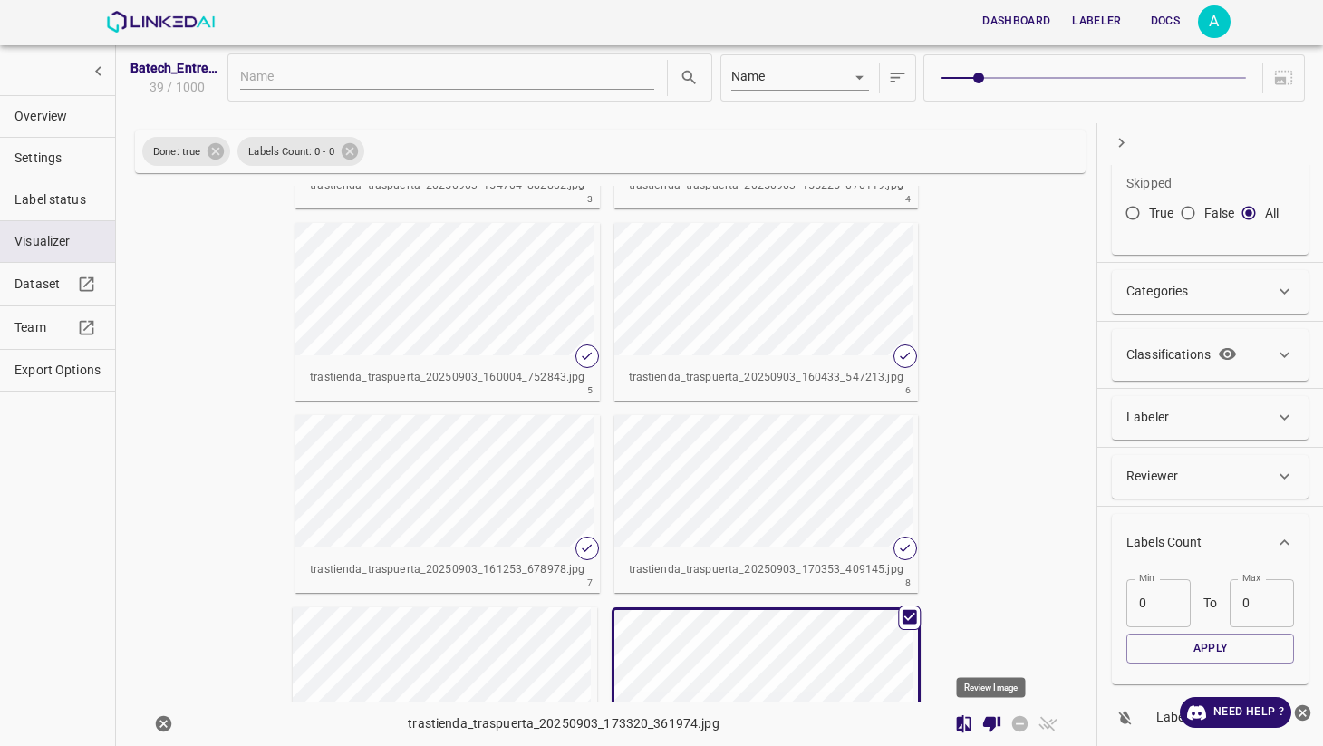
click at [992, 716] on icon "Review Image" at bounding box center [991, 724] width 19 height 19
click at [993, 728] on icon "Review Image" at bounding box center [991, 725] width 17 height 16
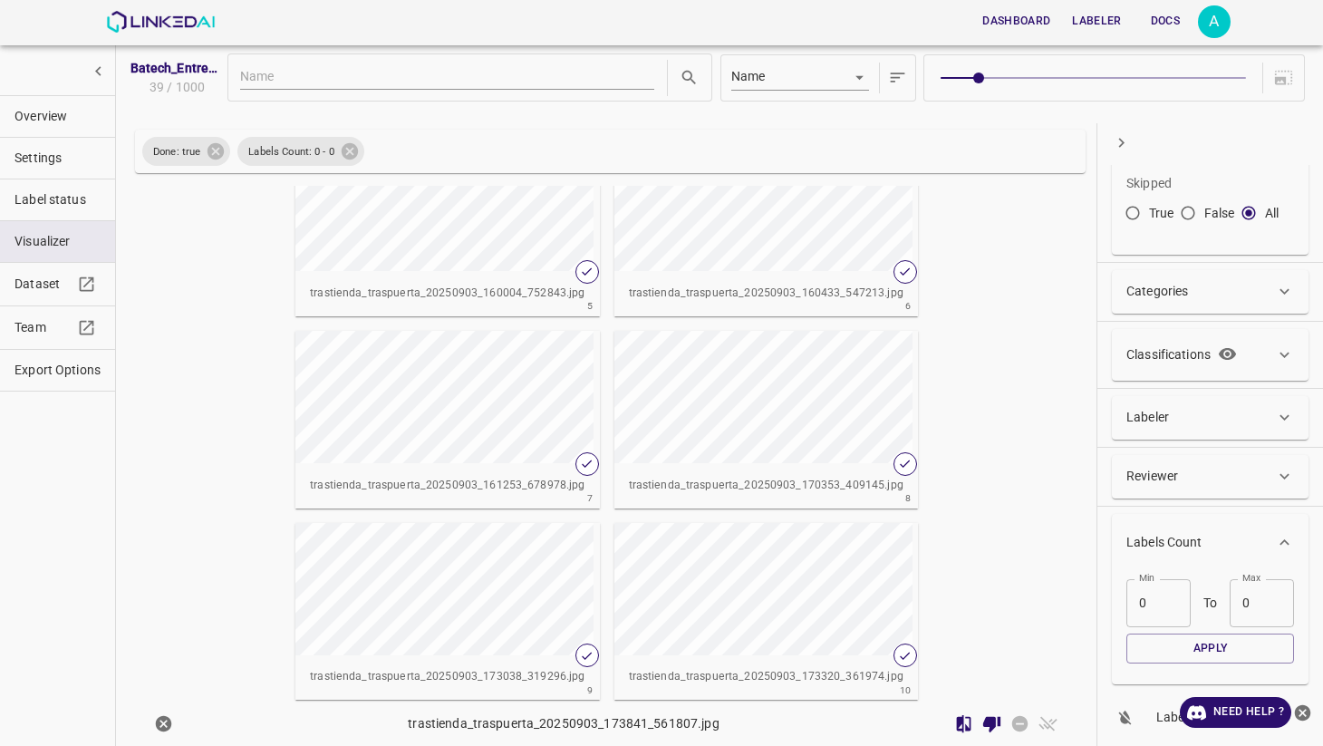
scroll to position [550, 0]
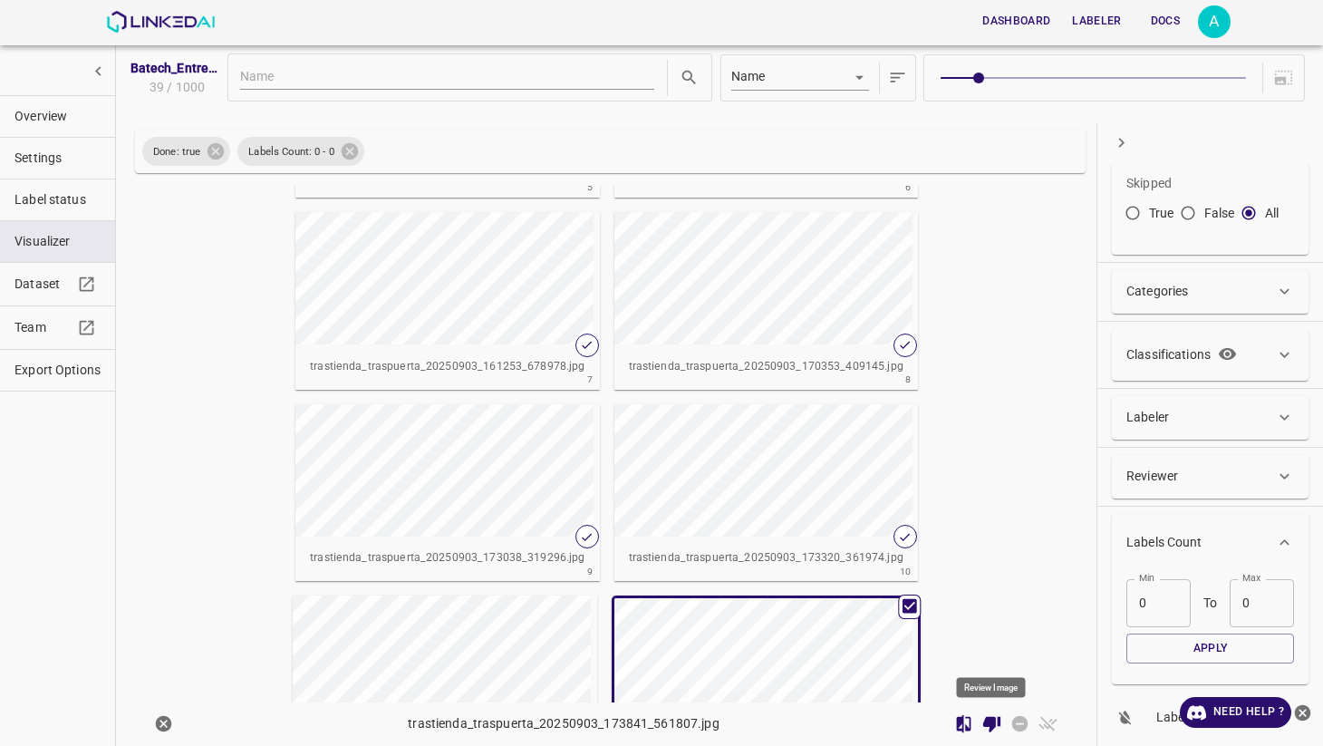
click at [997, 719] on icon "Review Image" at bounding box center [991, 725] width 17 height 16
click at [995, 726] on icon "Review Image" at bounding box center [991, 725] width 17 height 16
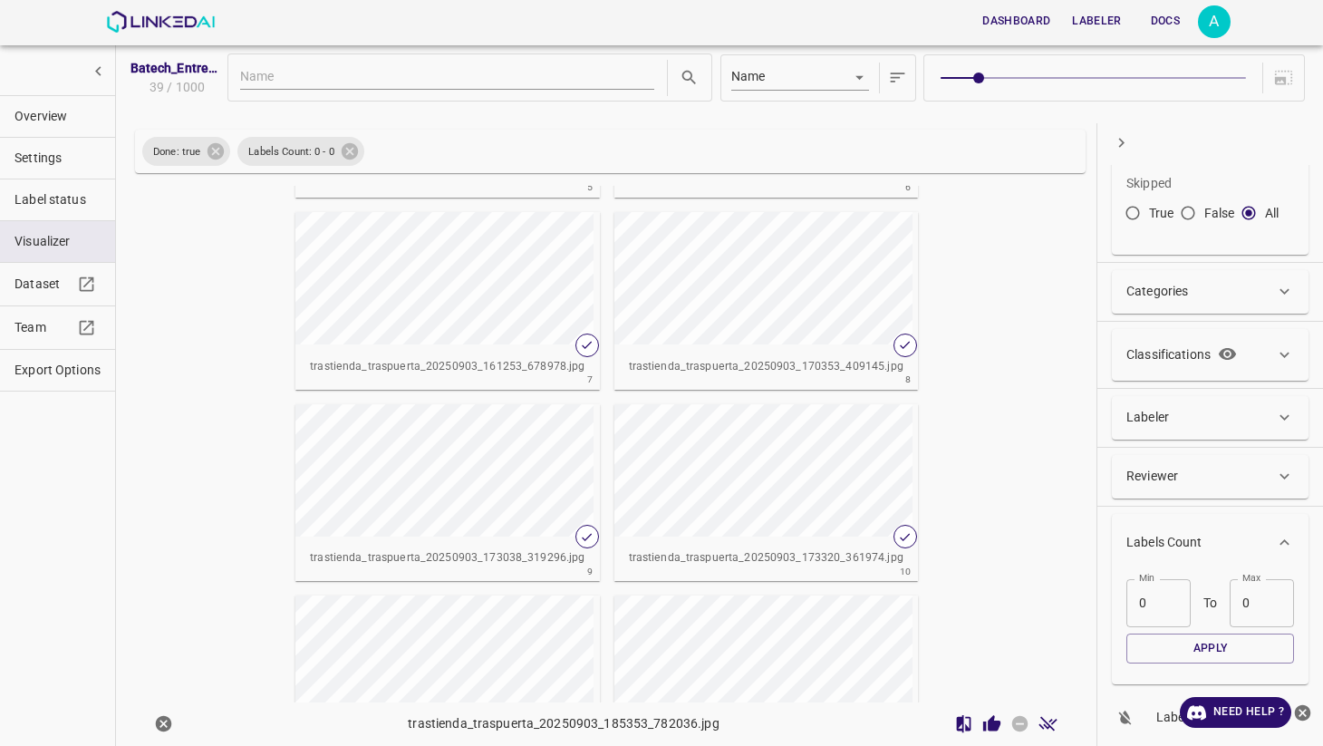
click at [982, 727] on icon "Review Image" at bounding box center [991, 724] width 19 height 19
click at [1000, 720] on icon "Review Image" at bounding box center [991, 724] width 19 height 19
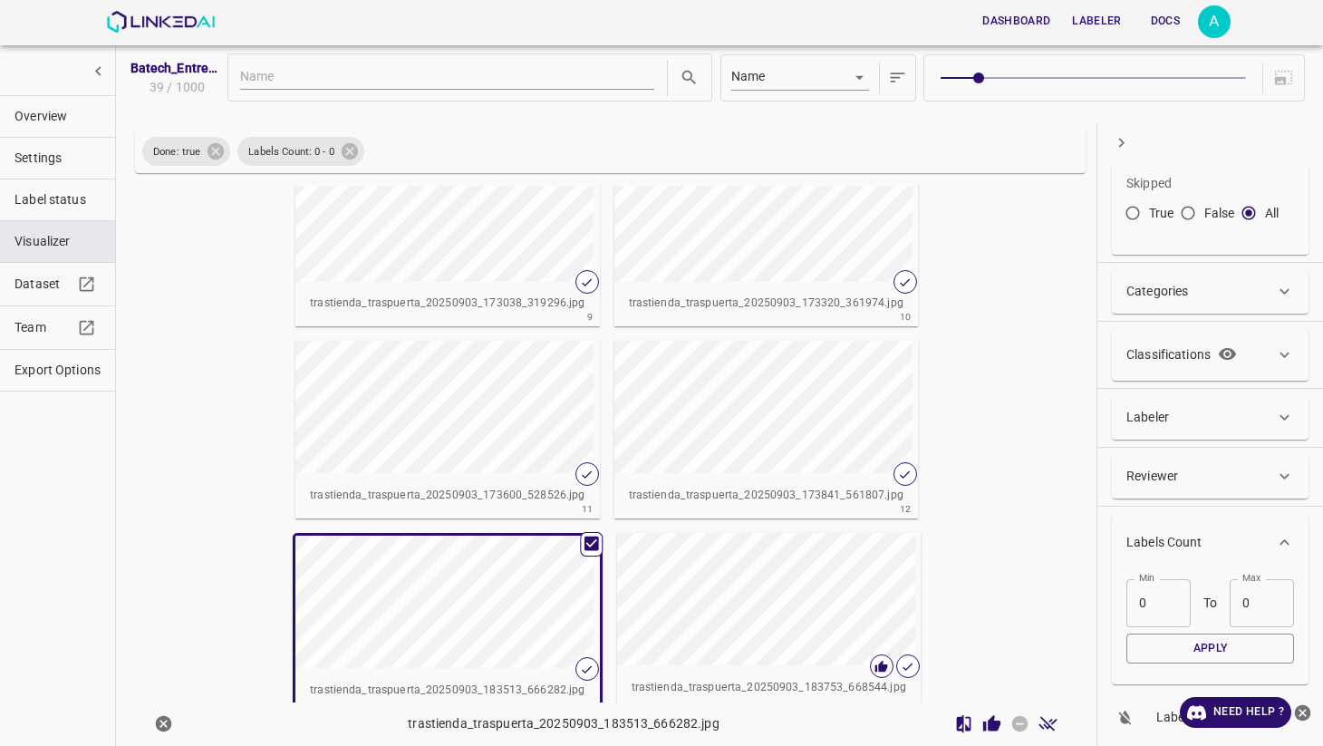
scroll to position [802, 0]
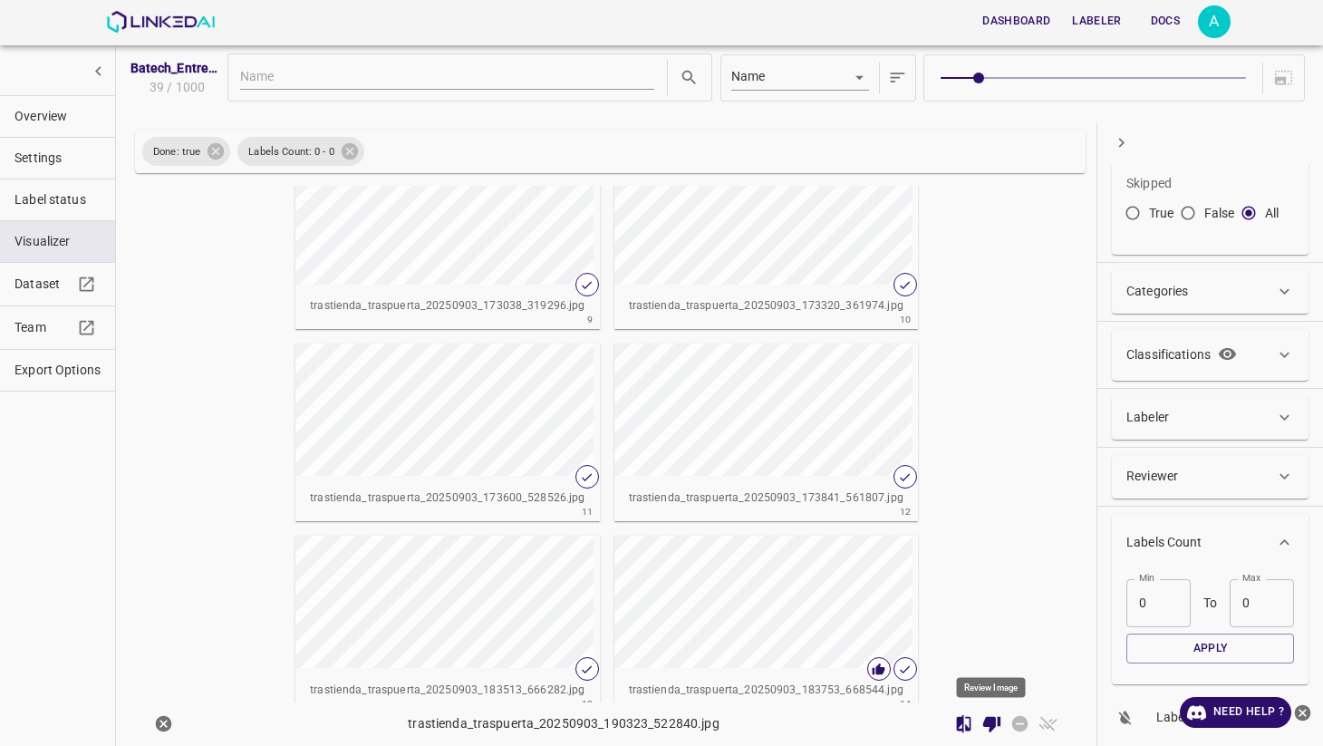
click at [986, 725] on icon "Review Image" at bounding box center [991, 725] width 17 height 16
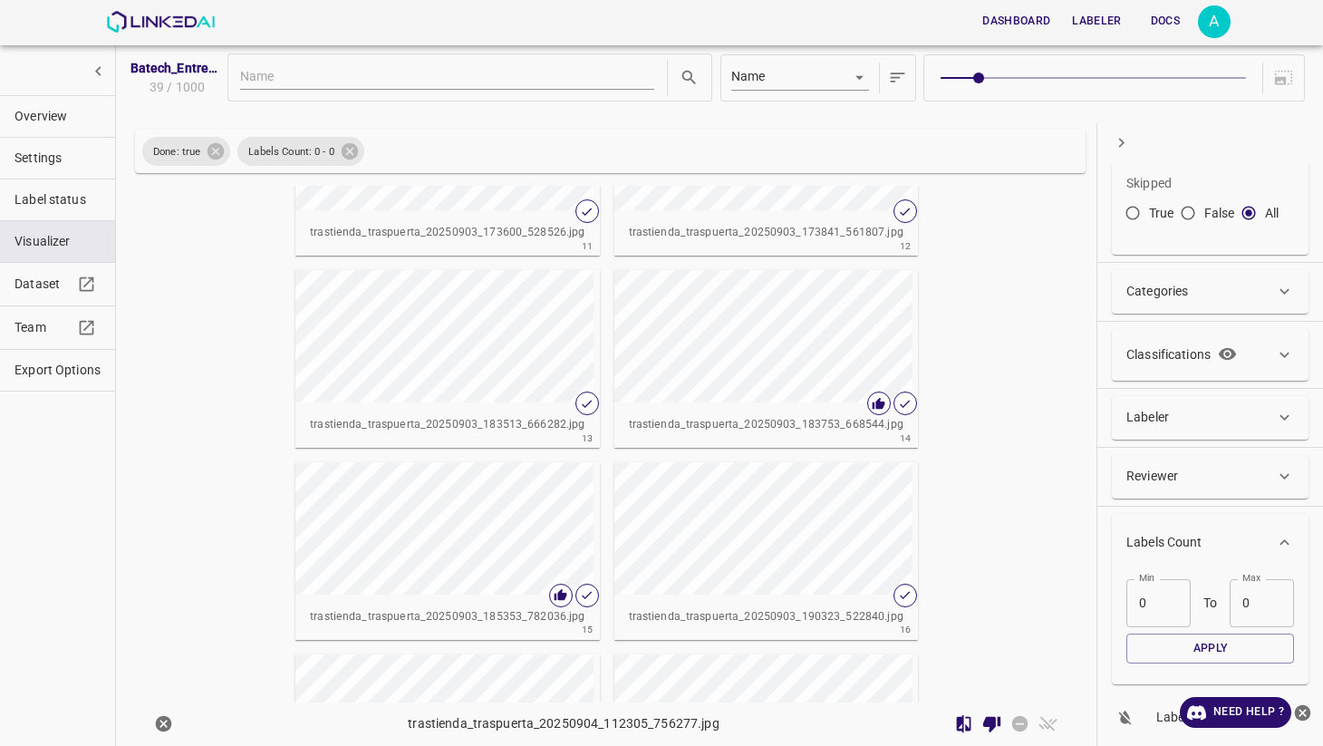
scroll to position [1109, 0]
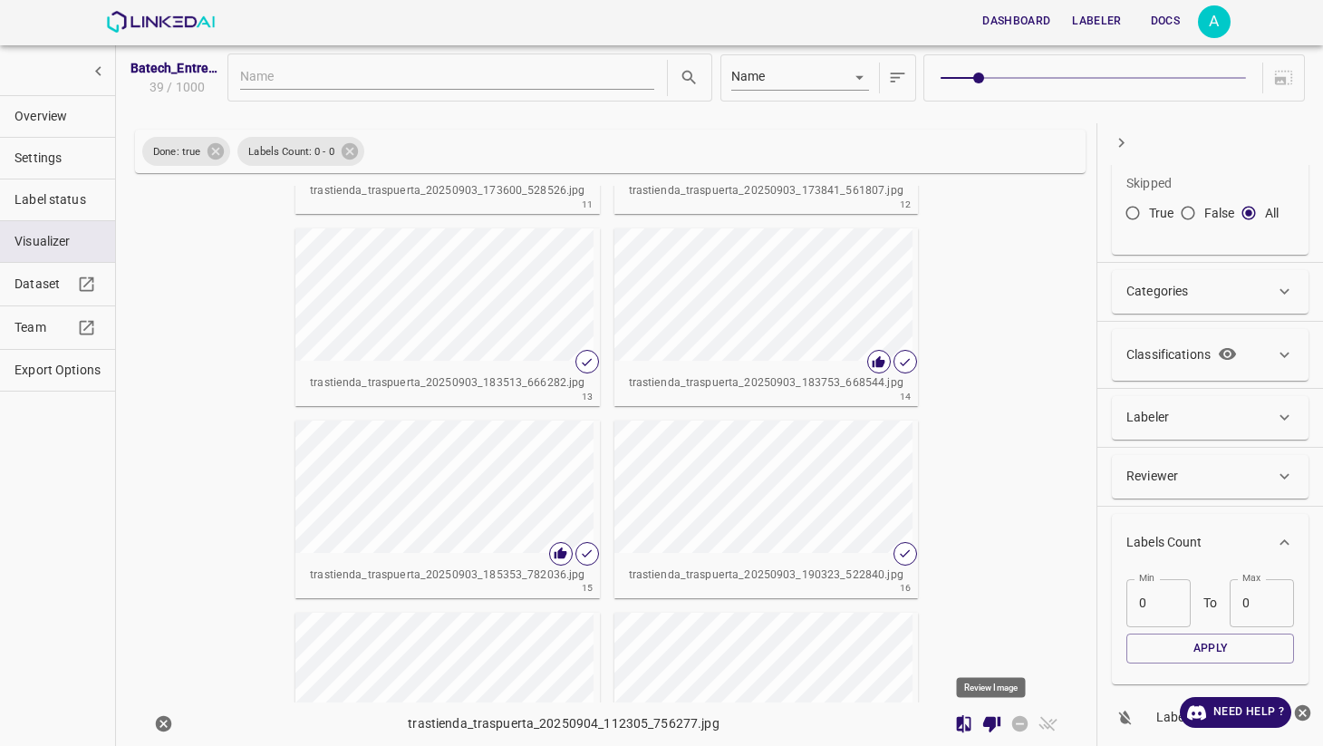
click at [995, 721] on icon "Review Image" at bounding box center [991, 725] width 17 height 16
click at [997, 711] on button "Review Image" at bounding box center [992, 724] width 28 height 28
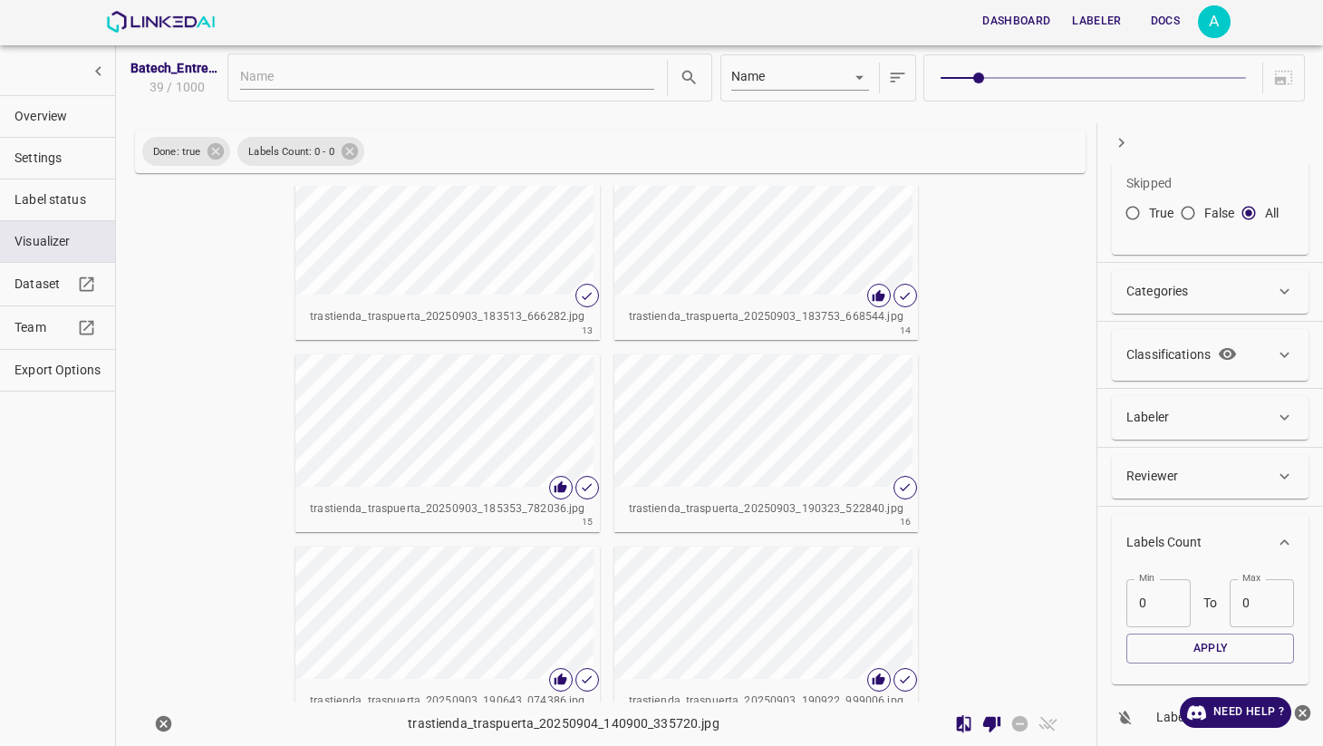
scroll to position [1184, 0]
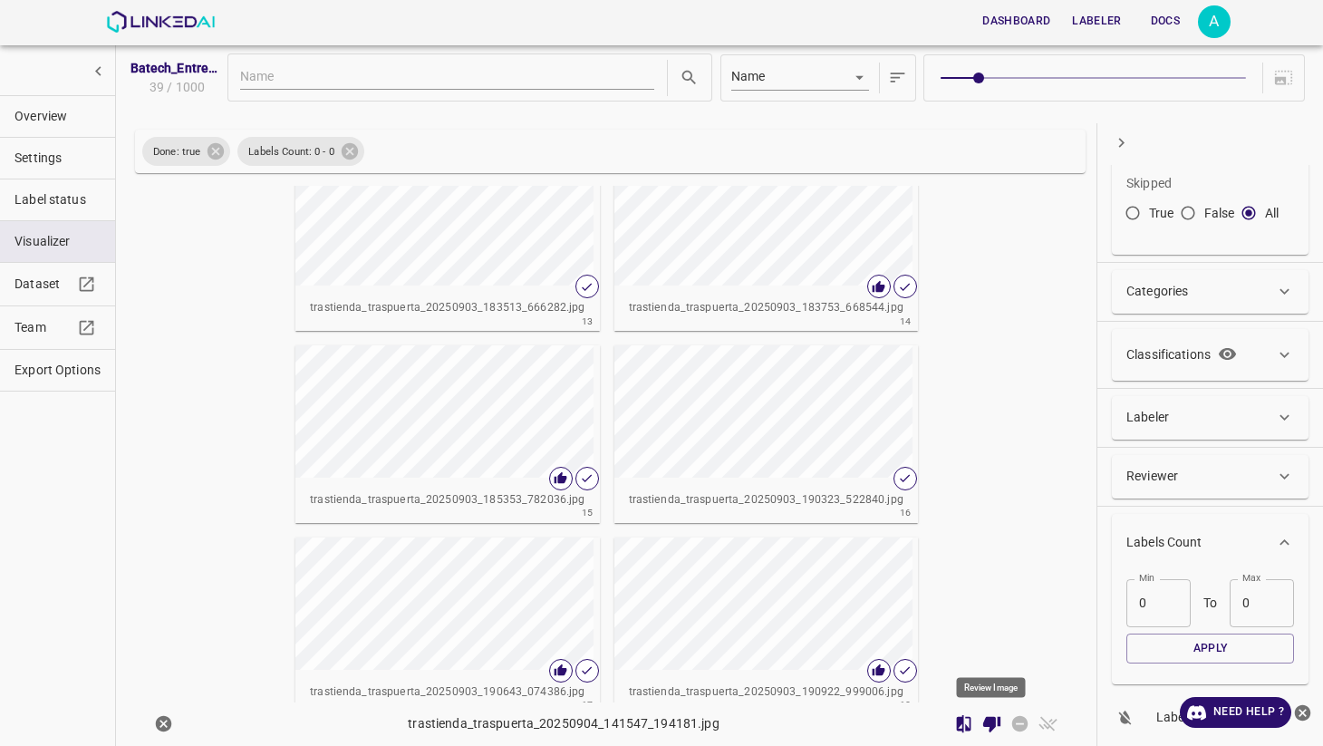
click at [996, 718] on icon "Review Image" at bounding box center [991, 724] width 19 height 19
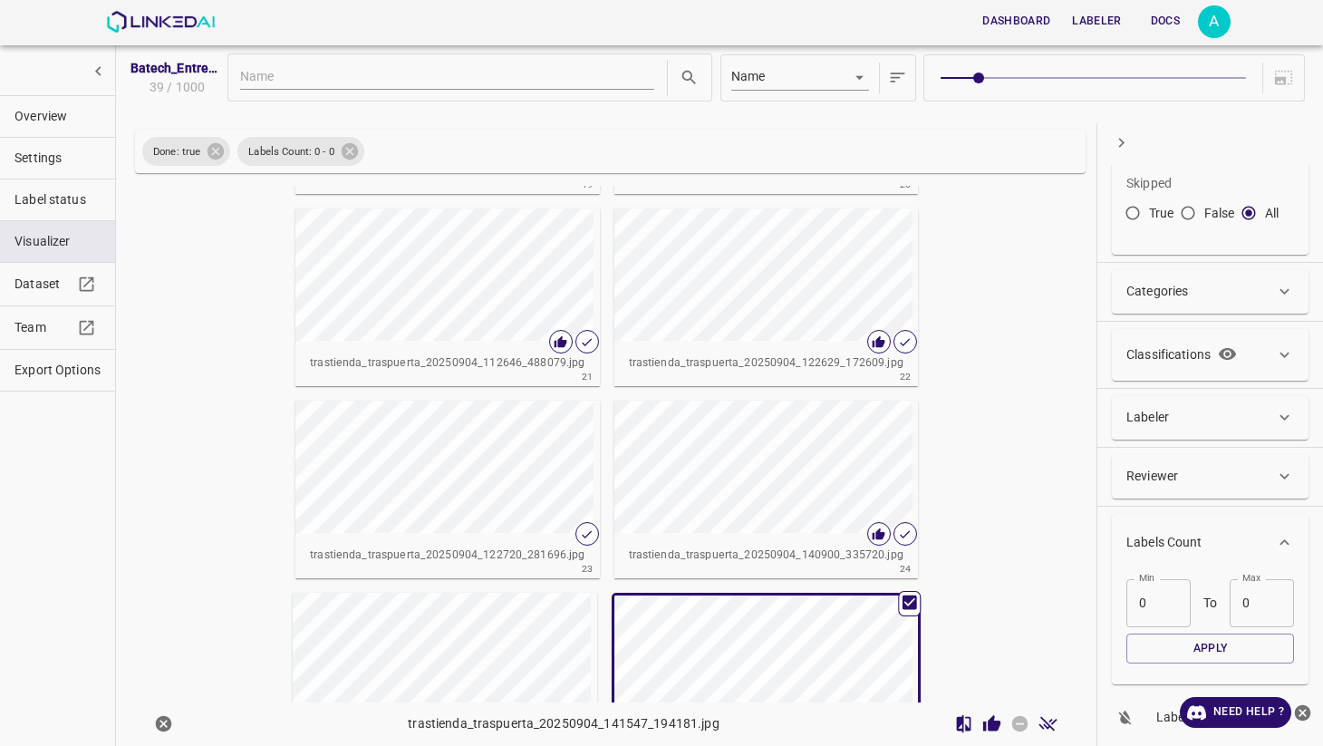
scroll to position [37, 0]
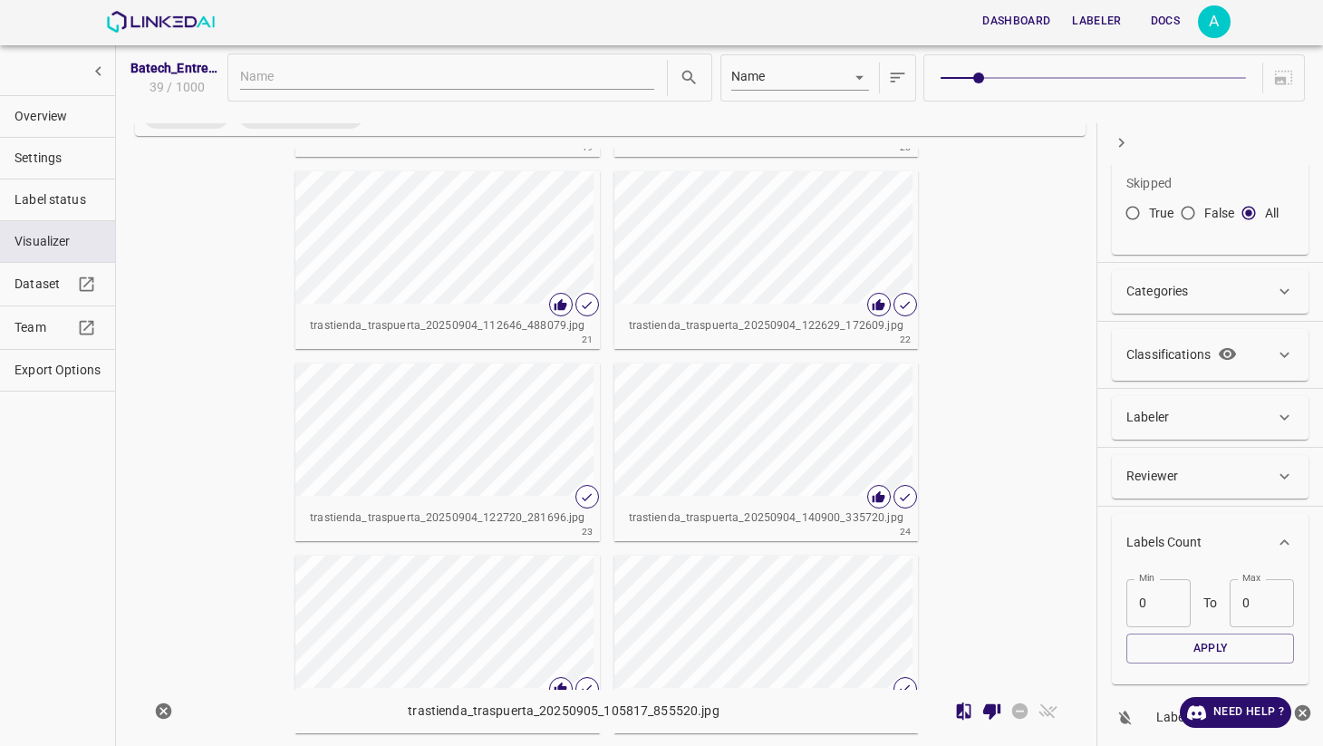
scroll to position [1891, 0]
click at [994, 711] on icon "Review Image" at bounding box center [991, 712] width 17 height 16
click at [995, 712] on icon "Review Image" at bounding box center [991, 712] width 17 height 16
click at [999, 709] on icon "Review Image" at bounding box center [991, 712] width 17 height 16
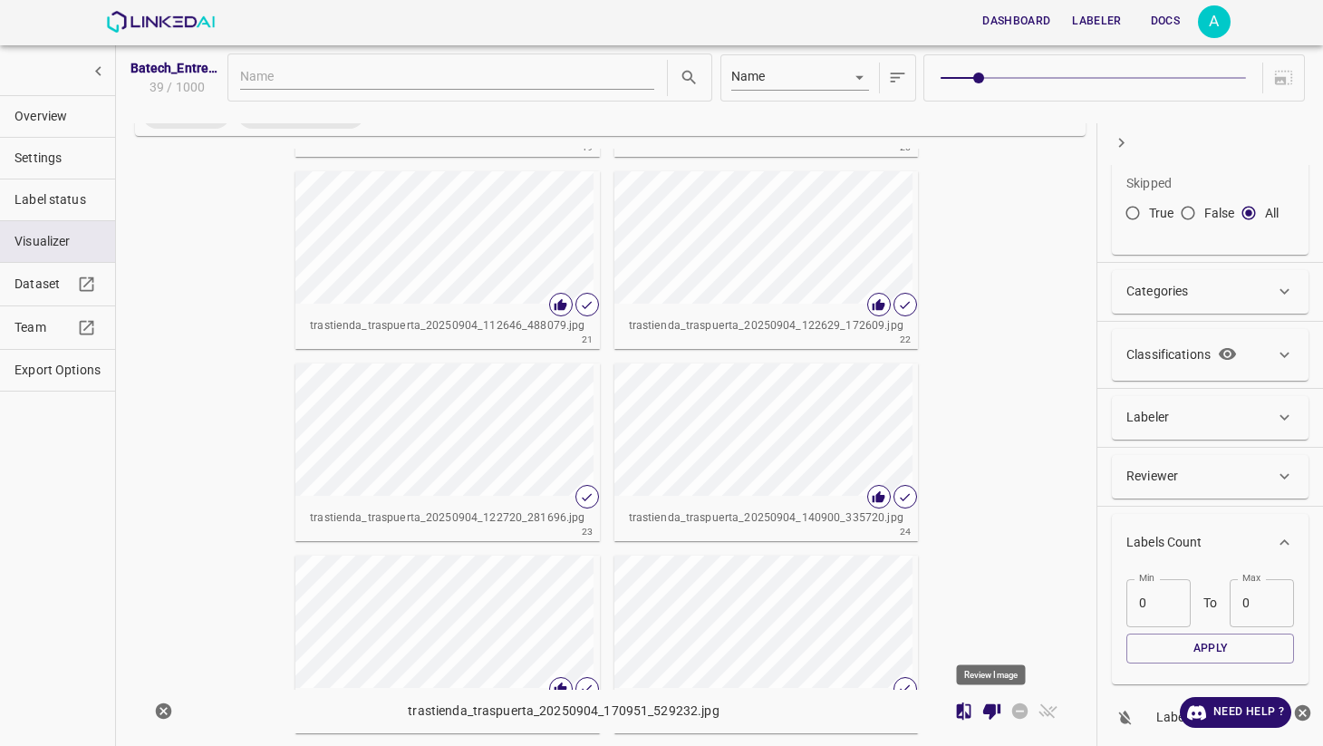
click at [997, 699] on button "Review Image" at bounding box center [992, 711] width 28 height 28
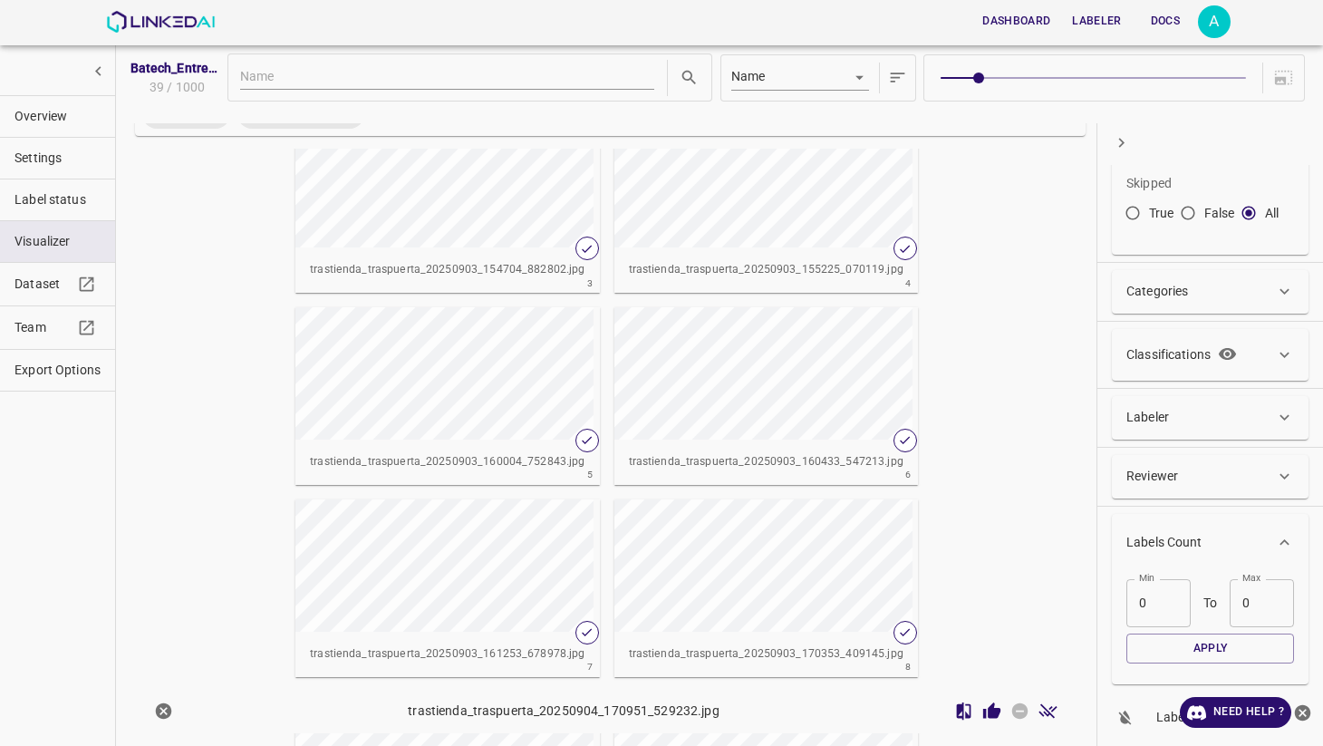
scroll to position [0, 0]
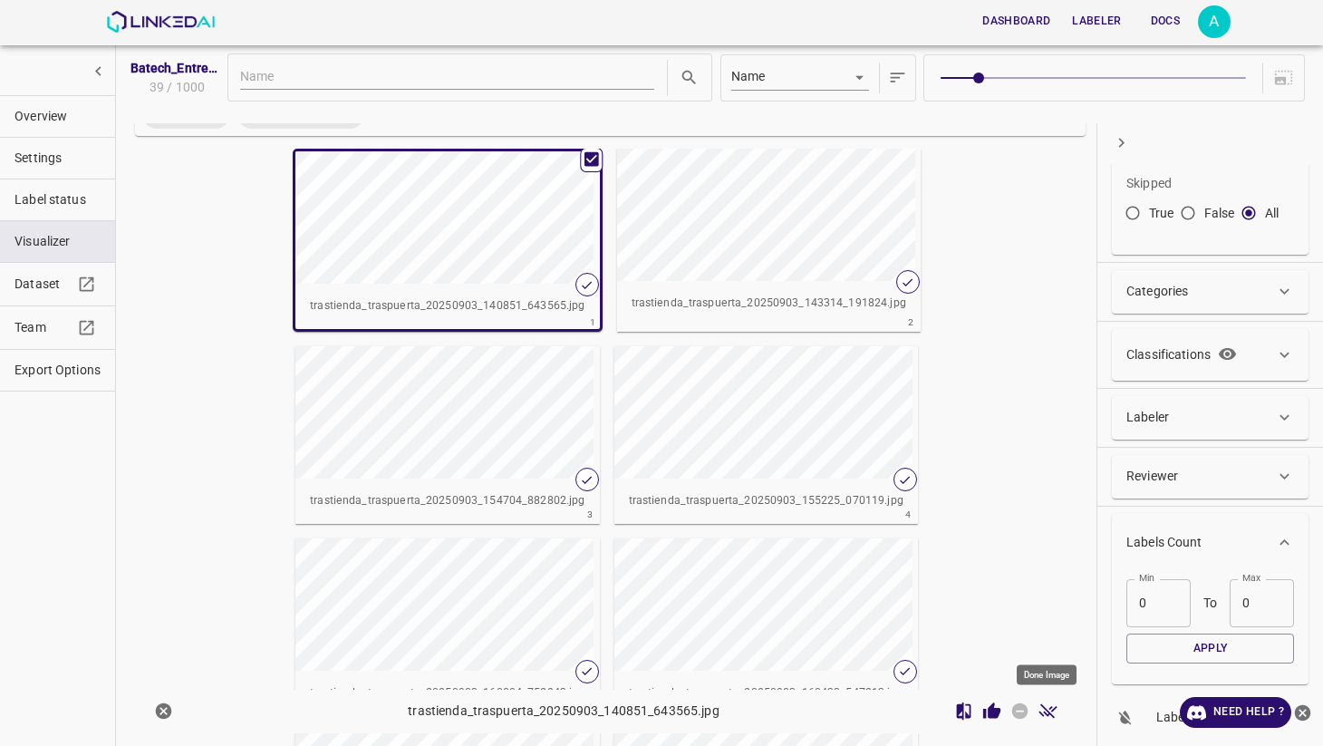
click at [1042, 713] on icon "Done Image" at bounding box center [1047, 710] width 19 height 19
click at [1020, 713] on icon "Skip Image" at bounding box center [1020, 711] width 16 height 16
click at [992, 710] on icon "Review Image" at bounding box center [991, 710] width 17 height 16
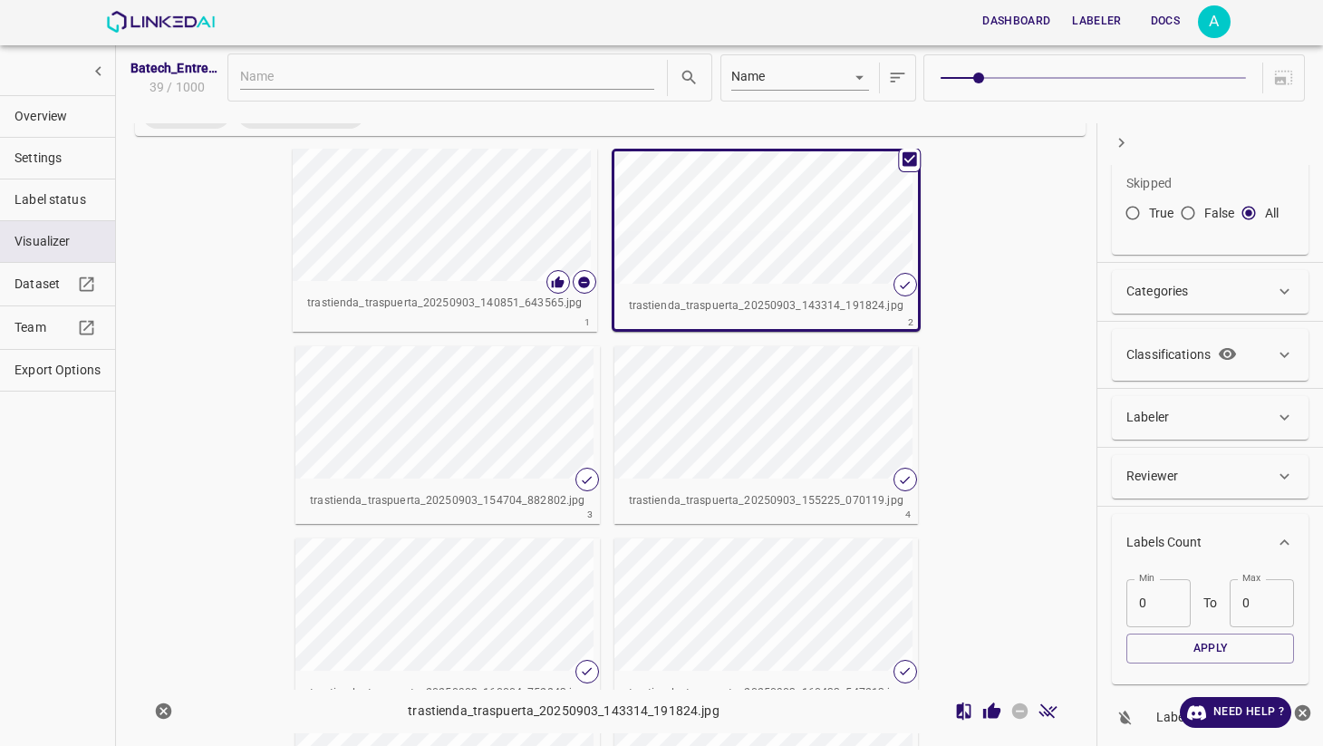
click at [1045, 710] on icon "Done Image" at bounding box center [1047, 711] width 18 height 14
click at [1018, 712] on icon "Skip Image" at bounding box center [1020, 711] width 16 height 16
click at [990, 712] on icon "Review Image" at bounding box center [991, 710] width 17 height 16
click at [457, 346] on div "button" at bounding box center [375, 412] width 161 height 132
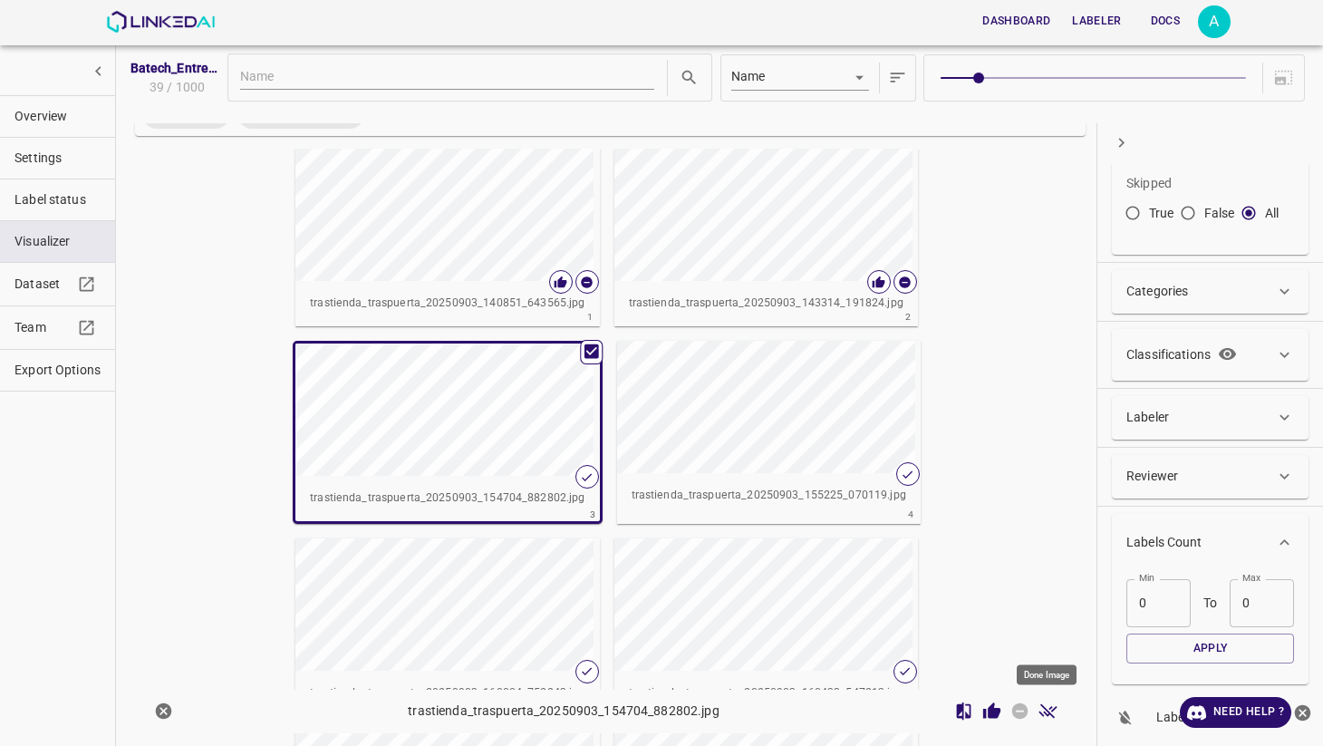
click at [1049, 718] on icon "Done Image" at bounding box center [1047, 710] width 19 height 19
click at [1022, 710] on icon "Skip Image" at bounding box center [1019, 710] width 19 height 19
click at [995, 708] on icon "Review Image" at bounding box center [991, 710] width 17 height 16
click at [617, 431] on div "button" at bounding box center [697, 407] width 161 height 132
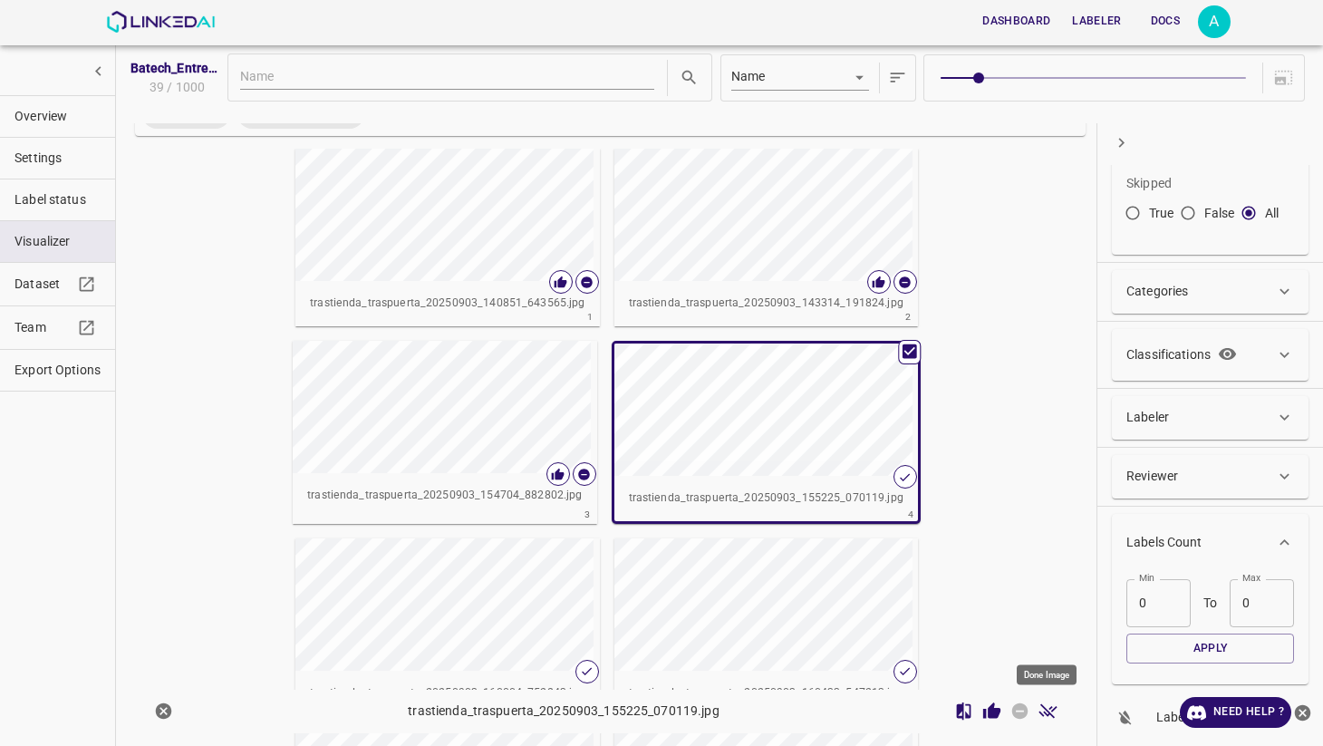
click at [1051, 718] on icon "Done Image" at bounding box center [1047, 710] width 19 height 19
click at [1023, 716] on icon "Skip Image" at bounding box center [1020, 711] width 16 height 16
click at [992, 713] on icon "Review Image" at bounding box center [991, 710] width 17 height 16
click at [599, 670] on div "trastienda_traspuerta_20250903_160004_752843.jpg" at bounding box center [446, 692] width 303 height 45
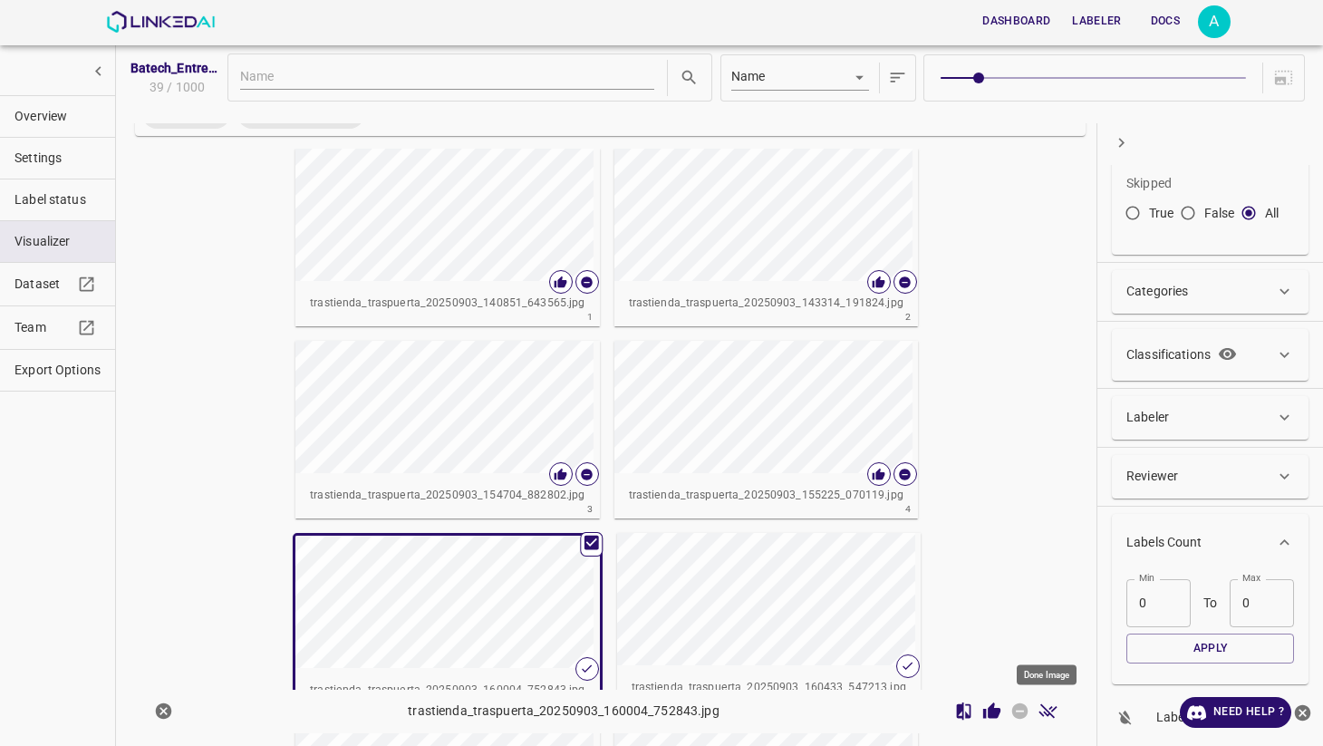
click at [1041, 710] on icon "Done Image" at bounding box center [1047, 710] width 19 height 19
click at [1020, 709] on icon "Skip Image" at bounding box center [1020, 711] width 16 height 16
click at [990, 708] on icon "Review Image" at bounding box center [991, 710] width 17 height 16
click at [778, 533] on div "button" at bounding box center [697, 599] width 161 height 132
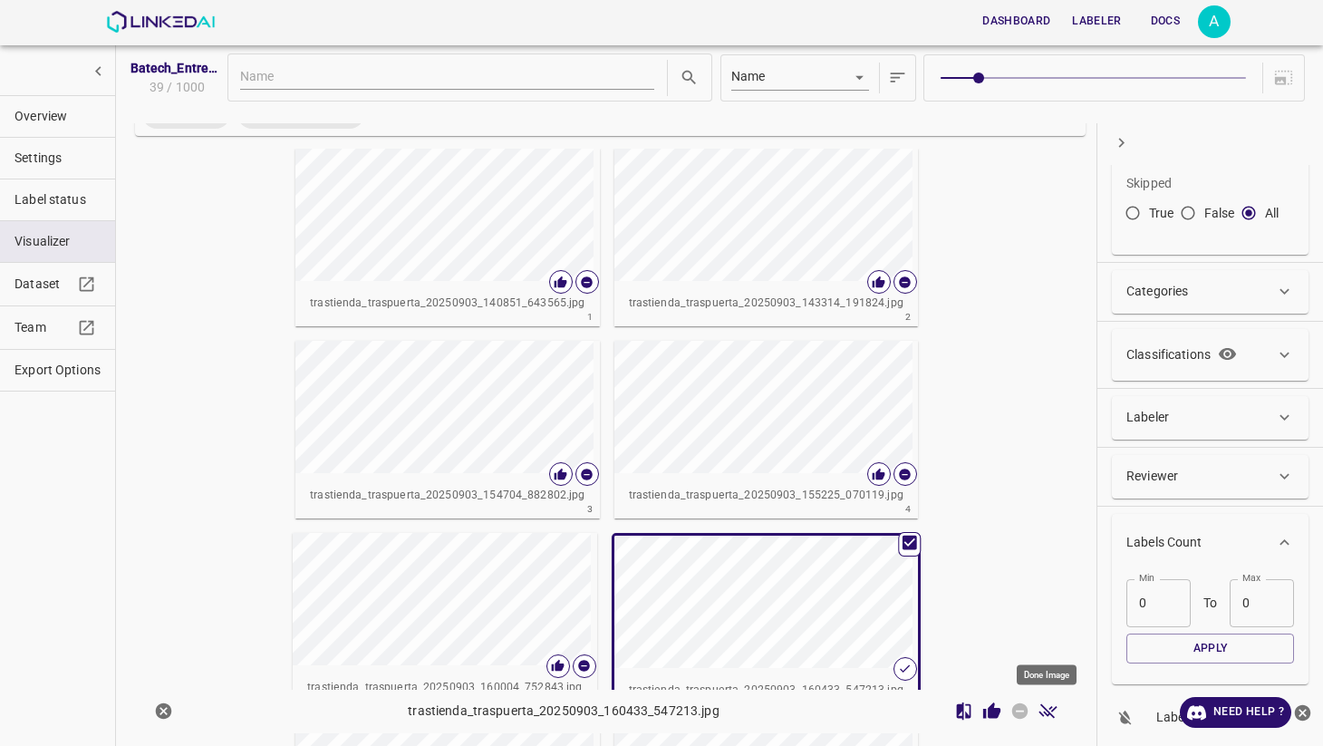
click at [1045, 717] on icon "Done Image" at bounding box center [1047, 710] width 19 height 19
click at [1021, 714] on icon "Skip Image" at bounding box center [1020, 711] width 16 height 16
click at [991, 710] on icon "Review Image" at bounding box center [991, 710] width 17 height 16
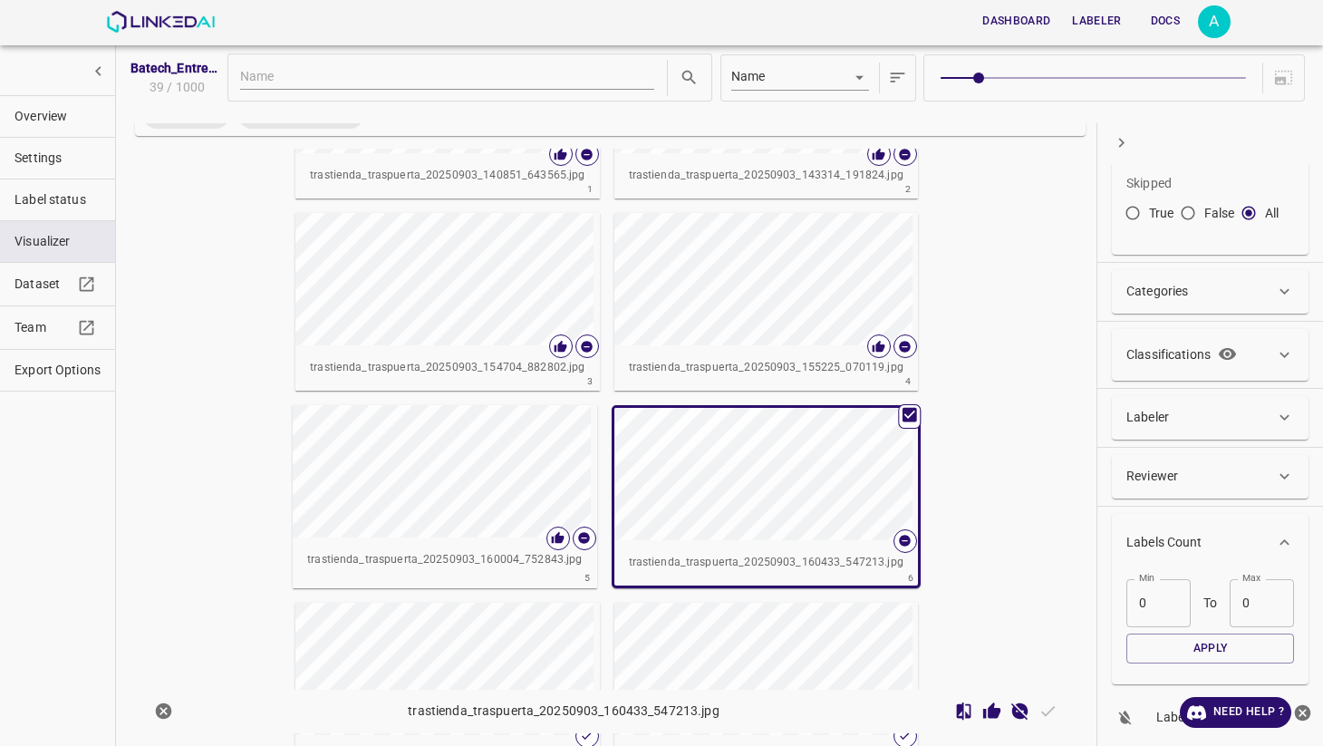
scroll to position [157, 0]
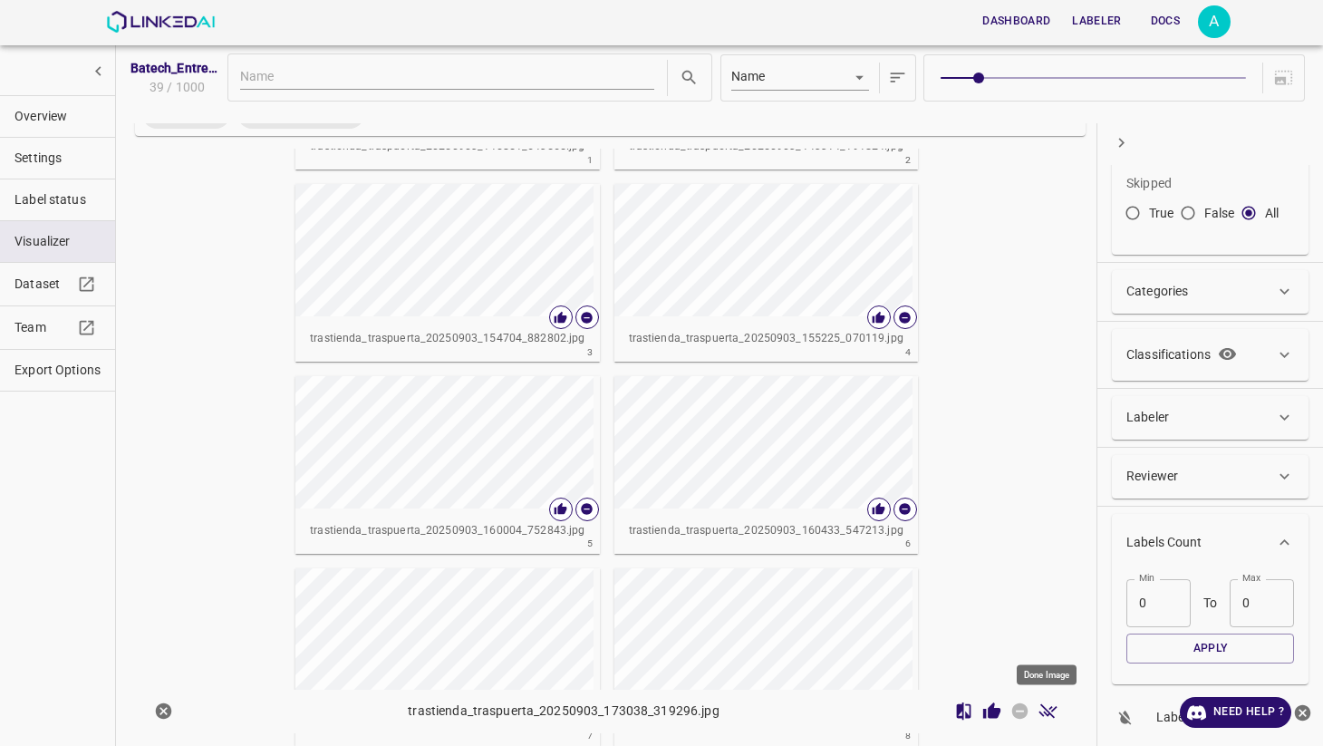
click at [1048, 705] on icon "Done Image" at bounding box center [1047, 710] width 19 height 19
click at [1015, 714] on icon "Skip Image" at bounding box center [1020, 711] width 16 height 16
click at [993, 713] on icon "Review Image" at bounding box center [991, 710] width 17 height 16
click at [1045, 709] on icon "Done Image" at bounding box center [1047, 711] width 18 height 14
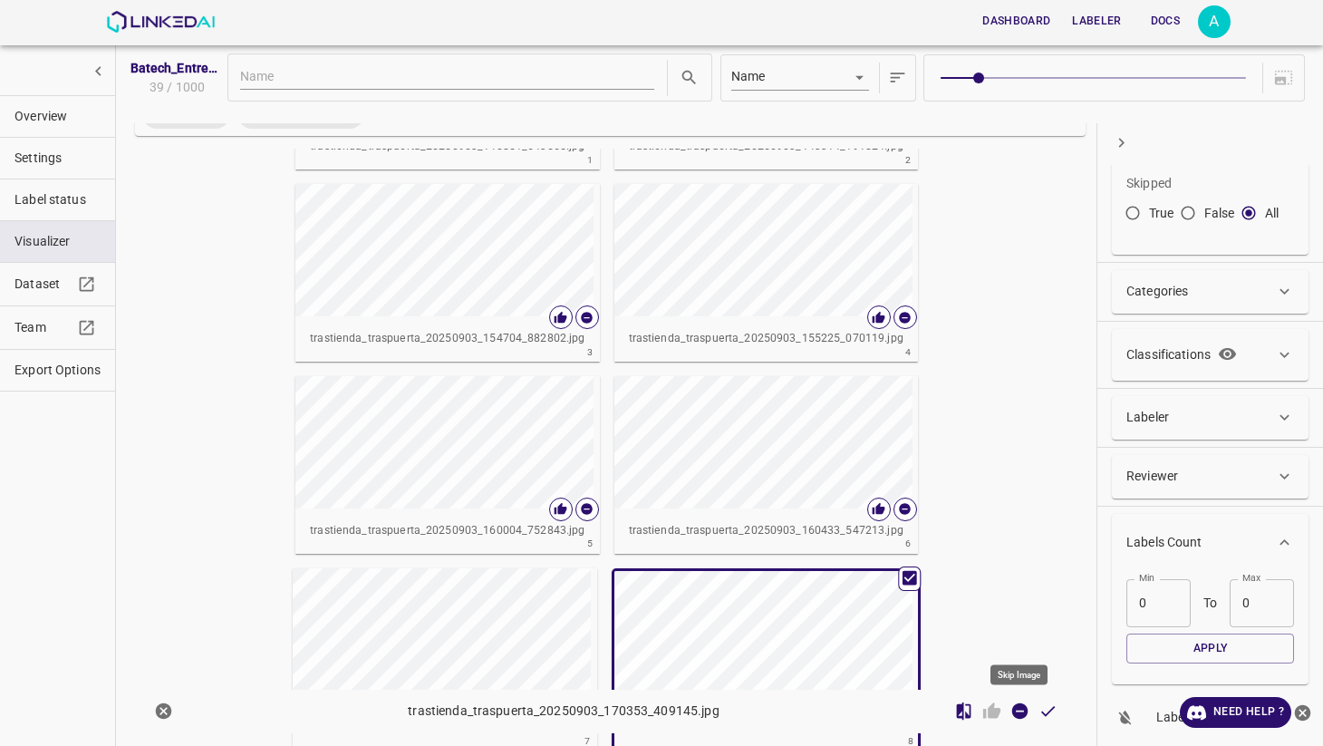
click at [1021, 711] on icon "Skip Image" at bounding box center [1019, 710] width 19 height 19
click at [993, 711] on icon "Review Image" at bounding box center [991, 710] width 17 height 16
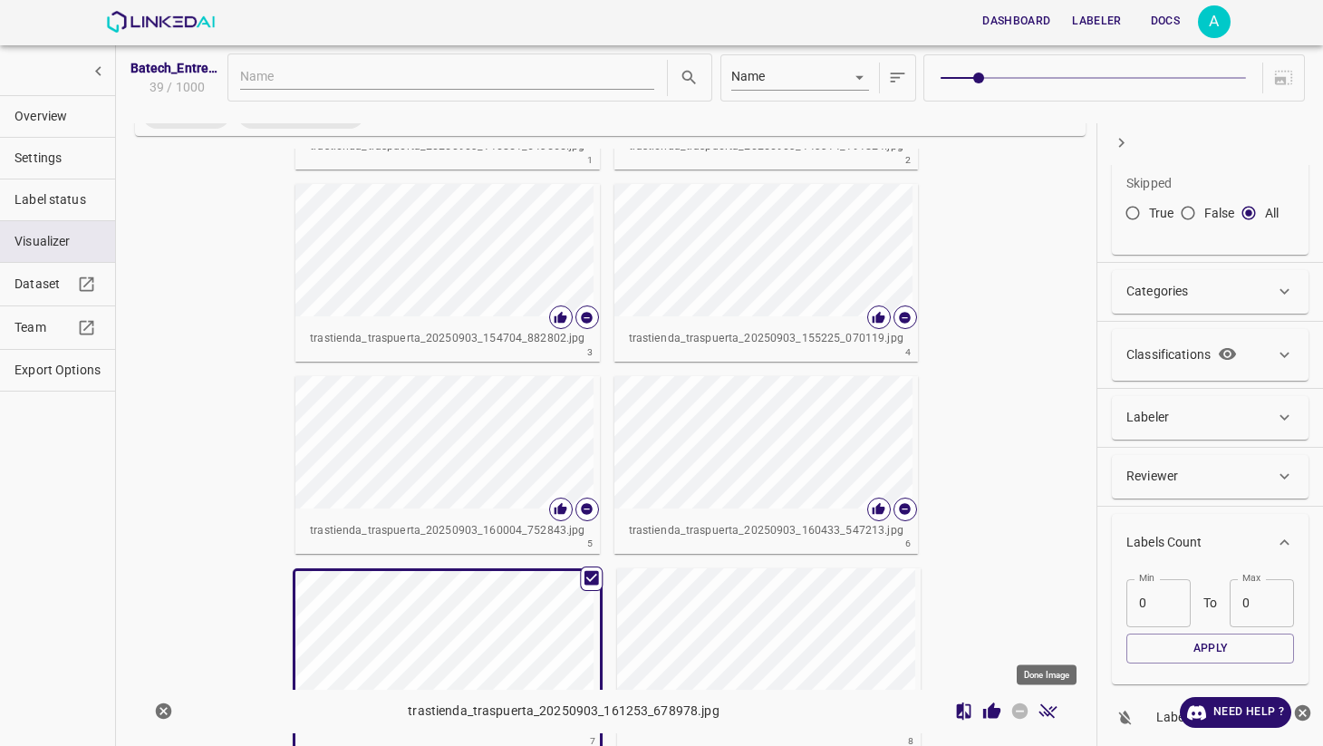
click at [1046, 707] on icon "Done Image" at bounding box center [1047, 710] width 19 height 19
click at [1018, 714] on icon "Skip Image" at bounding box center [1020, 711] width 16 height 16
click at [987, 708] on icon "Review Image" at bounding box center [991, 710] width 17 height 16
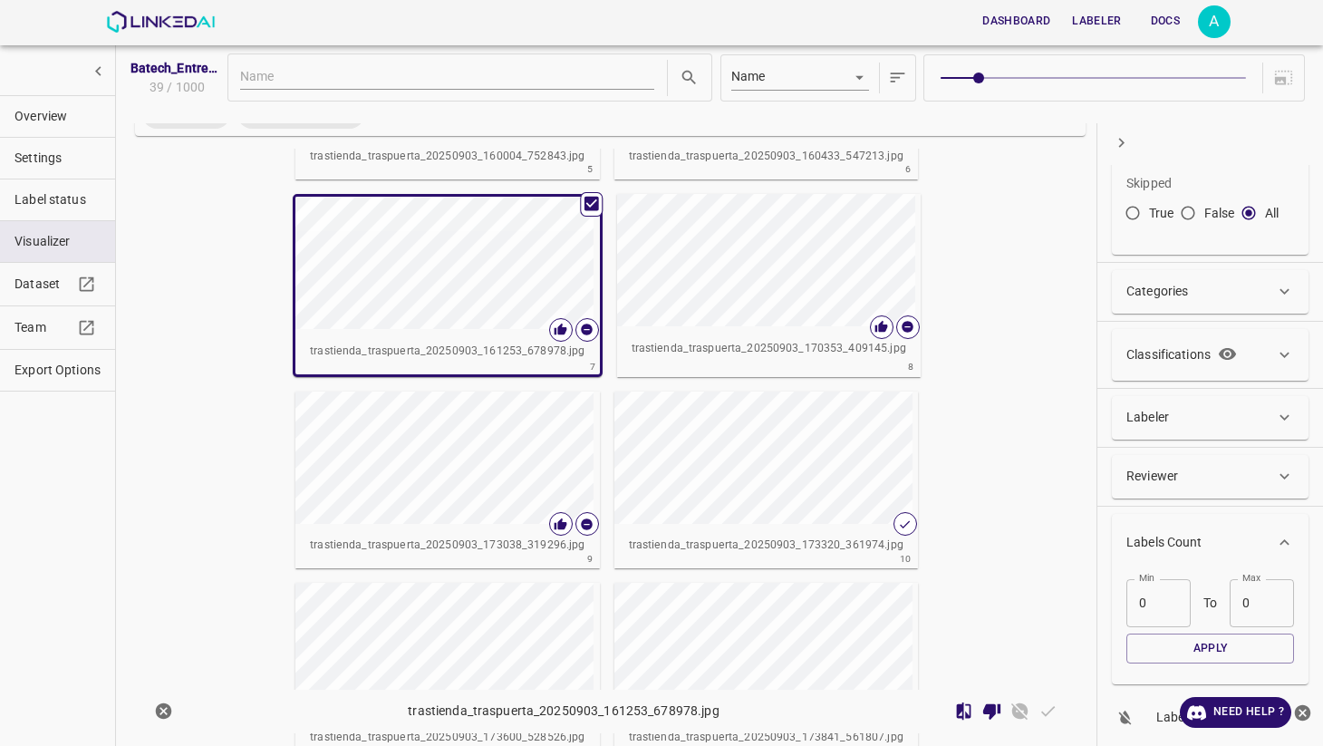
click at [775, 583] on div "button" at bounding box center [694, 649] width 161 height 132
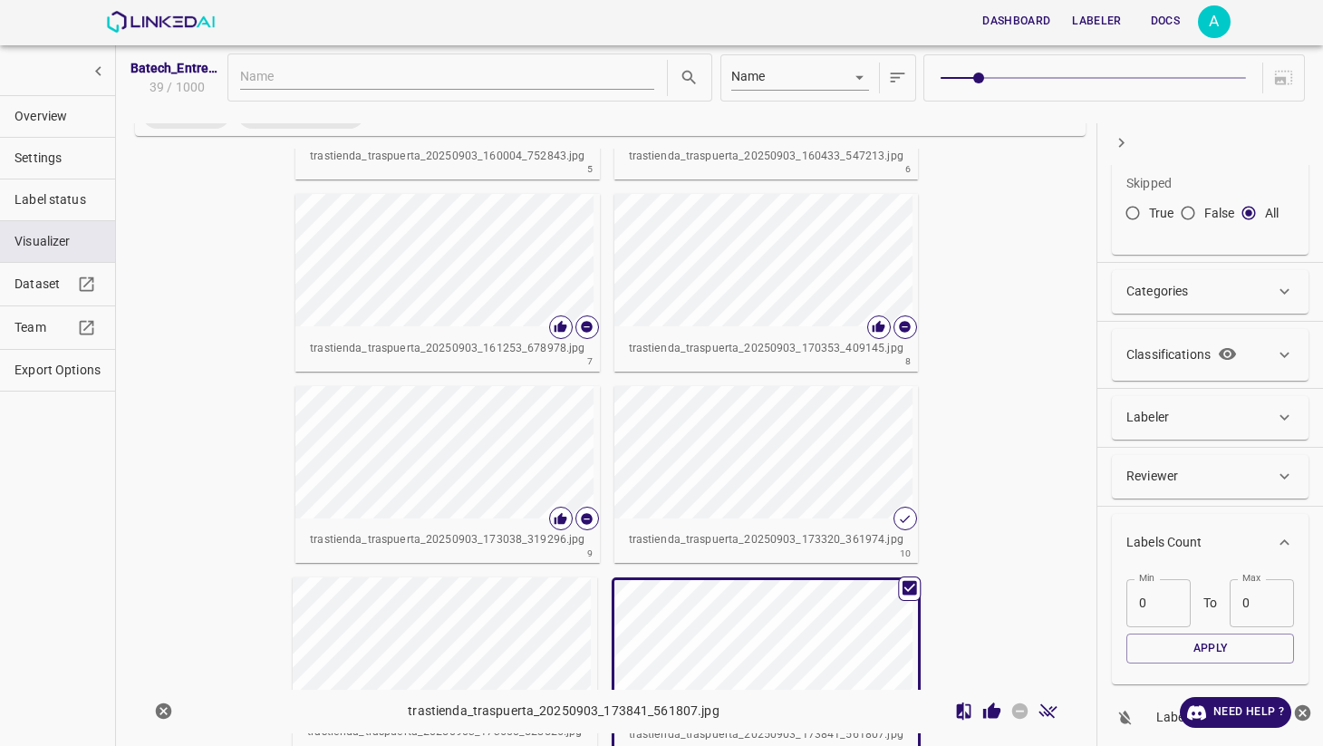
scroll to position [528, 0]
click at [1047, 712] on icon "Done Image" at bounding box center [1047, 711] width 18 height 14
click at [1021, 709] on icon "Skip Image" at bounding box center [1020, 711] width 16 height 16
click at [990, 712] on icon "Review Image" at bounding box center [991, 710] width 17 height 16
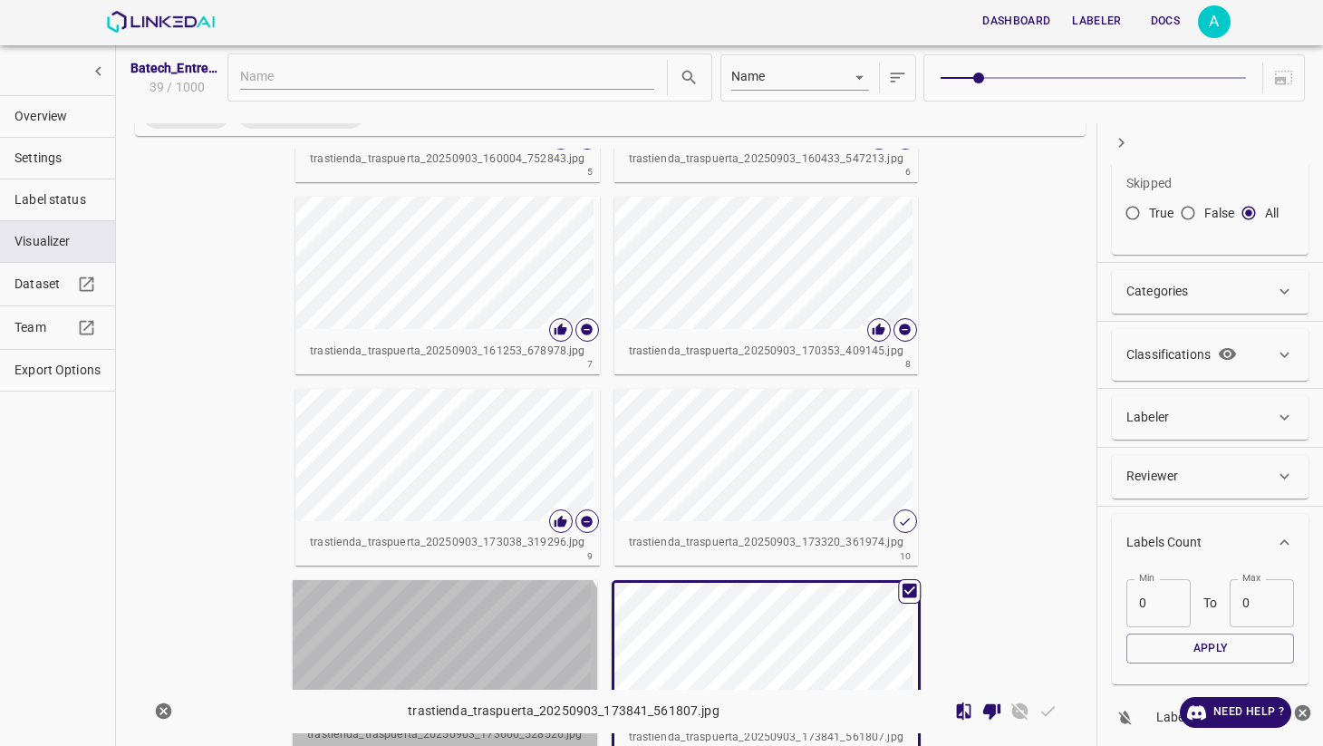
click at [454, 580] on div "button" at bounding box center [373, 646] width 161 height 132
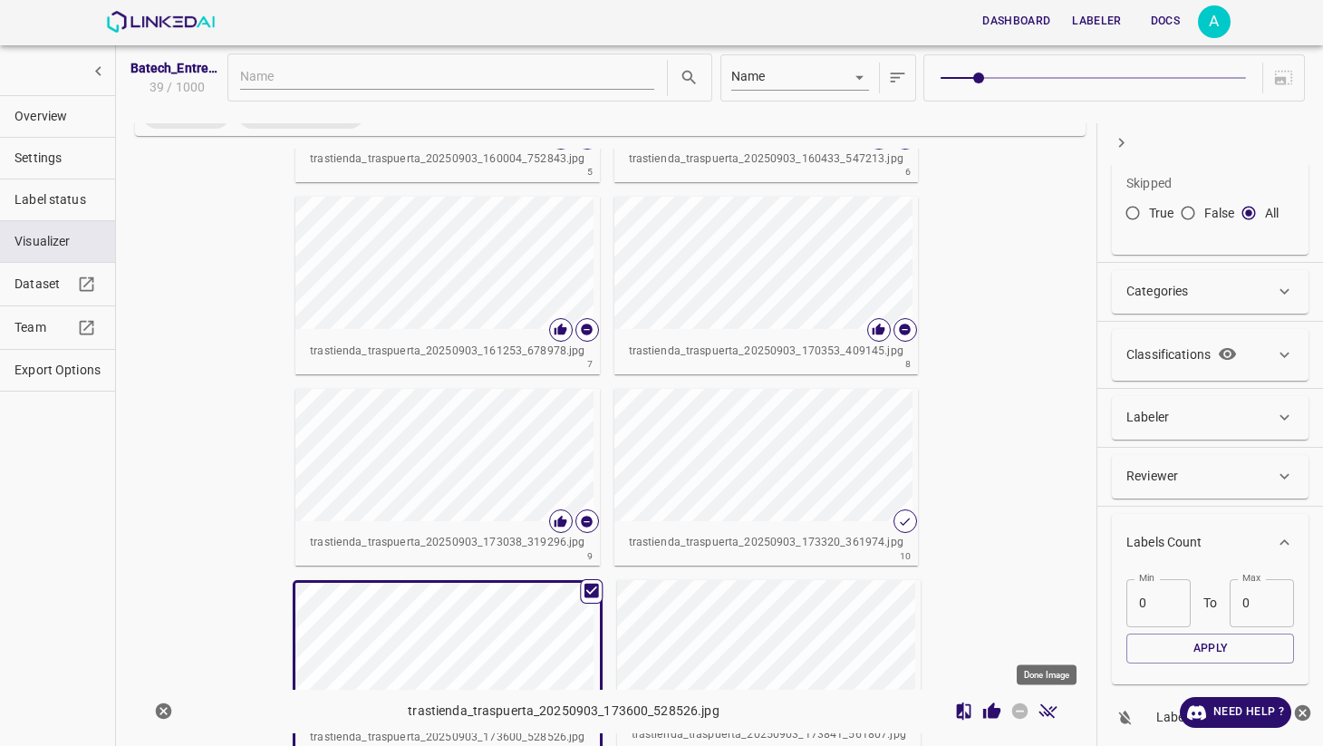
click at [1039, 712] on icon "Done Image" at bounding box center [1047, 711] width 18 height 14
click at [1019, 714] on icon "Skip Image" at bounding box center [1020, 711] width 16 height 16
click at [995, 713] on icon "Review Image" at bounding box center [991, 710] width 17 height 16
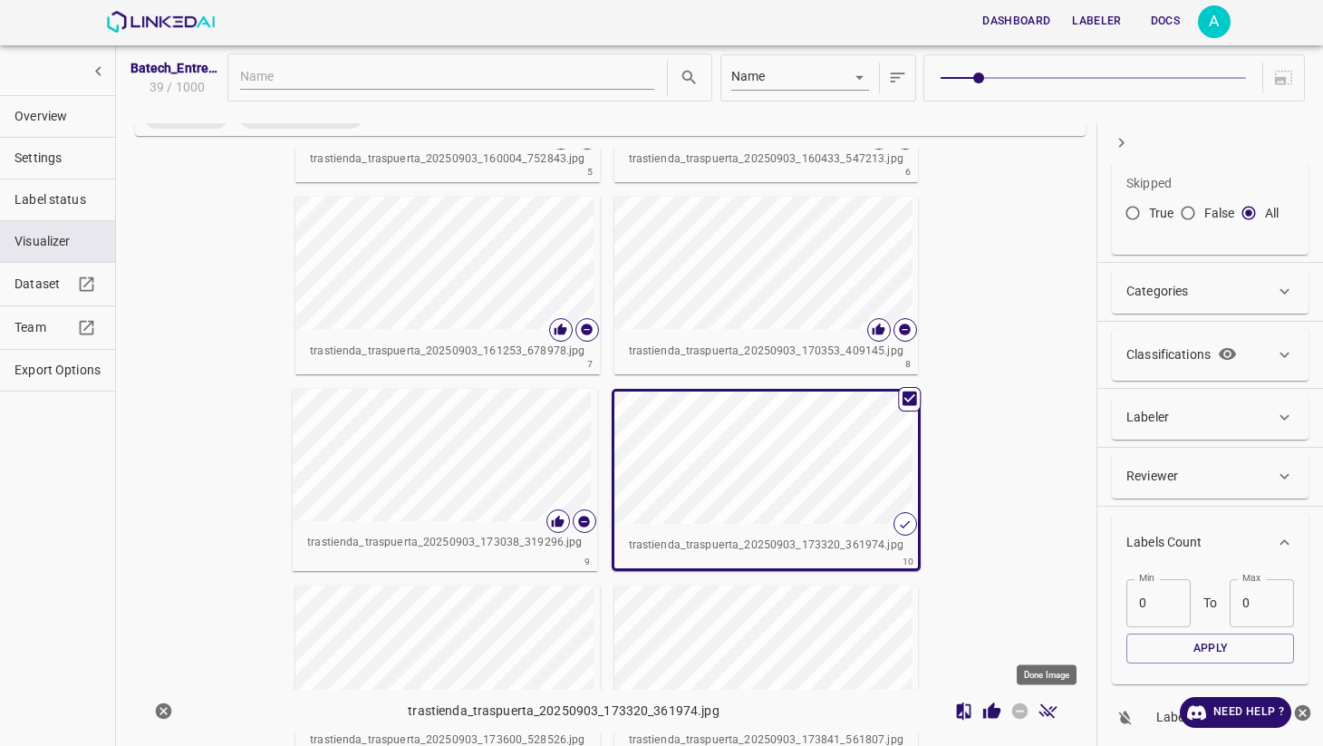
click at [1052, 703] on icon "Done Image" at bounding box center [1047, 710] width 19 height 19
click at [1019, 711] on icon "Skip Image" at bounding box center [1019, 710] width 19 height 19
click at [993, 711] on icon "Review Image" at bounding box center [991, 710] width 17 height 16
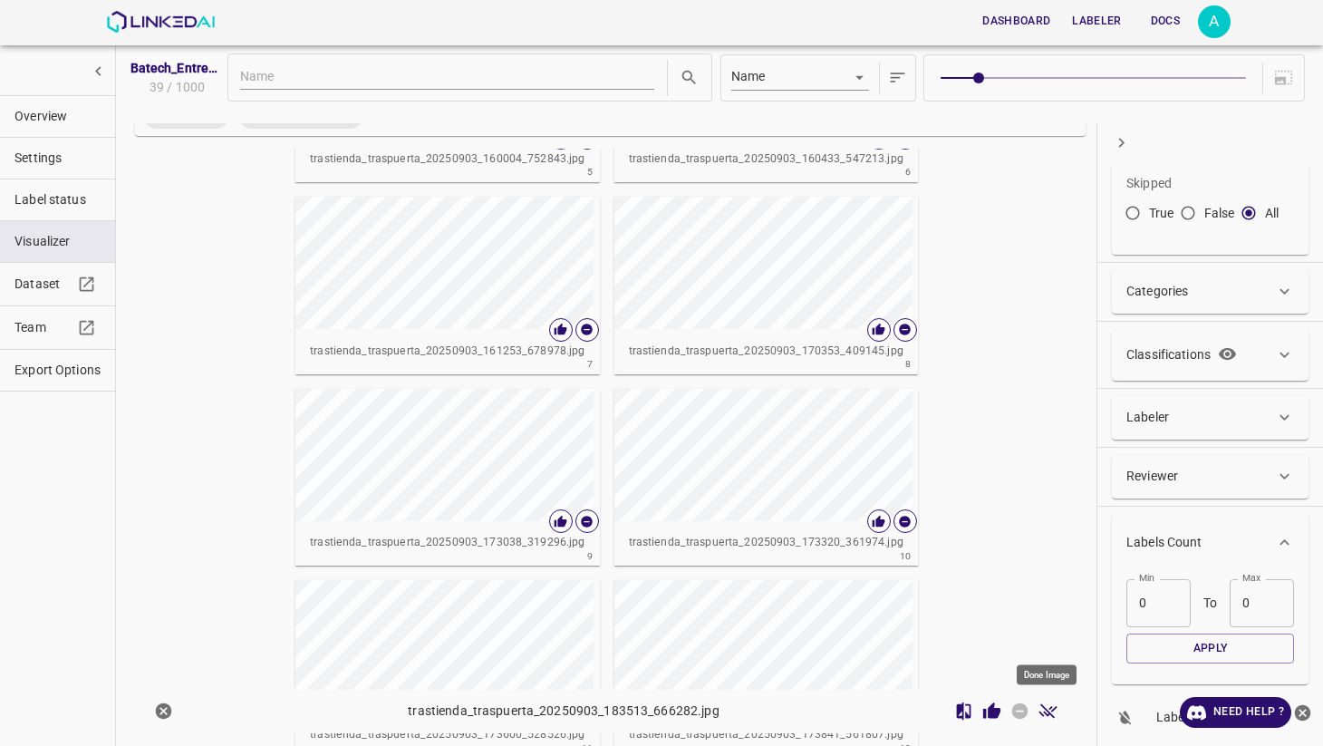
click at [1044, 716] on icon "Done Image" at bounding box center [1047, 710] width 19 height 19
click at [1016, 715] on icon "Skip Image" at bounding box center [1020, 711] width 16 height 16
click at [988, 712] on icon "Review Image" at bounding box center [991, 710] width 17 height 16
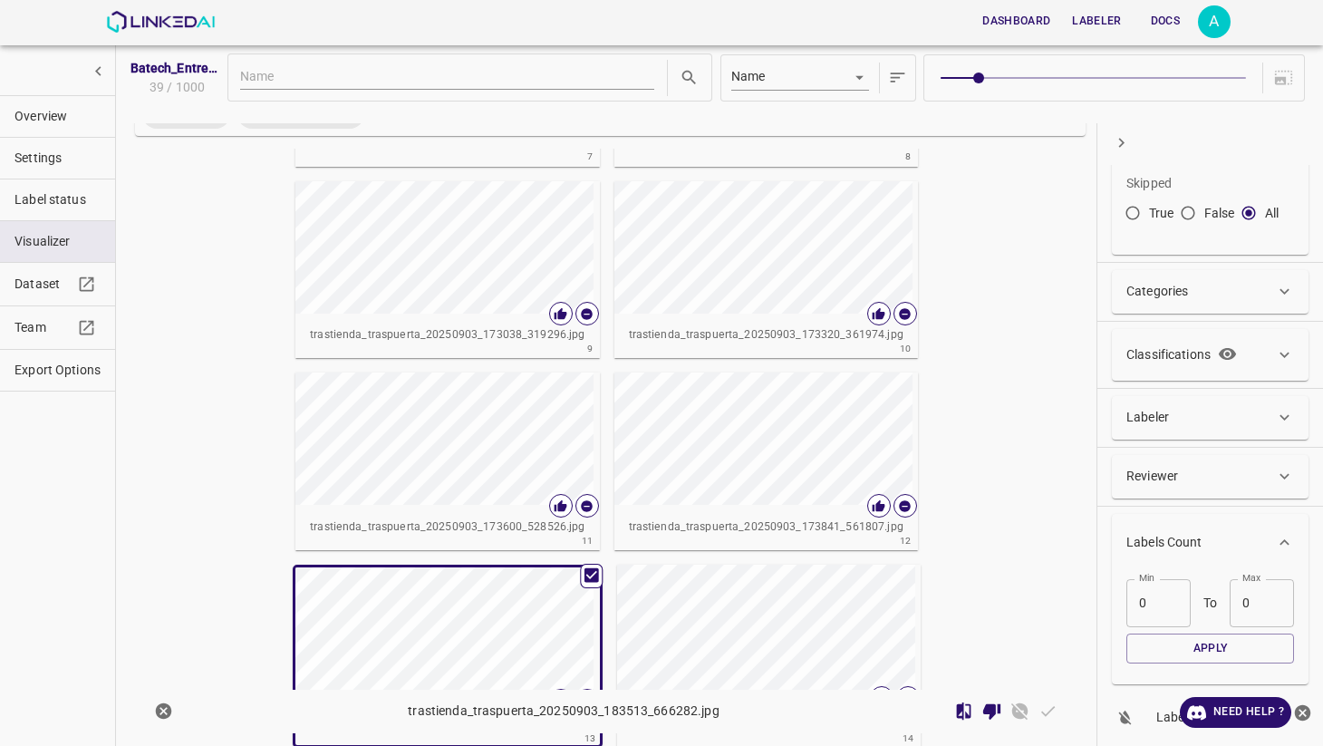
scroll to position [748, 0]
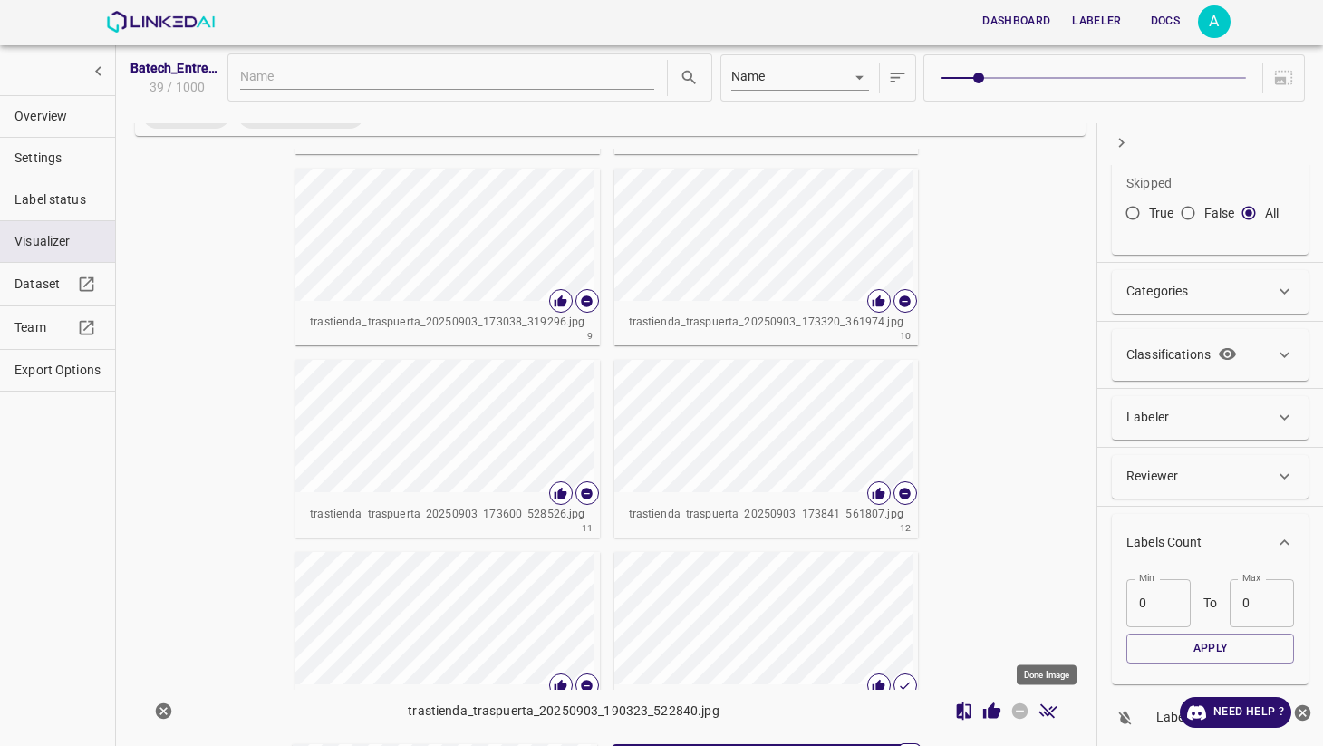
click at [1052, 715] on icon "Done Image" at bounding box center [1047, 711] width 18 height 14
click at [1019, 714] on icon "Skip Image" at bounding box center [1020, 711] width 16 height 16
click at [980, 710] on button "Review Image" at bounding box center [992, 711] width 28 height 28
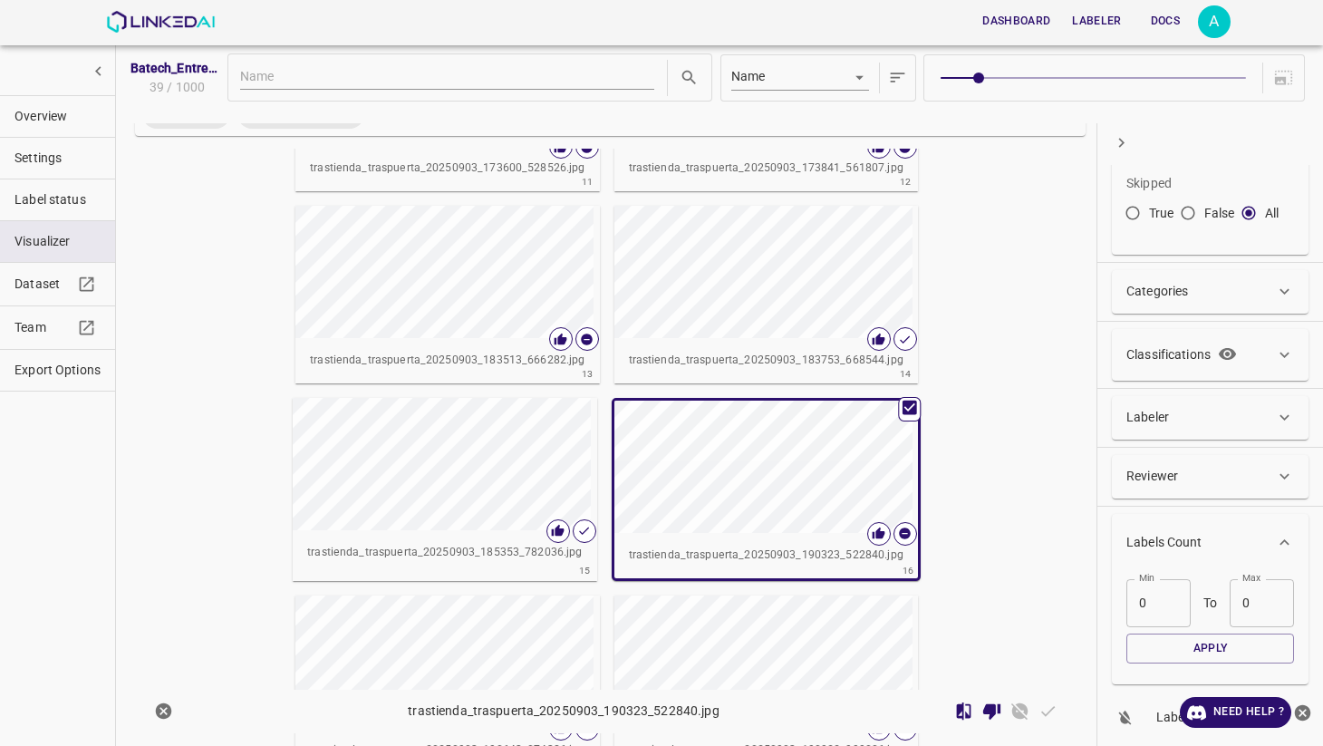
scroll to position [1092, 0]
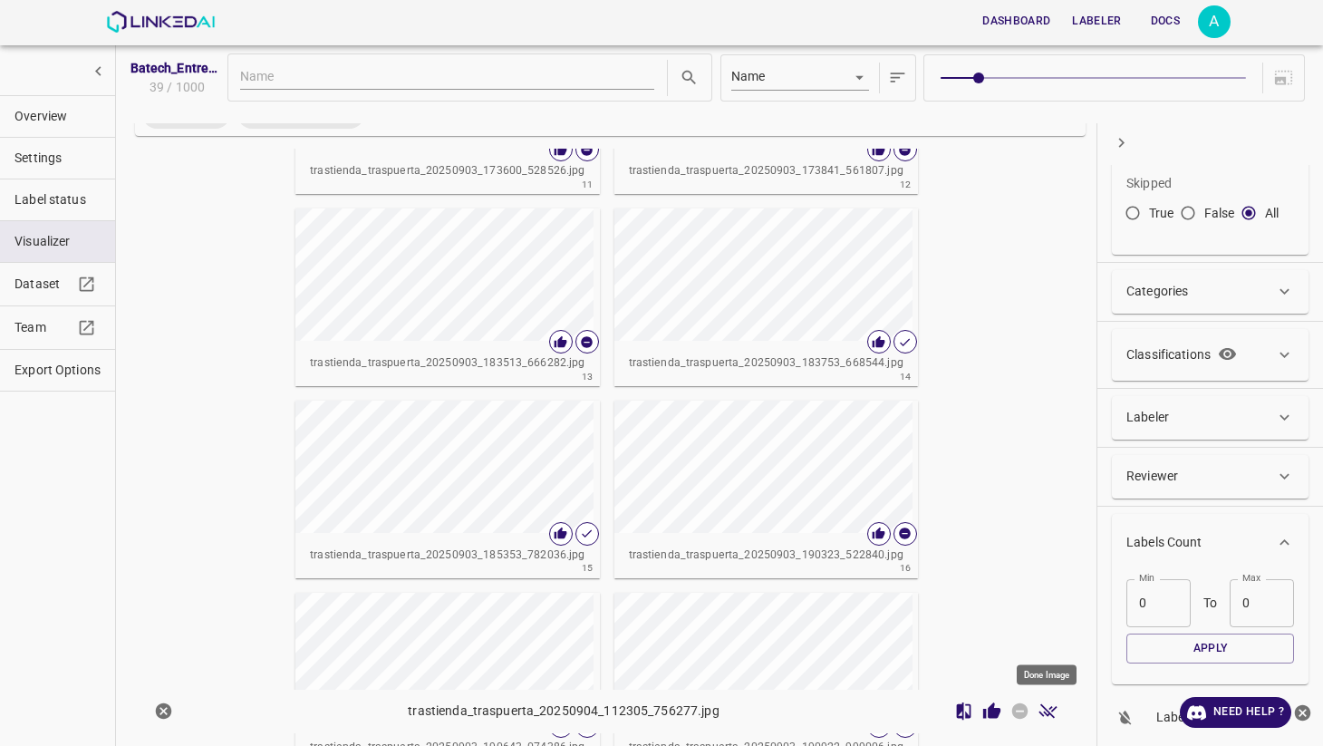
click at [1042, 707] on icon "Done Image" at bounding box center [1047, 710] width 19 height 19
click at [1019, 713] on icon "Skip Image" at bounding box center [1020, 711] width 16 height 16
click at [985, 708] on icon "Review Image" at bounding box center [991, 710] width 17 height 16
click at [1047, 704] on icon "Done Image" at bounding box center [1047, 710] width 19 height 19
click at [1018, 711] on icon "Skip Image" at bounding box center [1019, 710] width 19 height 19
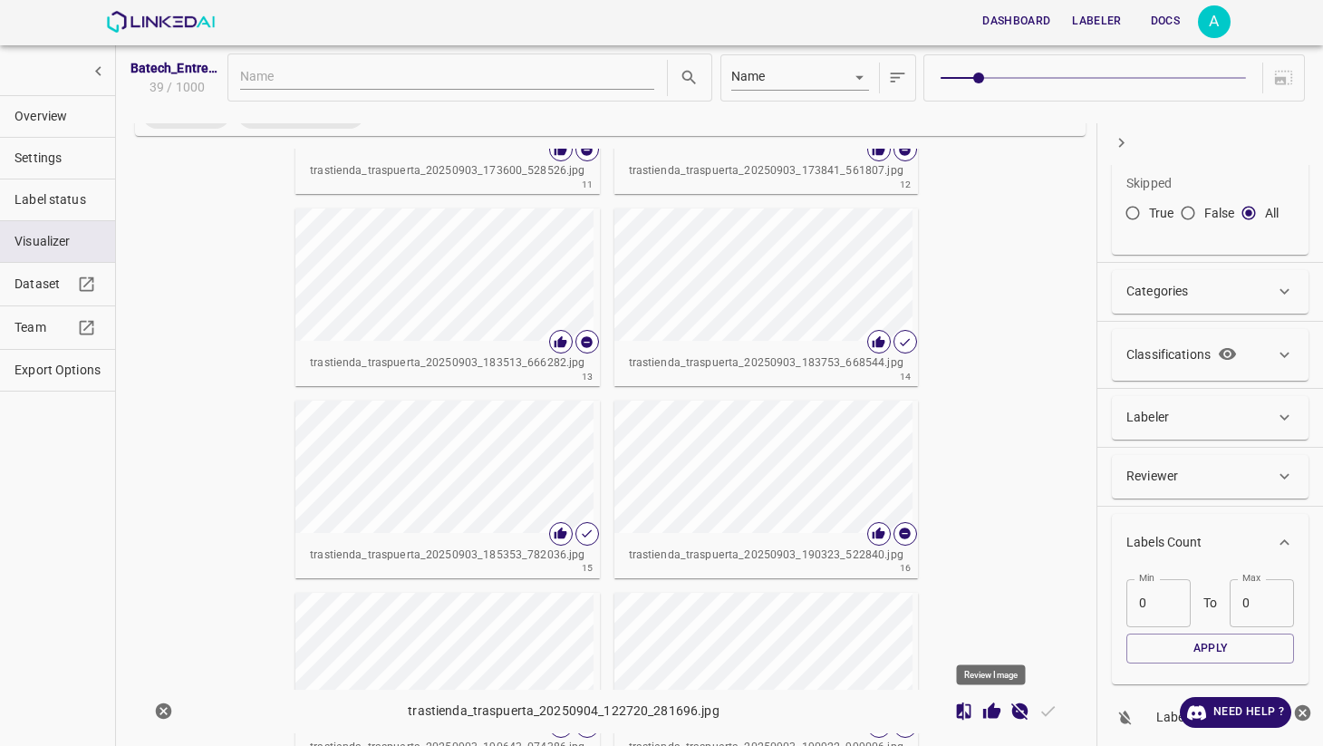
click at [997, 712] on icon "Review Image" at bounding box center [991, 710] width 17 height 16
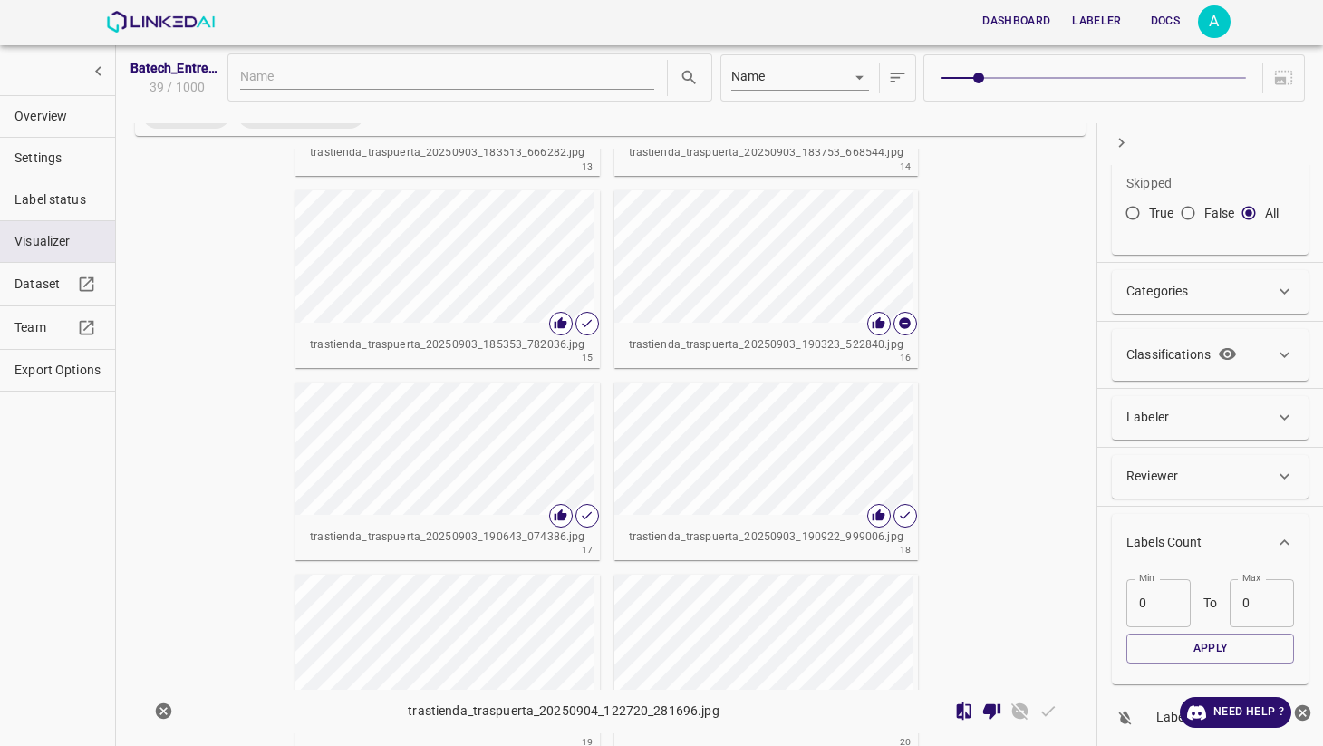
scroll to position [1346, 0]
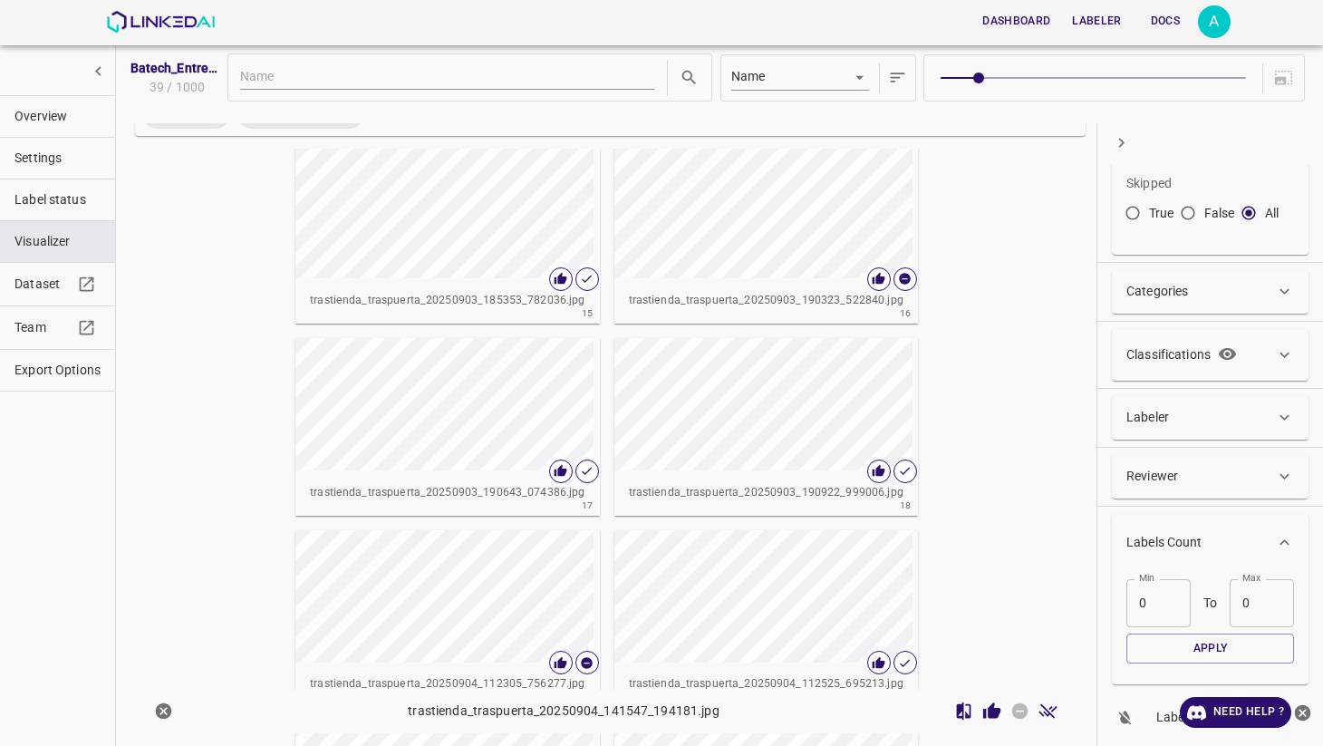
click at [1052, 707] on icon "Done Image" at bounding box center [1047, 710] width 19 height 19
click at [1024, 710] on icon "Skip Image" at bounding box center [1020, 711] width 16 height 16
click at [987, 709] on icon "Review Image" at bounding box center [991, 710] width 19 height 19
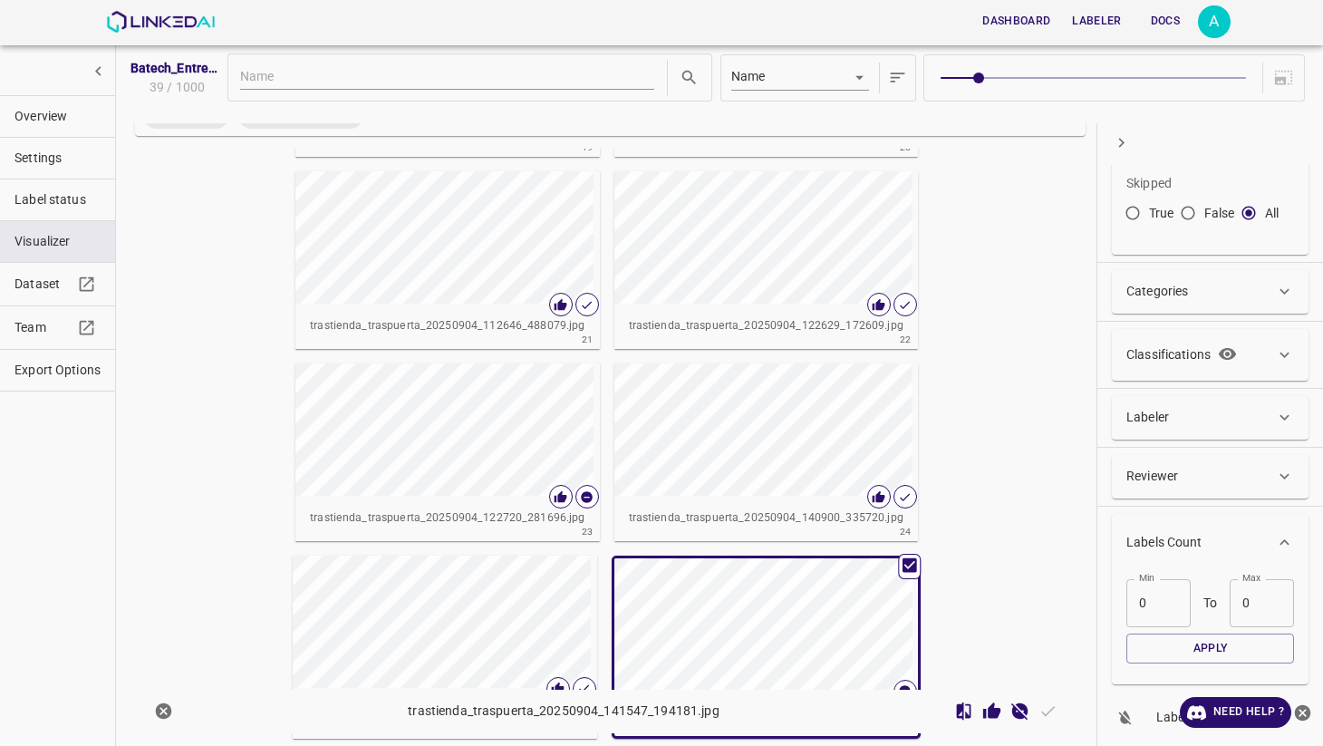
scroll to position [1891, 0]
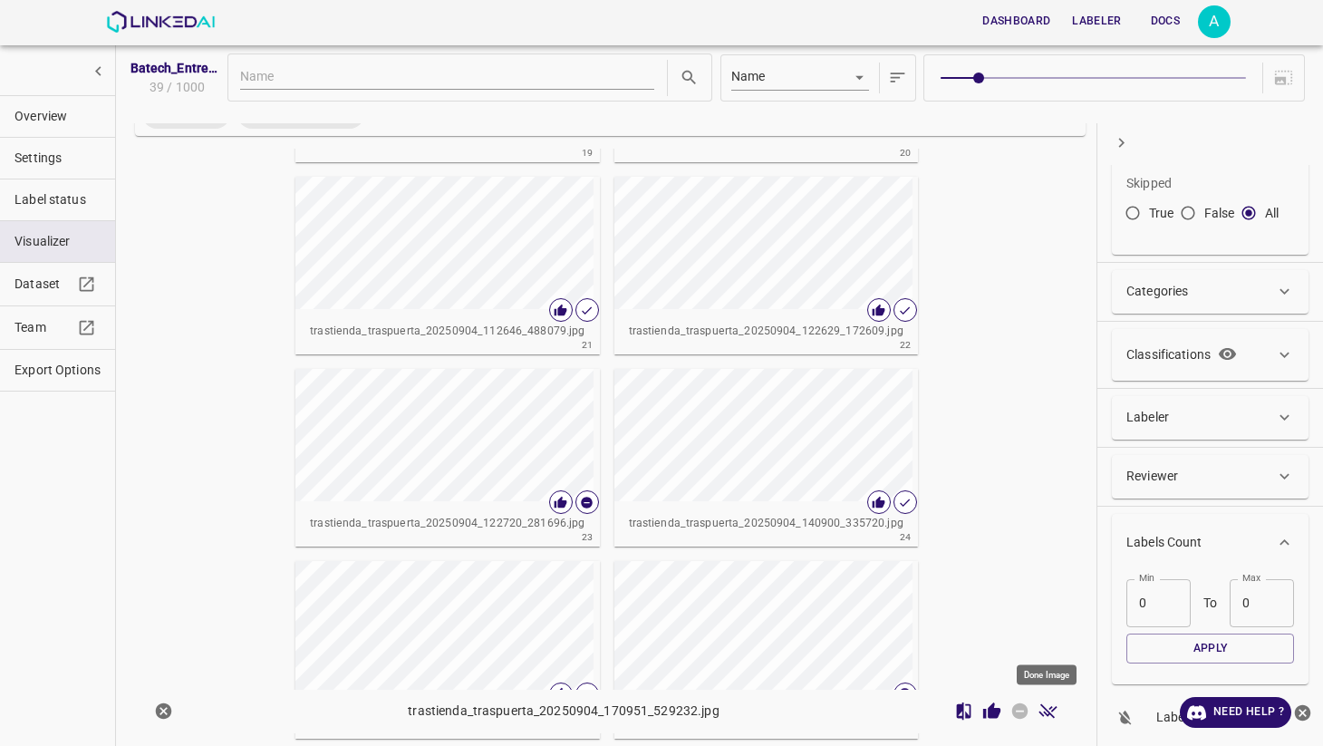
click at [1046, 706] on icon "Done Image" at bounding box center [1047, 710] width 19 height 19
click at [1025, 712] on icon "Skip Image" at bounding box center [1020, 711] width 16 height 16
click at [995, 716] on icon "Review Image" at bounding box center [991, 710] width 17 height 16
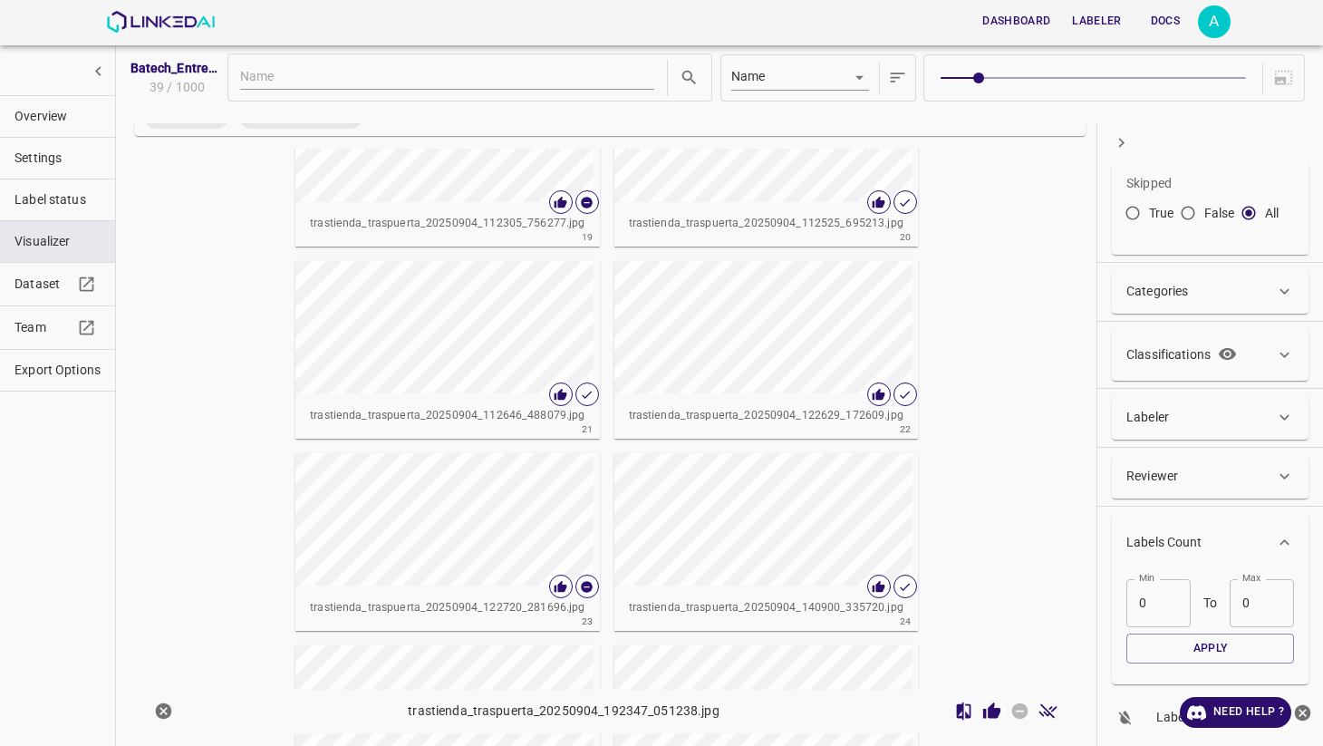
scroll to position [1896, 0]
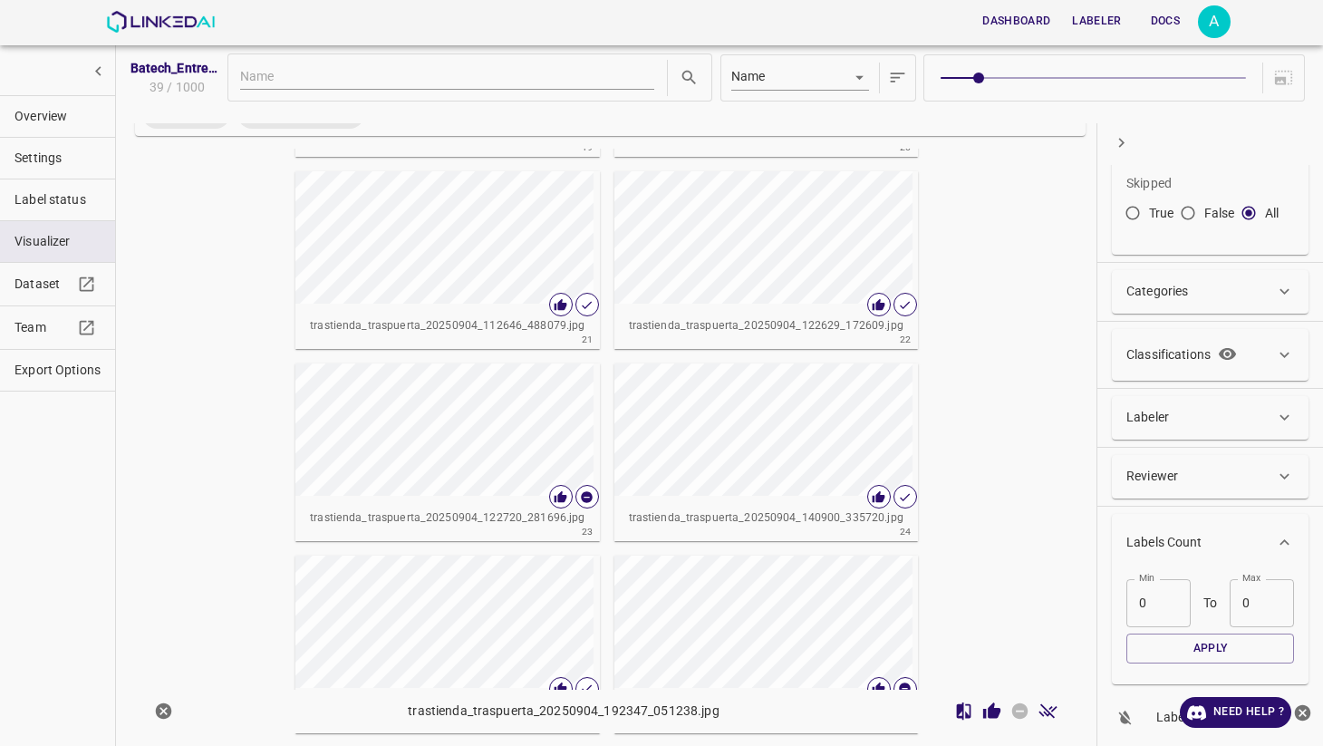
click at [1036, 712] on button "Done Image" at bounding box center [1048, 711] width 28 height 28
click at [1018, 710] on icon "Skip Image" at bounding box center [1019, 710] width 19 height 19
click at [994, 708] on icon "Review Image" at bounding box center [991, 710] width 17 height 16
click at [1039, 710] on icon "Done Image" at bounding box center [1047, 710] width 19 height 19
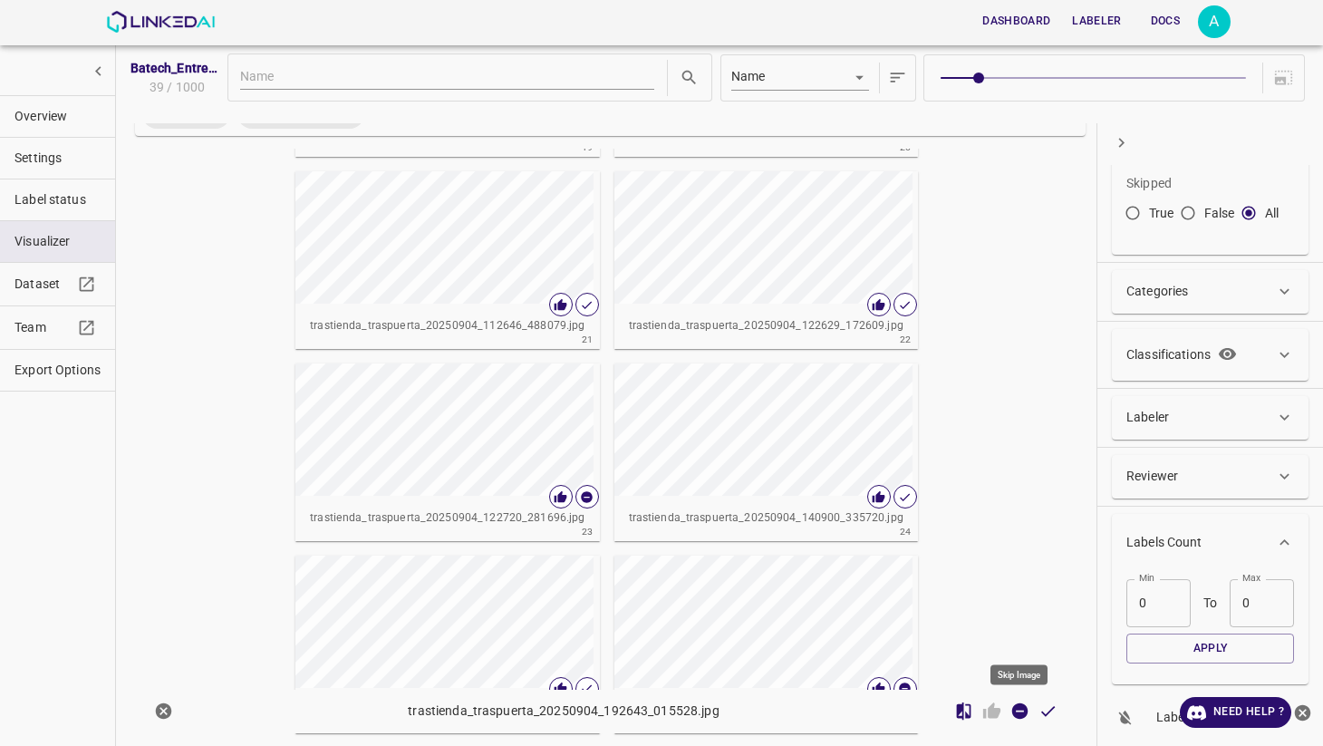
click at [1022, 707] on icon "Skip Image" at bounding box center [1020, 711] width 16 height 16
click at [996, 709] on icon "Review Image" at bounding box center [991, 710] width 17 height 16
click at [1053, 717] on icon "Done Image" at bounding box center [1047, 711] width 18 height 14
click at [1015, 708] on icon "Skip Image" at bounding box center [1020, 711] width 16 height 16
click at [996, 712] on icon "Review Image" at bounding box center [991, 710] width 17 height 16
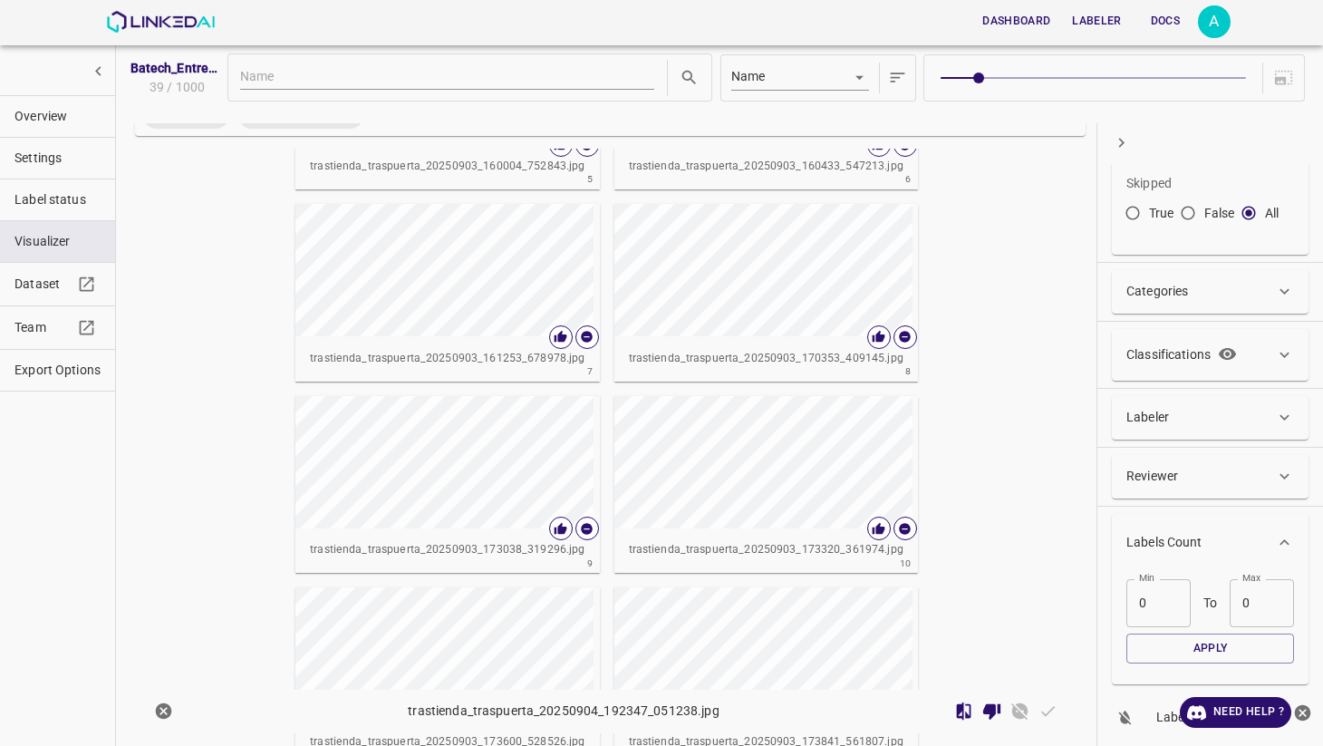
scroll to position [0, 0]
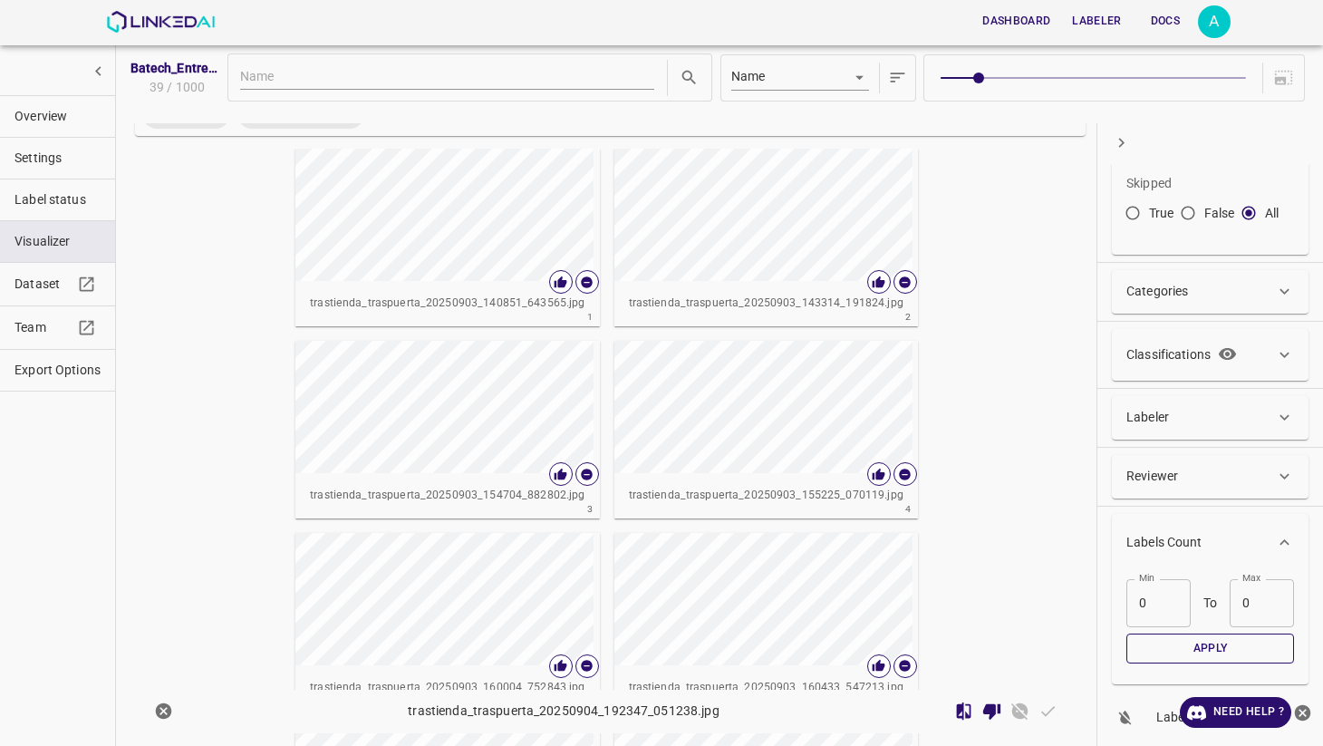
click at [1162, 640] on button "Apply" at bounding box center [1210, 648] width 168 height 30
